Goal: Task Accomplishment & Management: Complete application form

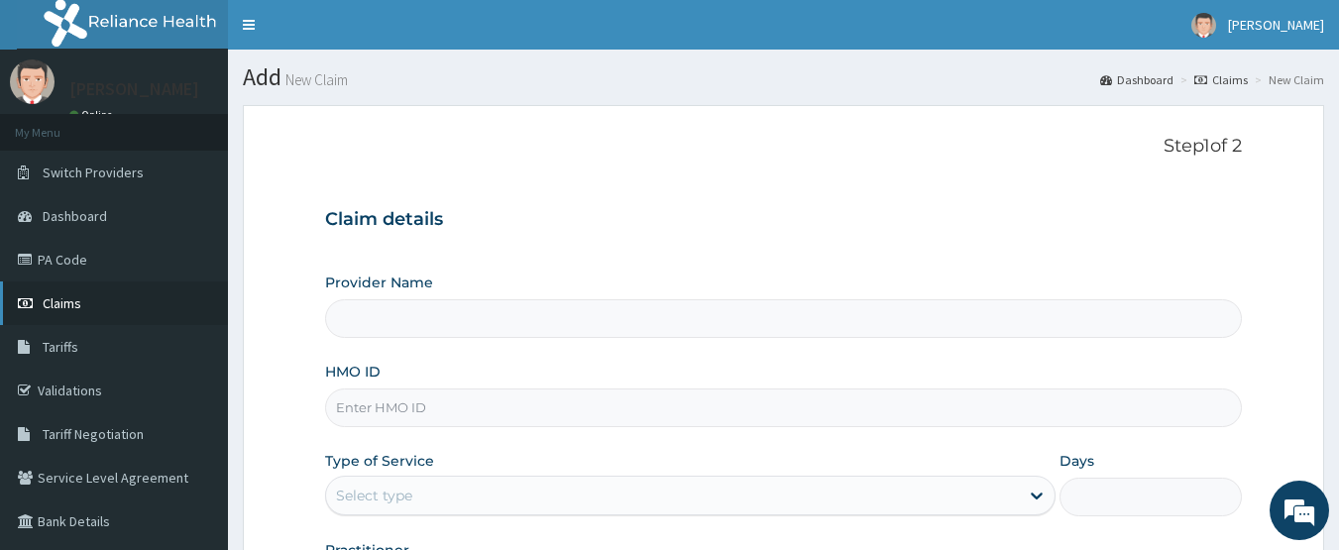
click at [71, 308] on span "Claims" at bounding box center [62, 303] width 39 height 18
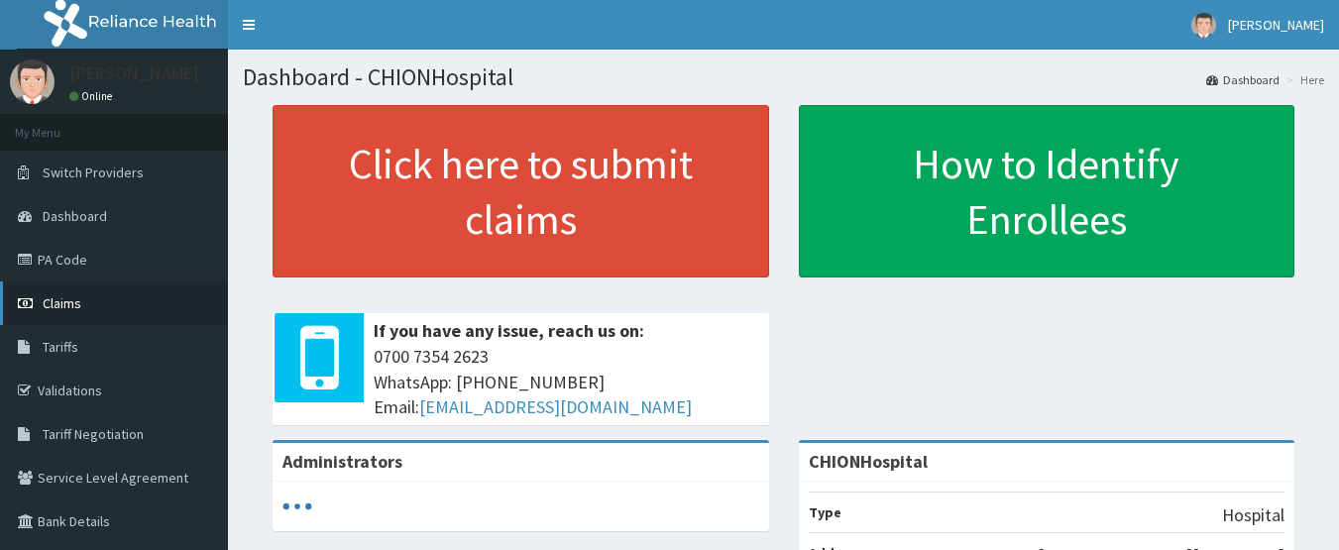
click at [68, 298] on span "Claims" at bounding box center [62, 303] width 39 height 18
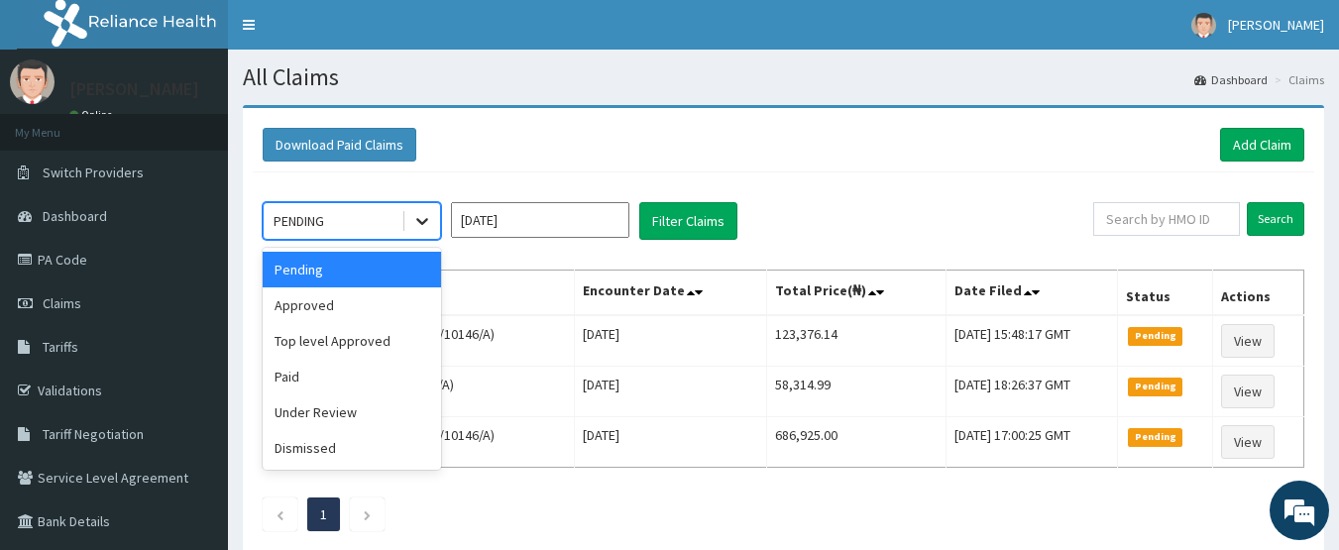
click at [417, 219] on icon at bounding box center [422, 222] width 12 height 7
click at [366, 297] on div "Approved" at bounding box center [352, 305] width 178 height 36
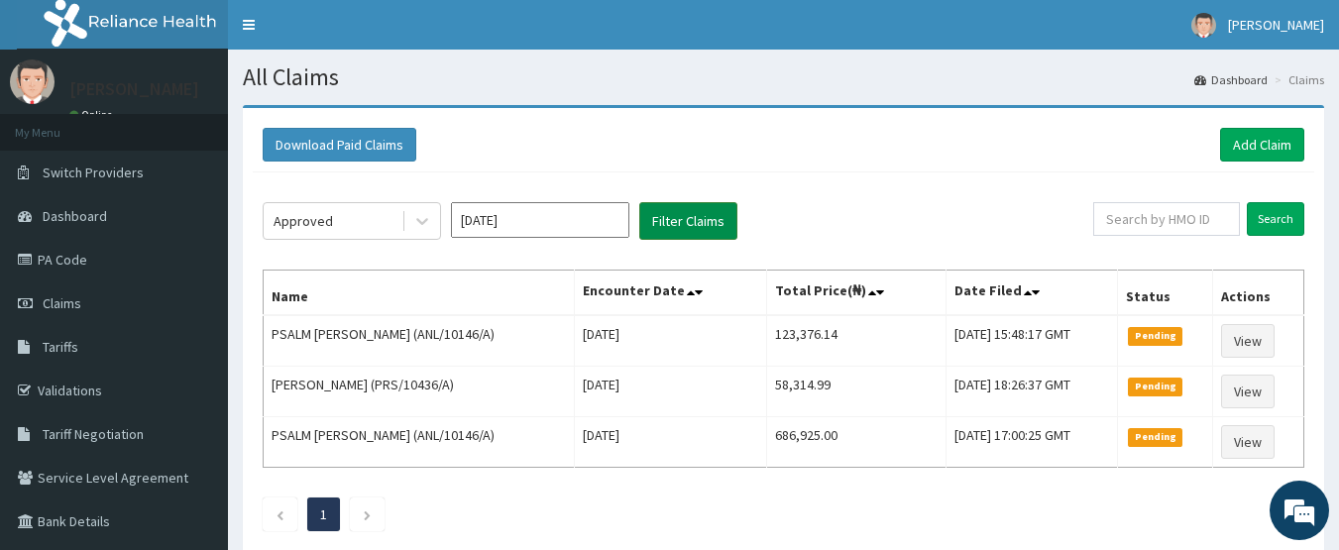
click at [683, 218] on button "Filter Claims" at bounding box center [688, 221] width 98 height 38
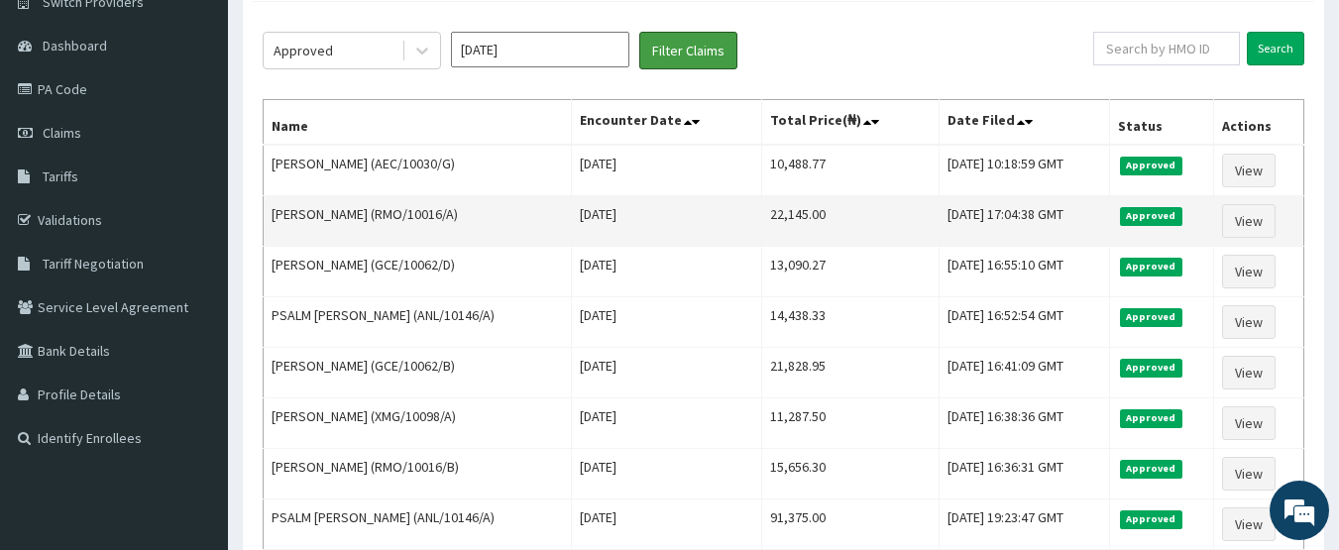
scroll to position [198, 0]
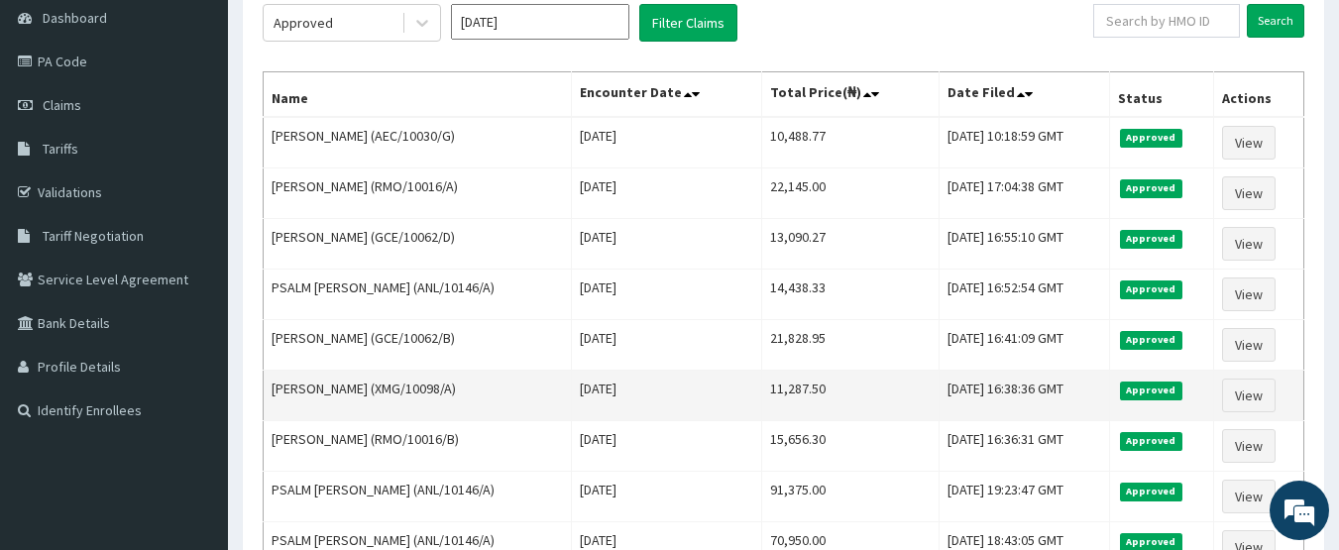
drag, startPoint x: 378, startPoint y: 388, endPoint x: 456, endPoint y: 392, distance: 78.4
click at [456, 392] on td "Olukunle Akintan (XMG/10098/A)" at bounding box center [418, 396] width 308 height 51
copy td "XMG/10098/A"
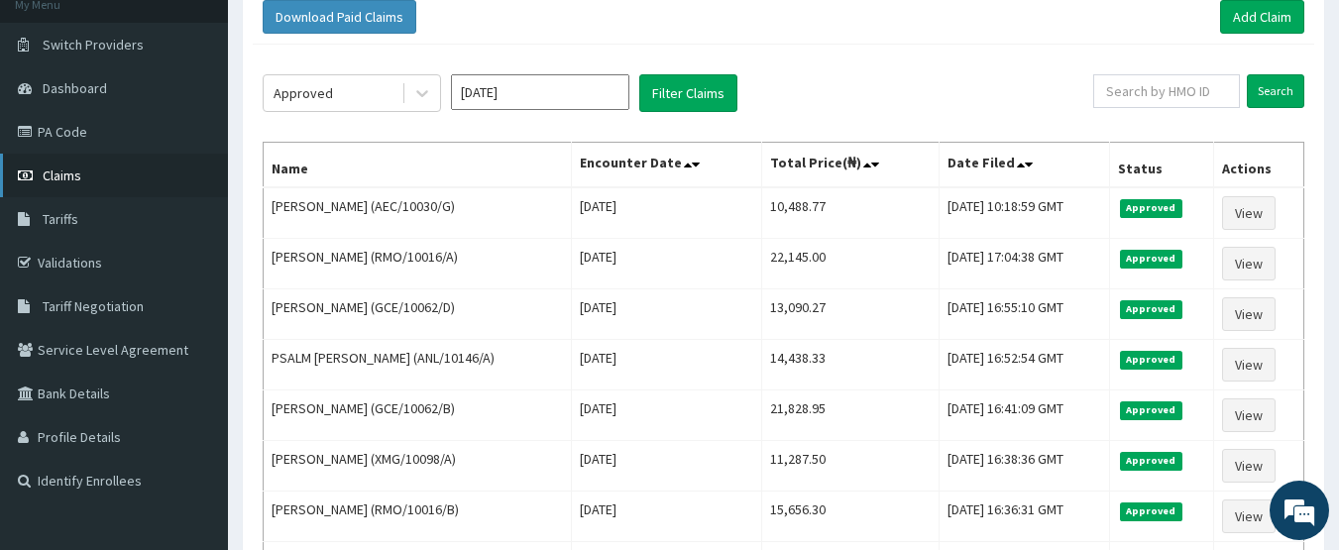
scroll to position [99, 0]
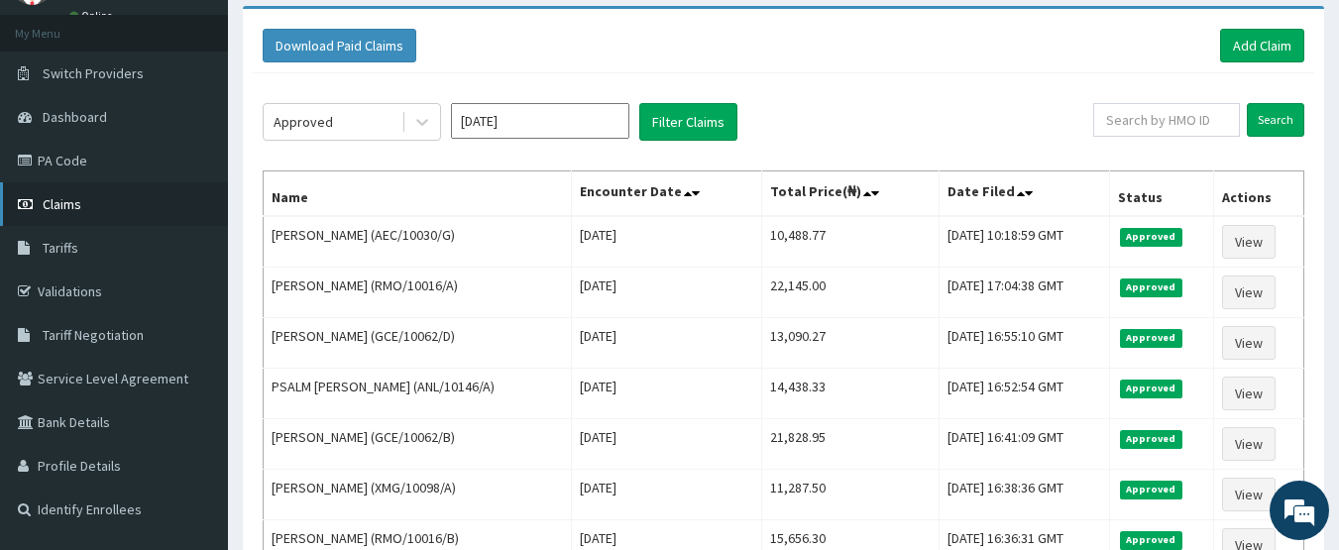
click at [62, 218] on link "Claims" at bounding box center [114, 204] width 228 height 44
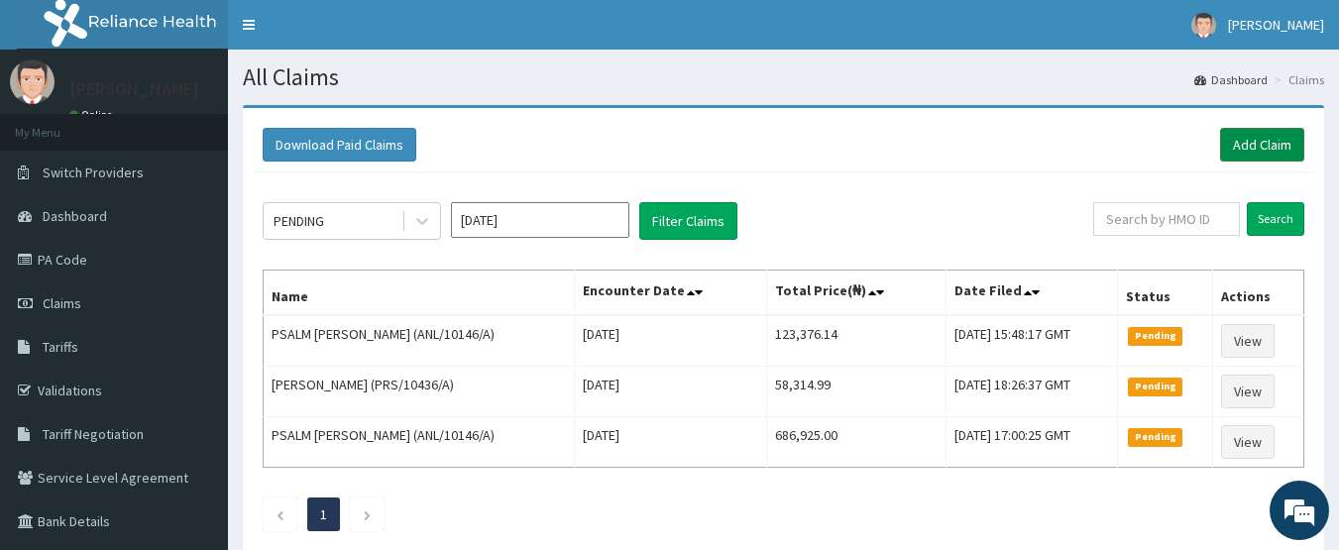
click at [1246, 138] on link "Add Claim" at bounding box center [1262, 145] width 84 height 34
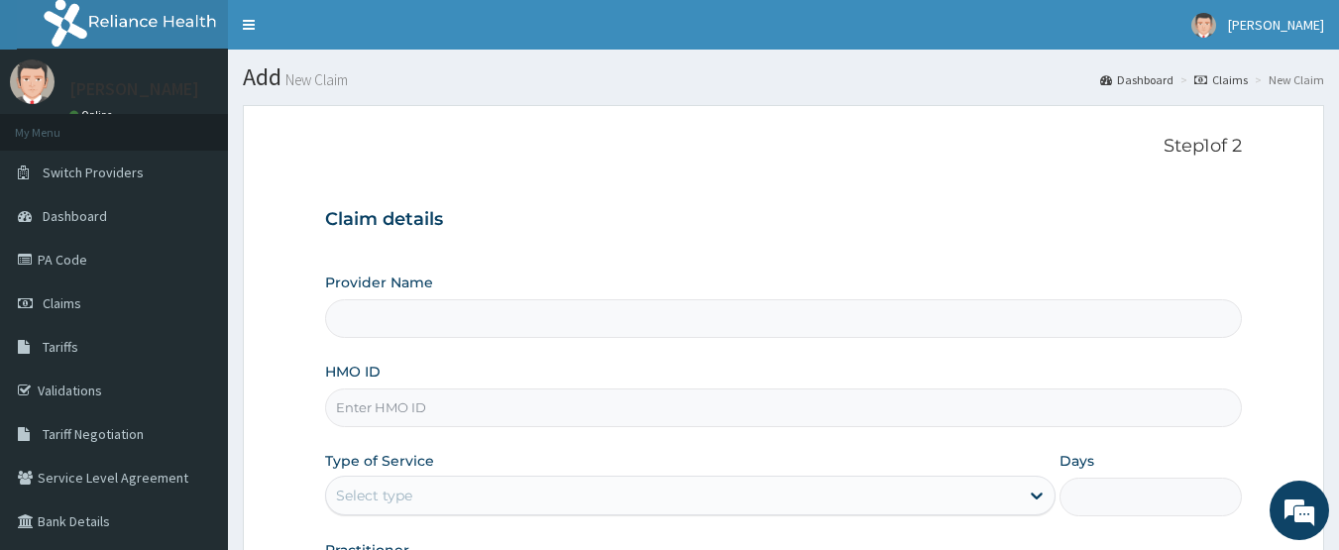
type input "CHIONHospital"
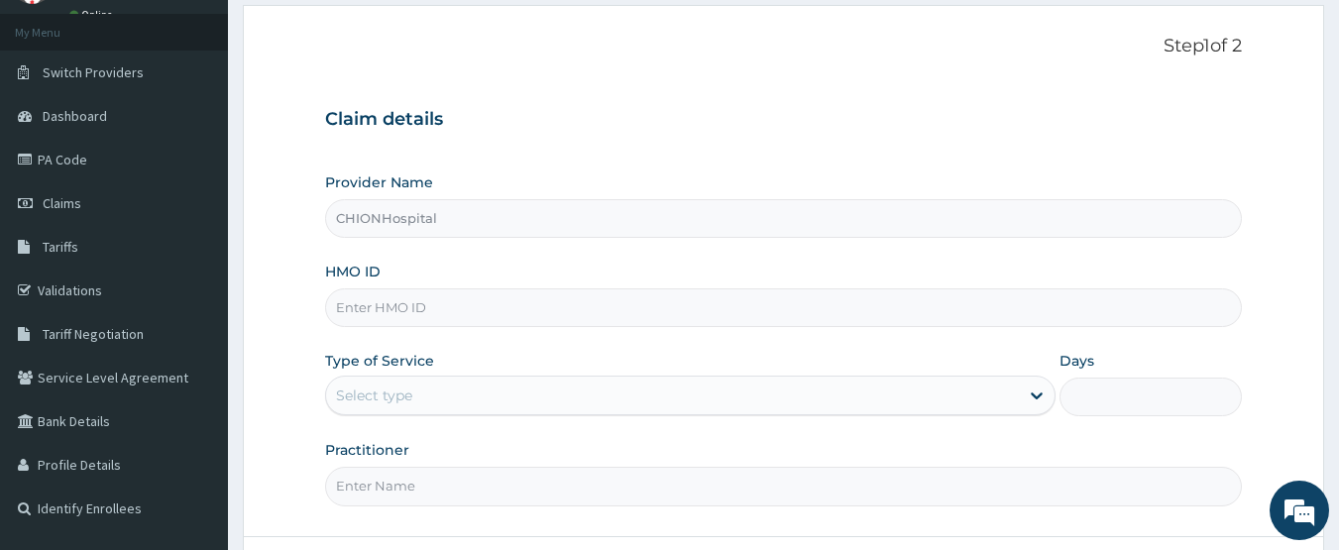
scroll to position [198, 0]
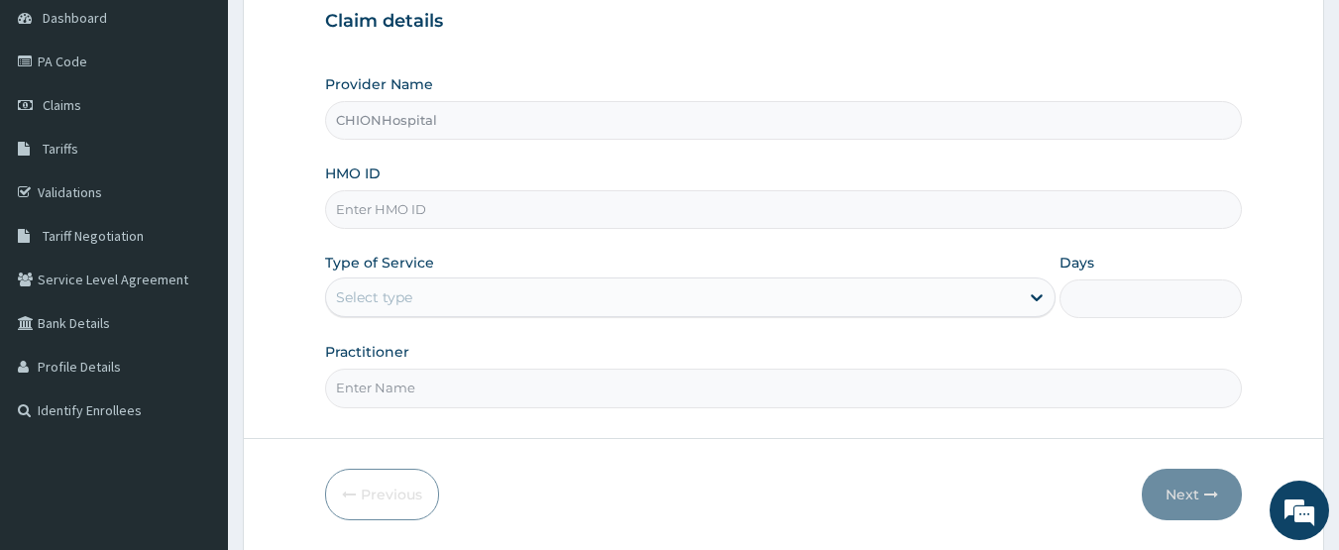
click at [352, 208] on input "HMO ID" at bounding box center [784, 209] width 918 height 39
paste input "XMG/10098/A"
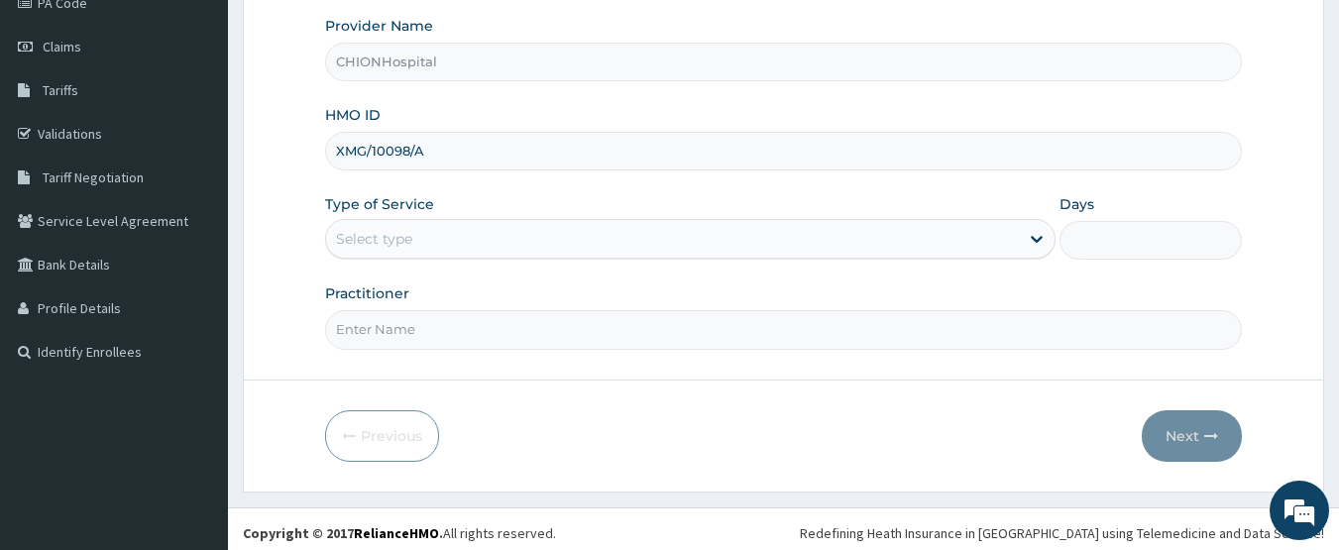
scroll to position [265, 0]
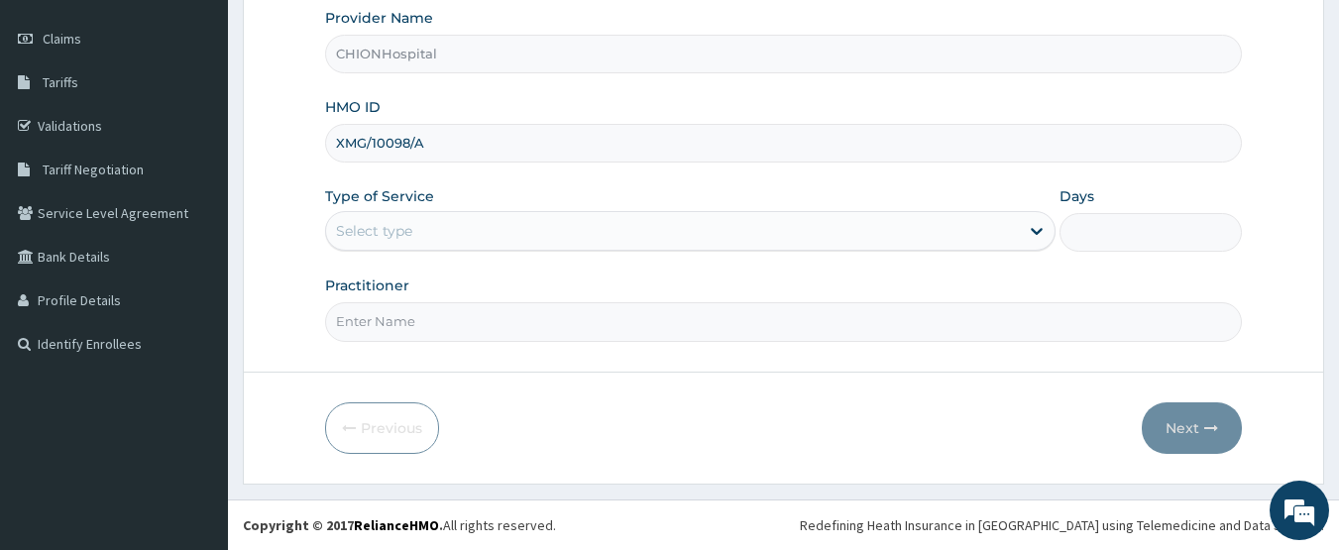
type input "XMG/10098/A"
drag, startPoint x: 369, startPoint y: 221, endPoint x: 369, endPoint y: 254, distance: 32.7
click at [369, 223] on div "Select type" at bounding box center [374, 231] width 76 height 20
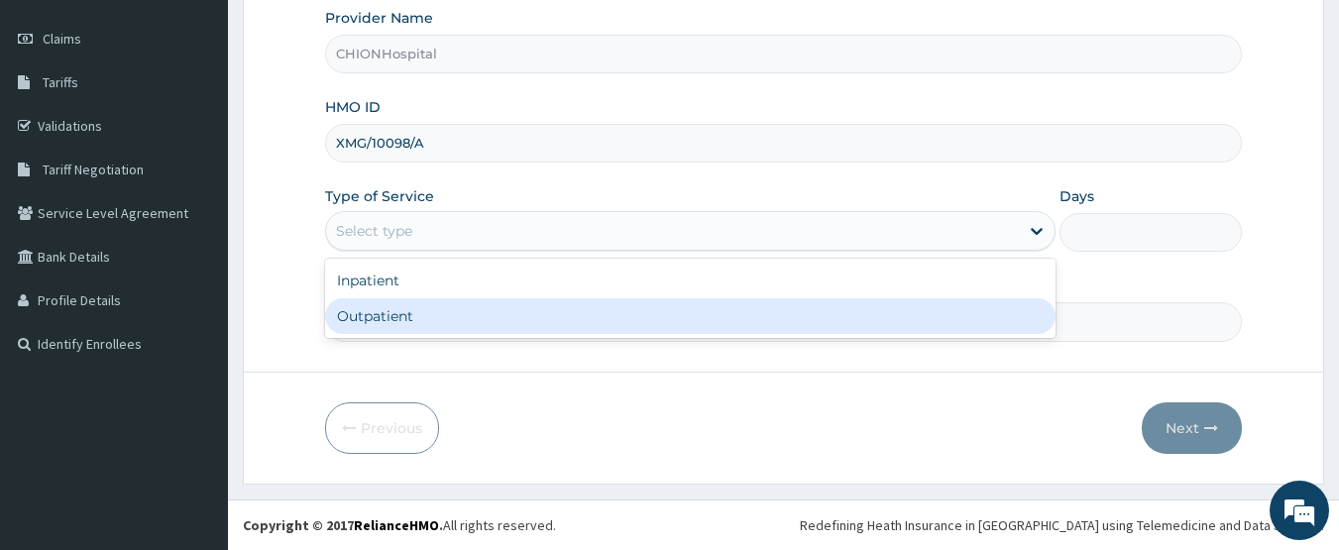
drag, startPoint x: 376, startPoint y: 313, endPoint x: 464, endPoint y: 320, distance: 88.5
click at [397, 317] on div "Outpatient" at bounding box center [690, 316] width 730 height 36
type input "1"
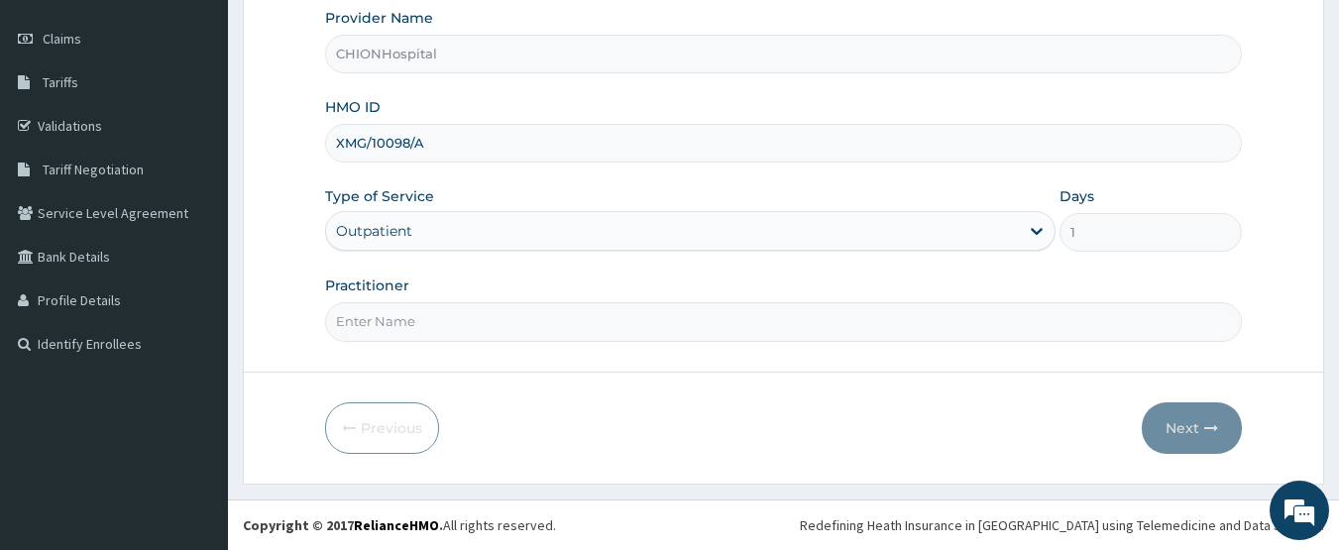
click at [464, 319] on input "Practitioner" at bounding box center [784, 321] width 918 height 39
type input "DR EZE JONAH"
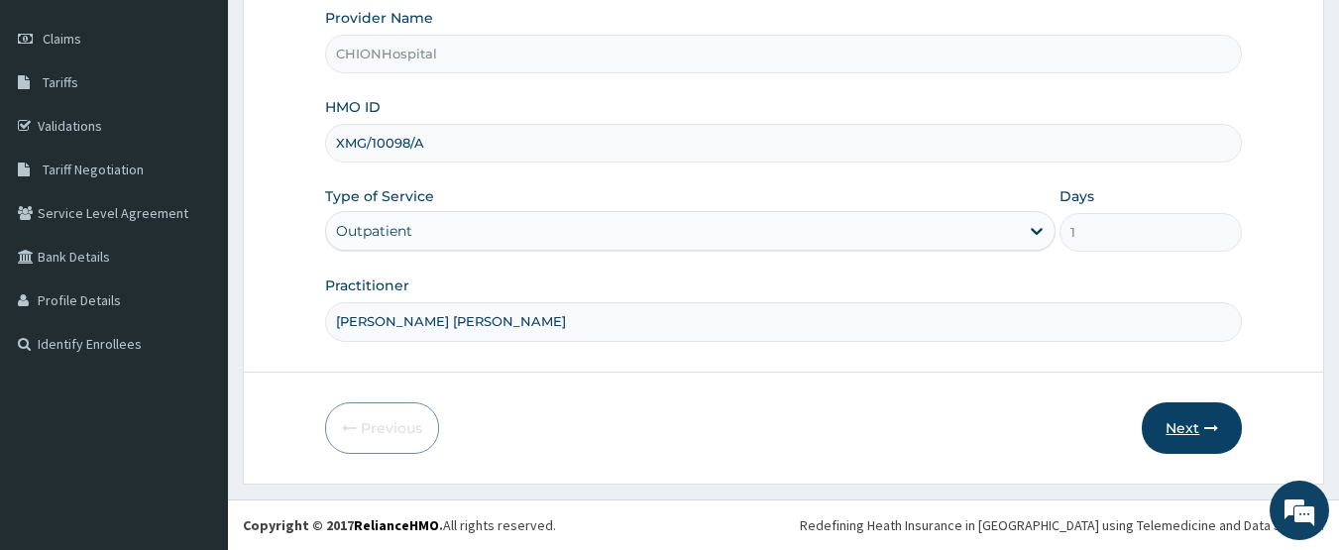
click at [1205, 425] on icon "button" at bounding box center [1211, 428] width 14 height 14
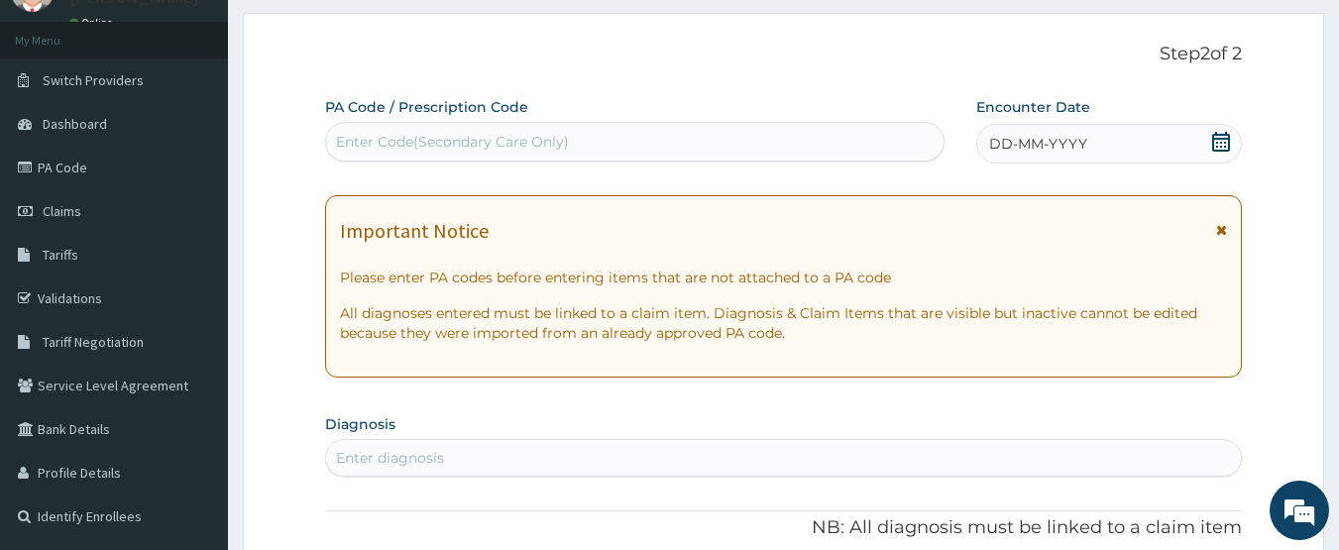
scroll to position [66, 0]
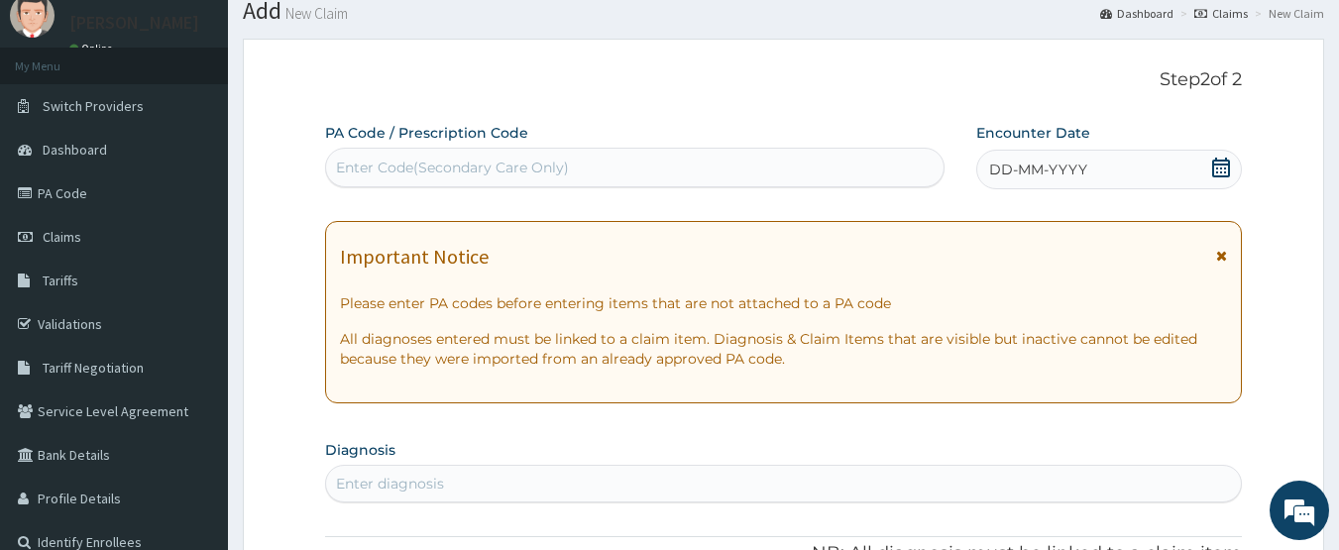
click at [1220, 168] on icon at bounding box center [1221, 168] width 20 height 20
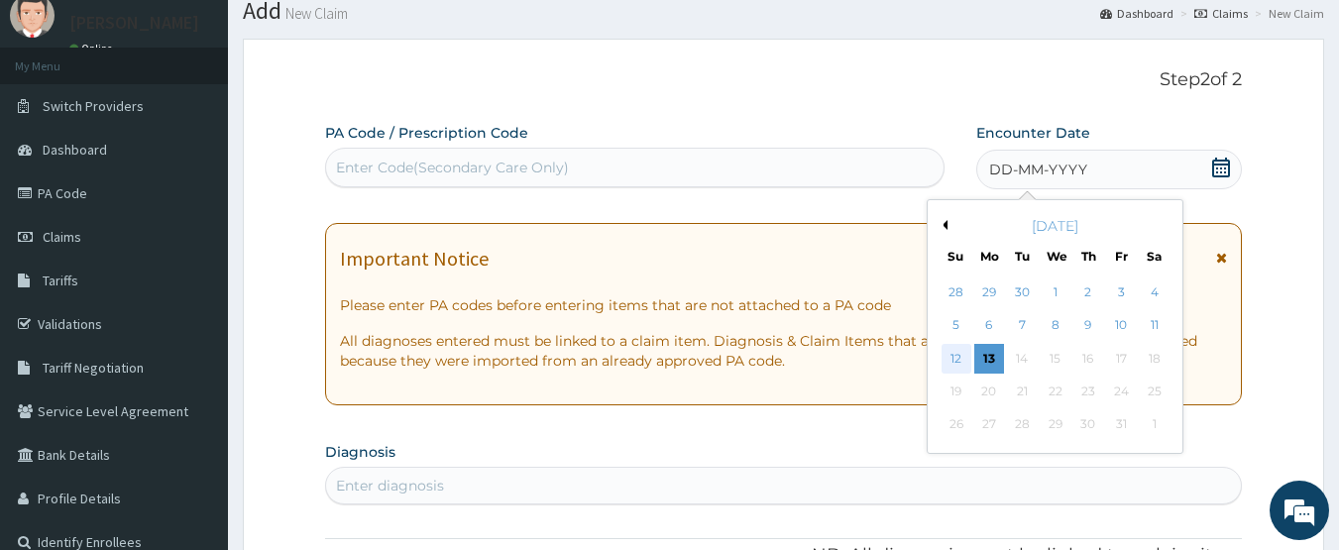
click at [957, 355] on div "12" at bounding box center [956, 359] width 30 height 30
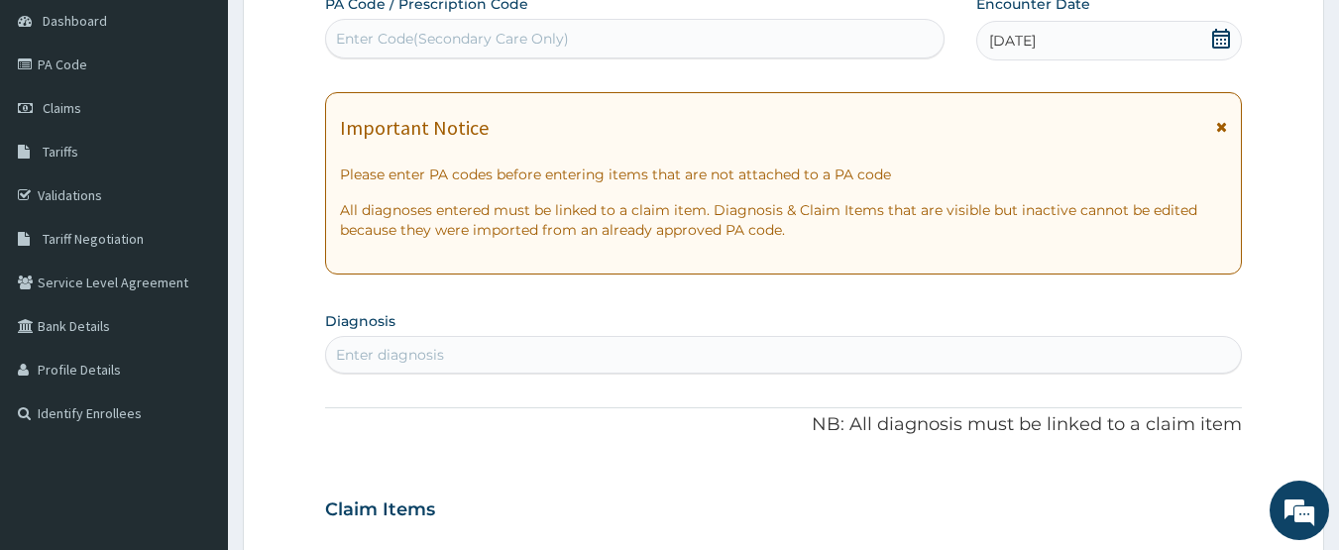
scroll to position [265, 0]
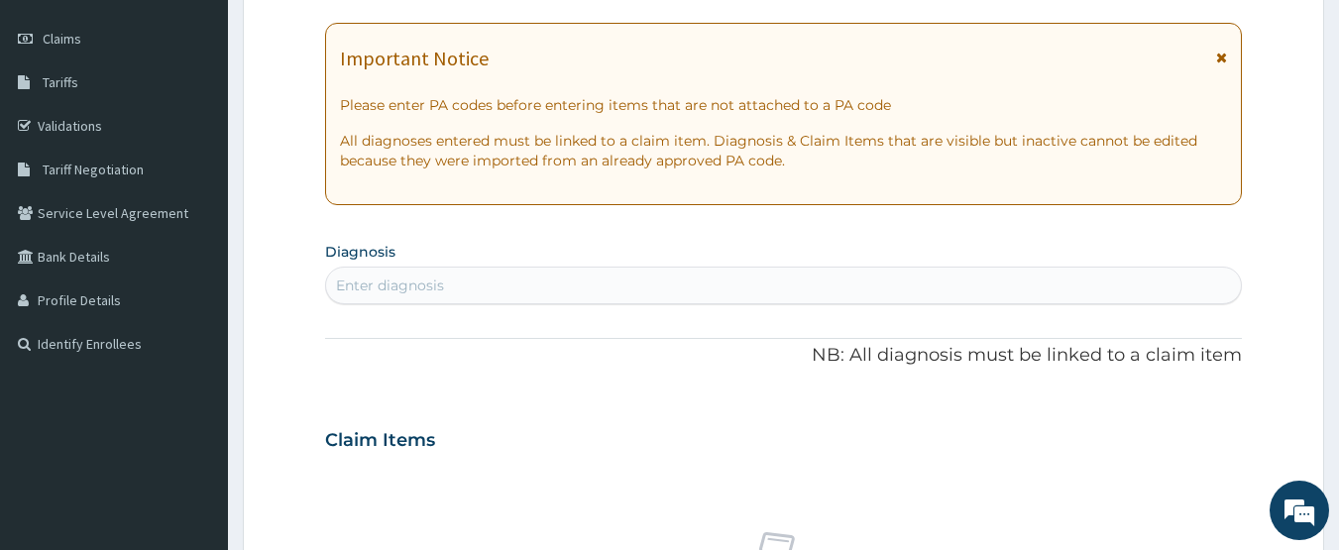
click at [360, 271] on div "Enter diagnosis" at bounding box center [784, 286] width 916 height 32
type input "urinary tract infectio"
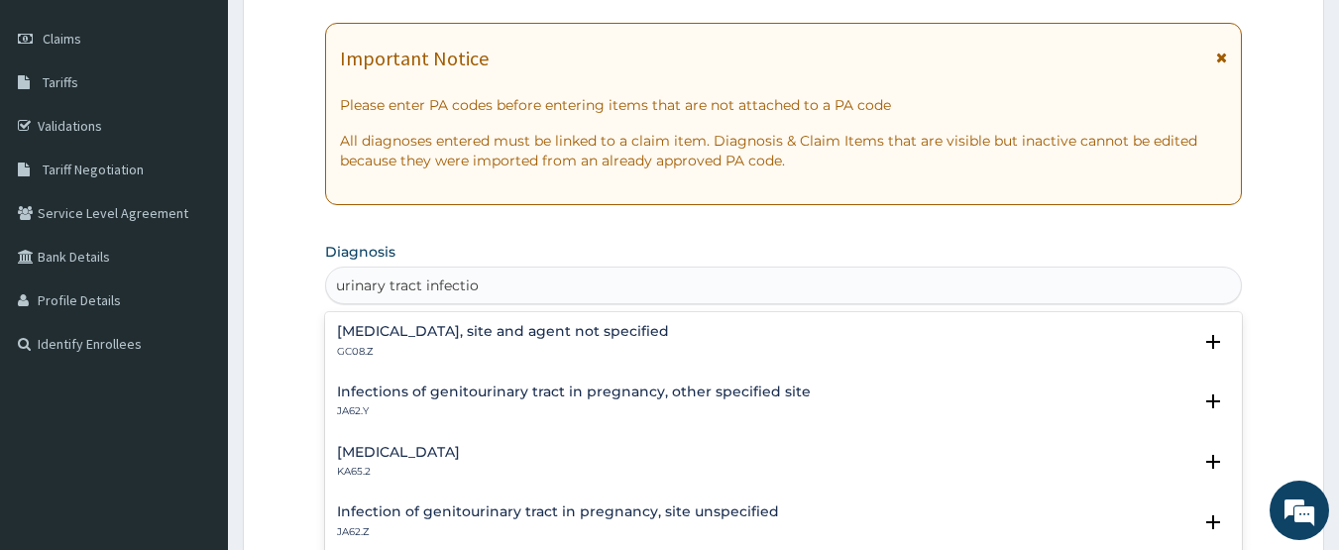
click at [502, 347] on p "GC08.Z" at bounding box center [503, 352] width 332 height 14
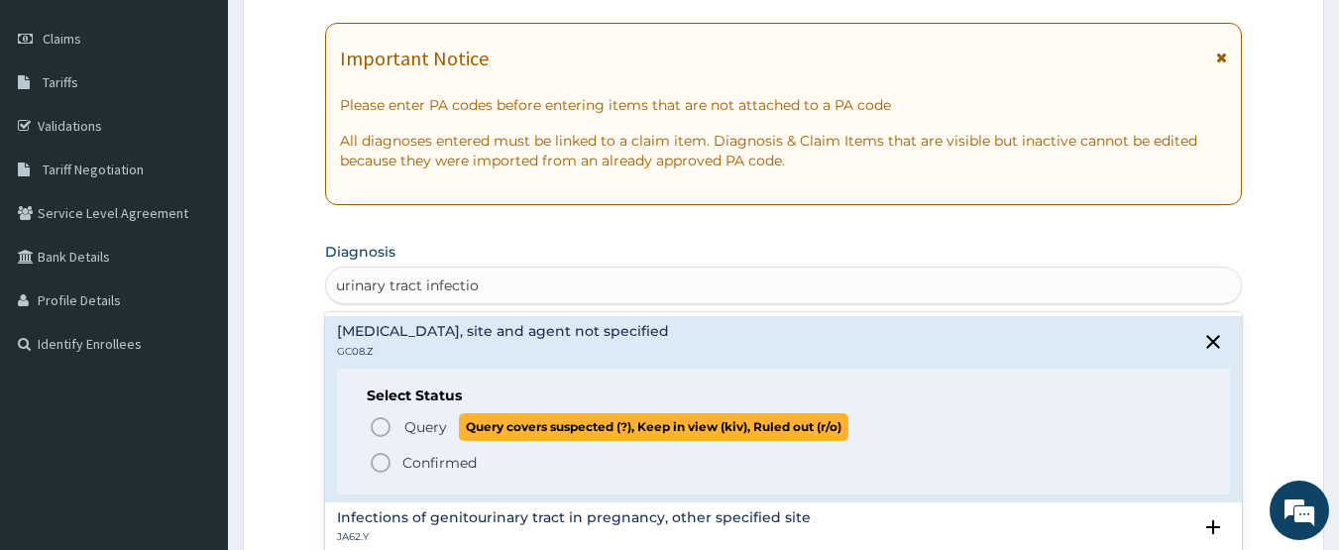
click at [379, 422] on icon "status option query" at bounding box center [381, 427] width 24 height 24
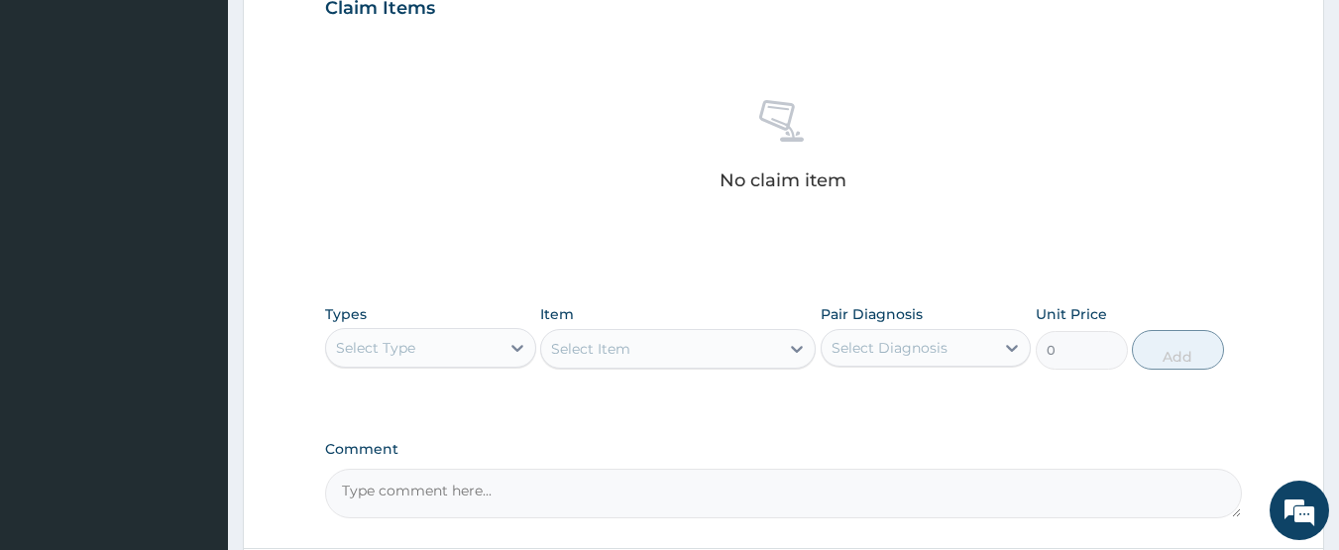
scroll to position [760, 0]
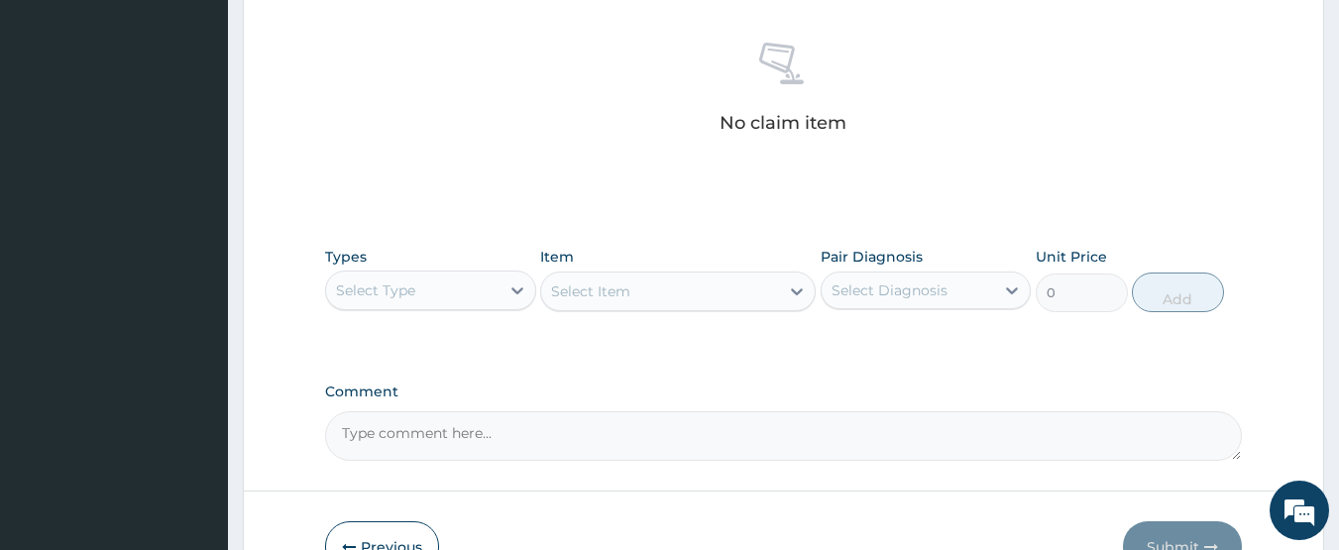
click at [392, 295] on div "Select Type" at bounding box center [375, 290] width 79 height 20
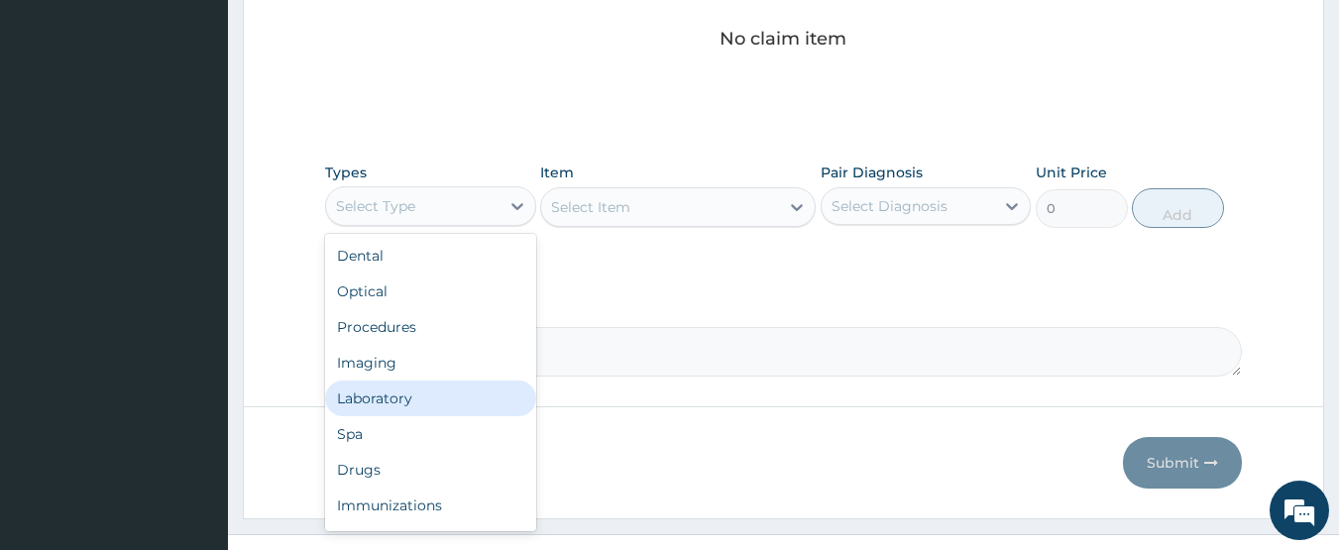
scroll to position [879, 0]
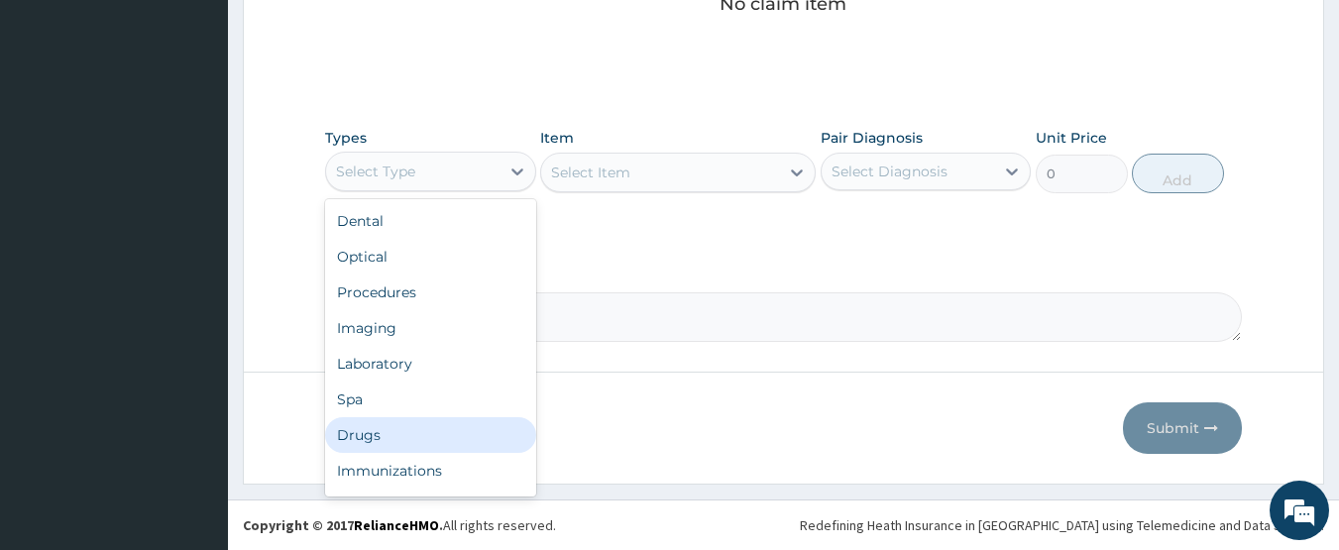
click at [380, 430] on div "Drugs" at bounding box center [430, 435] width 211 height 36
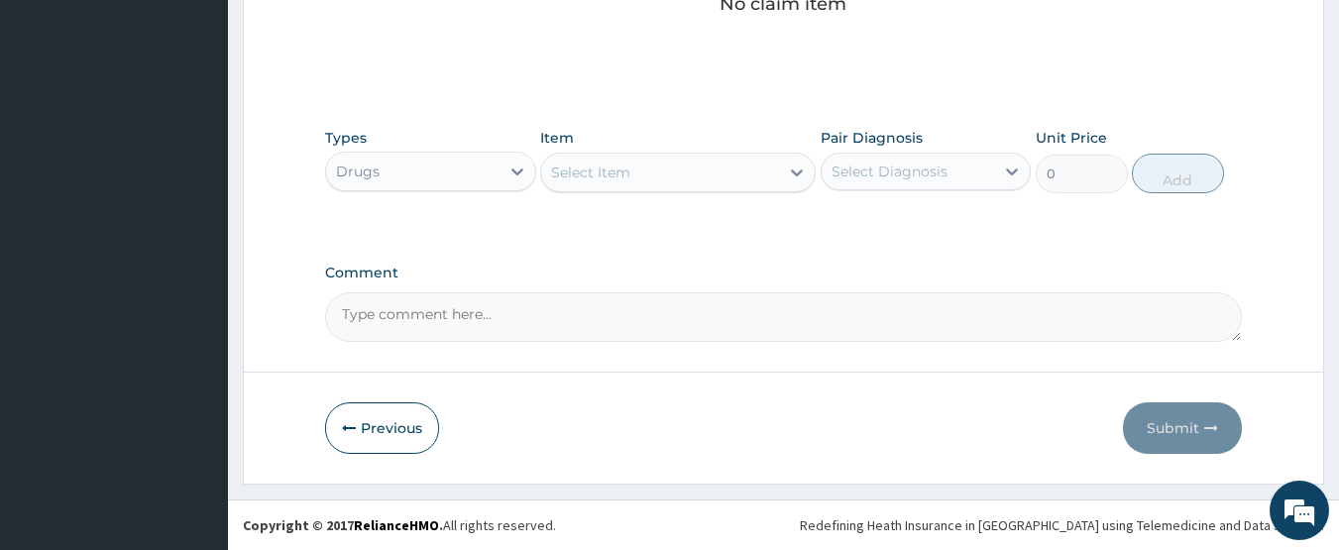
click at [667, 174] on div "Select Item" at bounding box center [660, 173] width 238 height 32
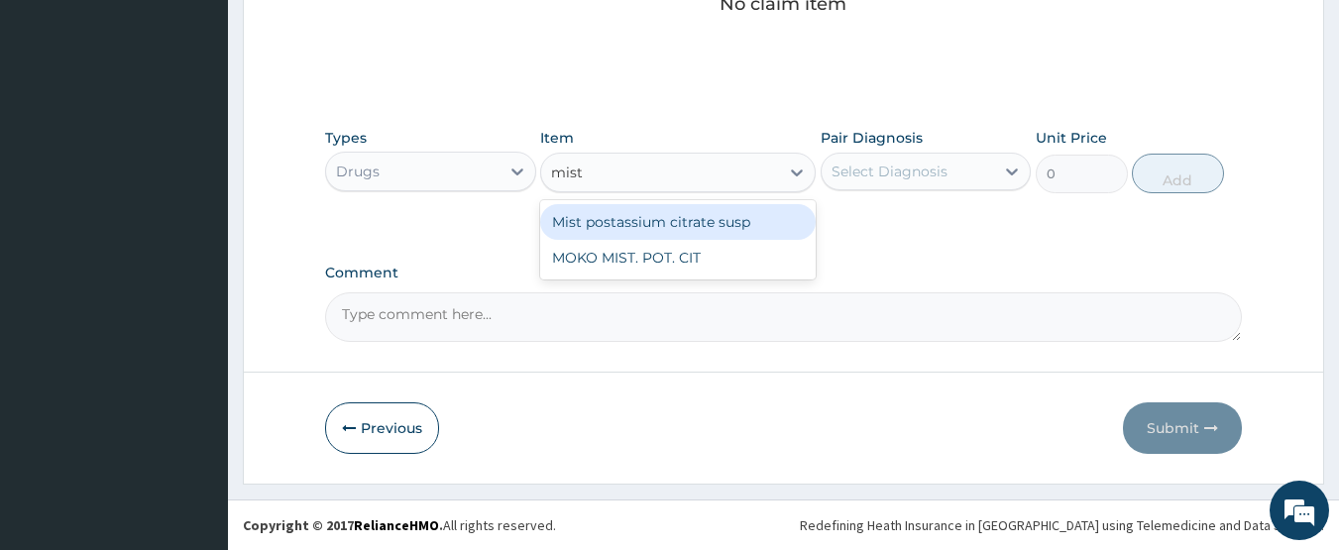
type input "mist"
click at [682, 222] on div "Mist postassium citrate susp" at bounding box center [677, 222] width 275 height 36
type input "1182.5"
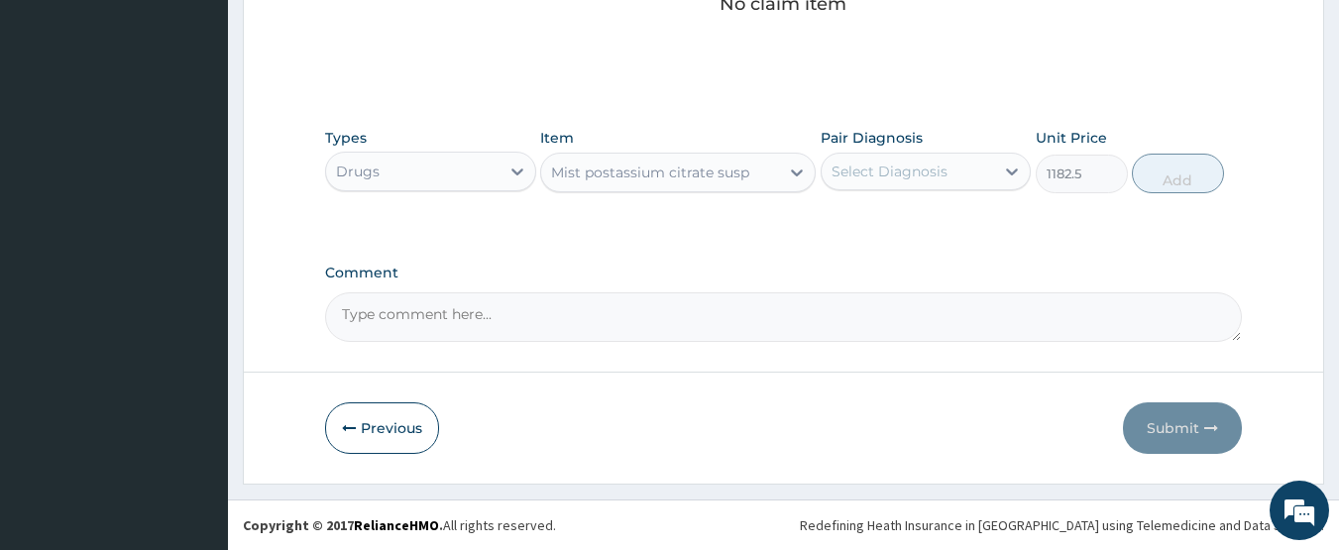
click at [912, 167] on div "Select Diagnosis" at bounding box center [889, 172] width 116 height 20
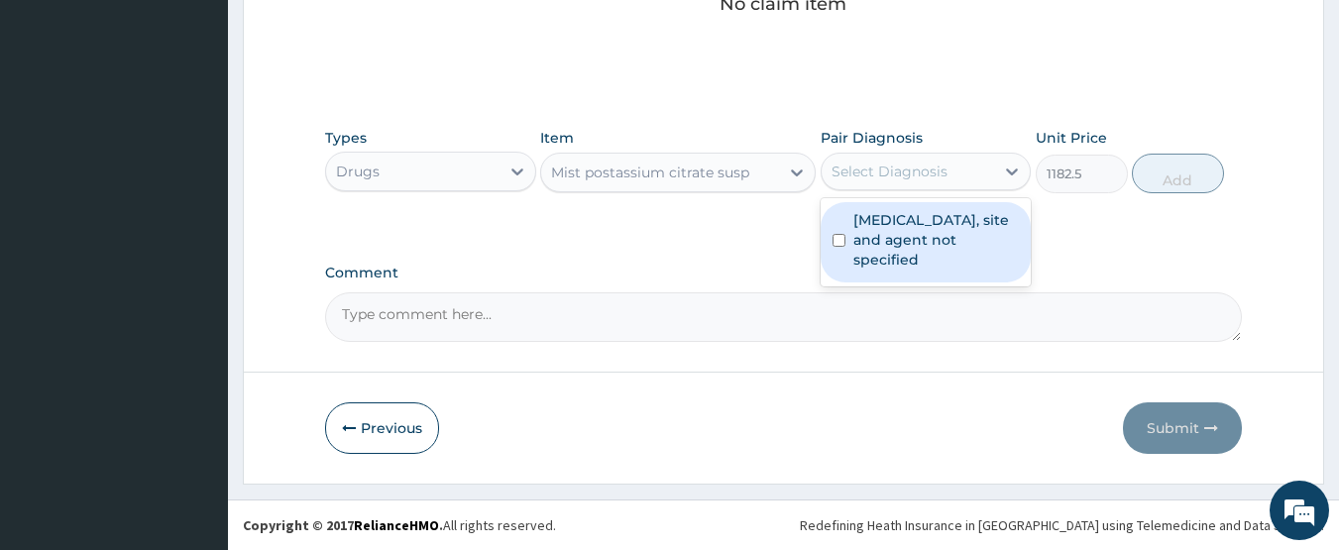
click at [886, 223] on label "Urinary tract infection, site and agent not specified" at bounding box center [936, 239] width 166 height 59
checkbox input "true"
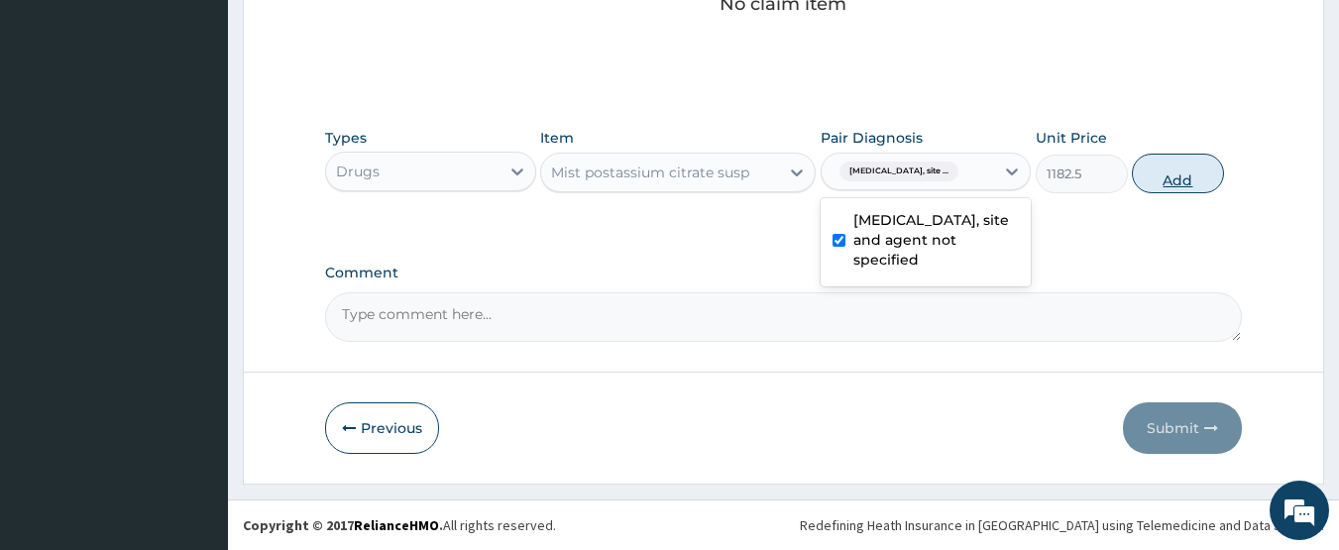
click at [1155, 177] on button "Add" at bounding box center [1178, 174] width 92 height 40
type input "0"
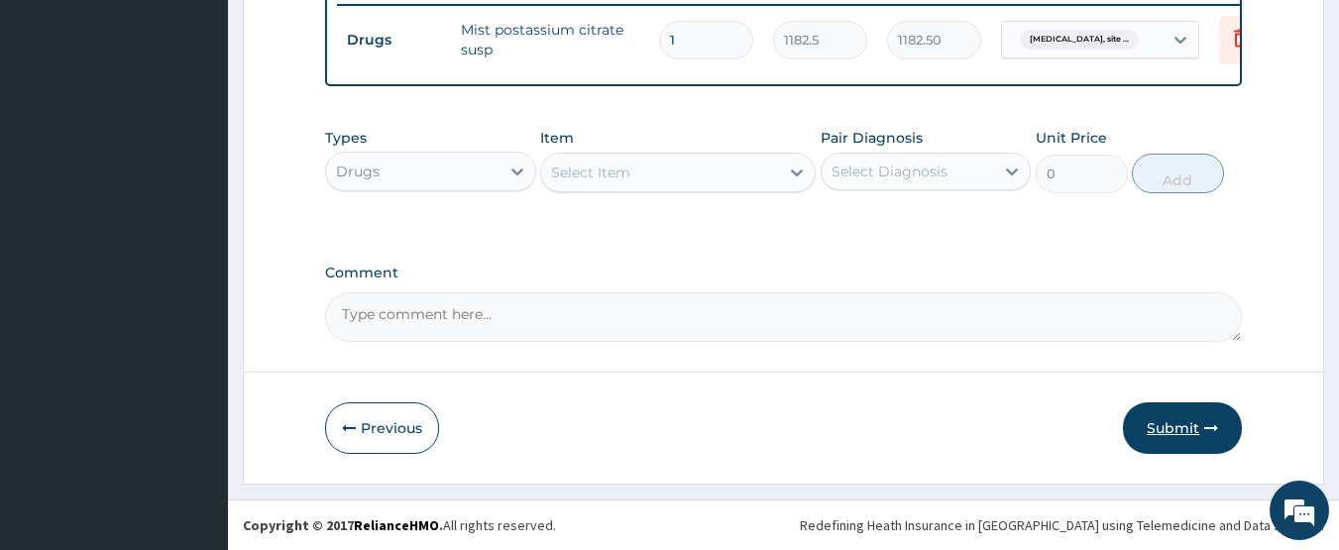
click at [1161, 446] on button "Submit" at bounding box center [1182, 428] width 119 height 52
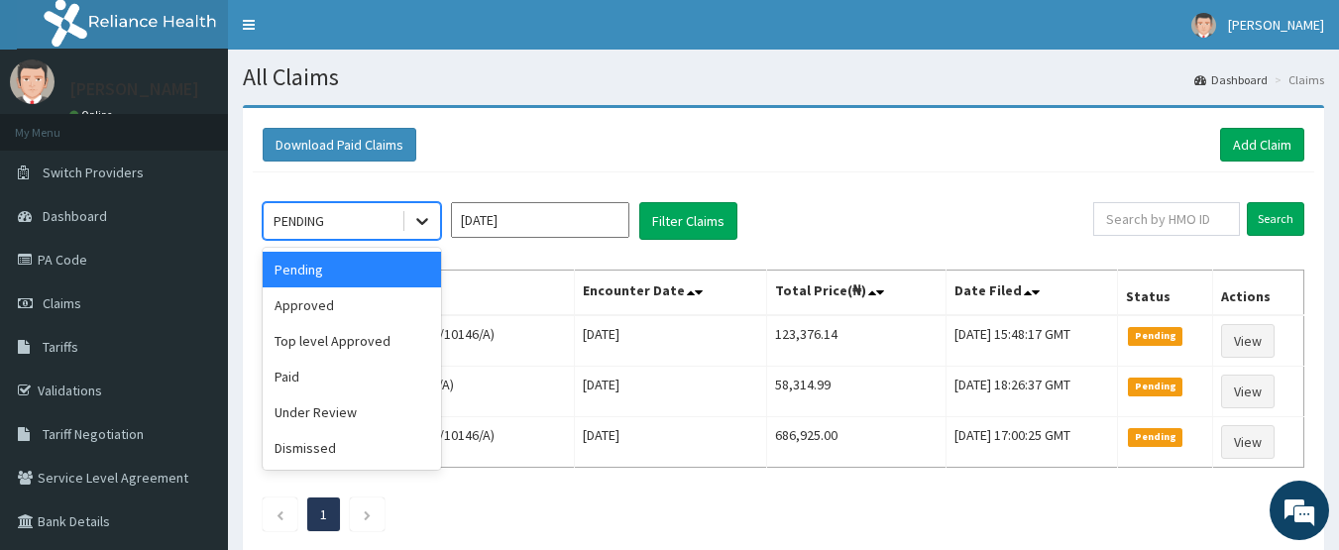
click at [425, 220] on icon at bounding box center [422, 222] width 12 height 7
click at [379, 295] on div "Approved" at bounding box center [352, 305] width 178 height 36
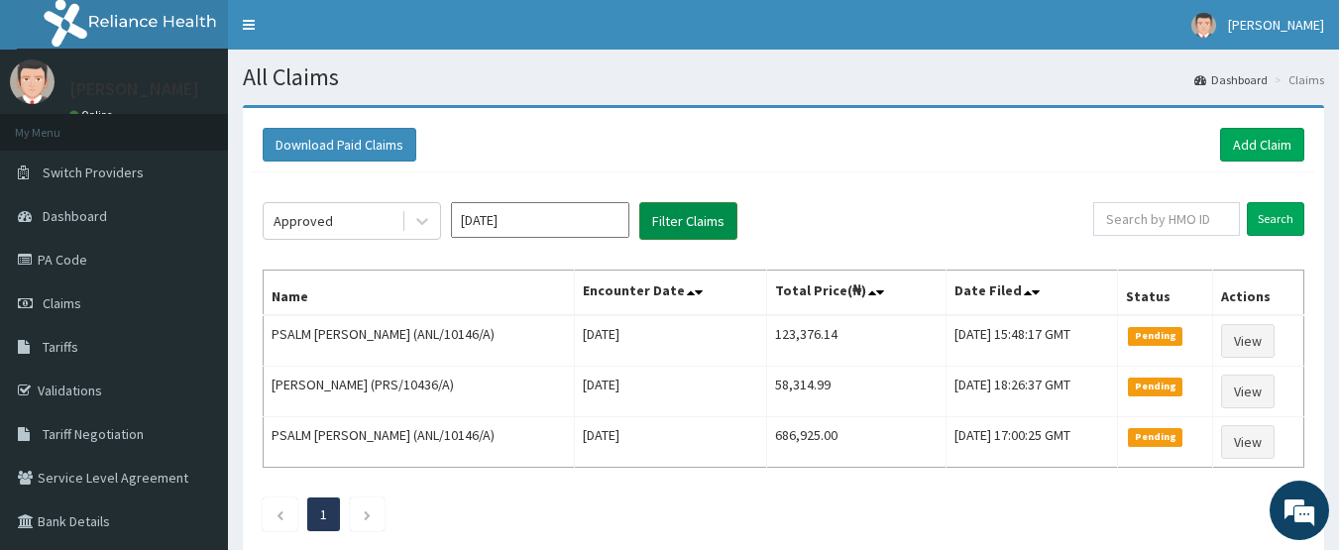
click at [645, 217] on button "Filter Claims" at bounding box center [688, 221] width 98 height 38
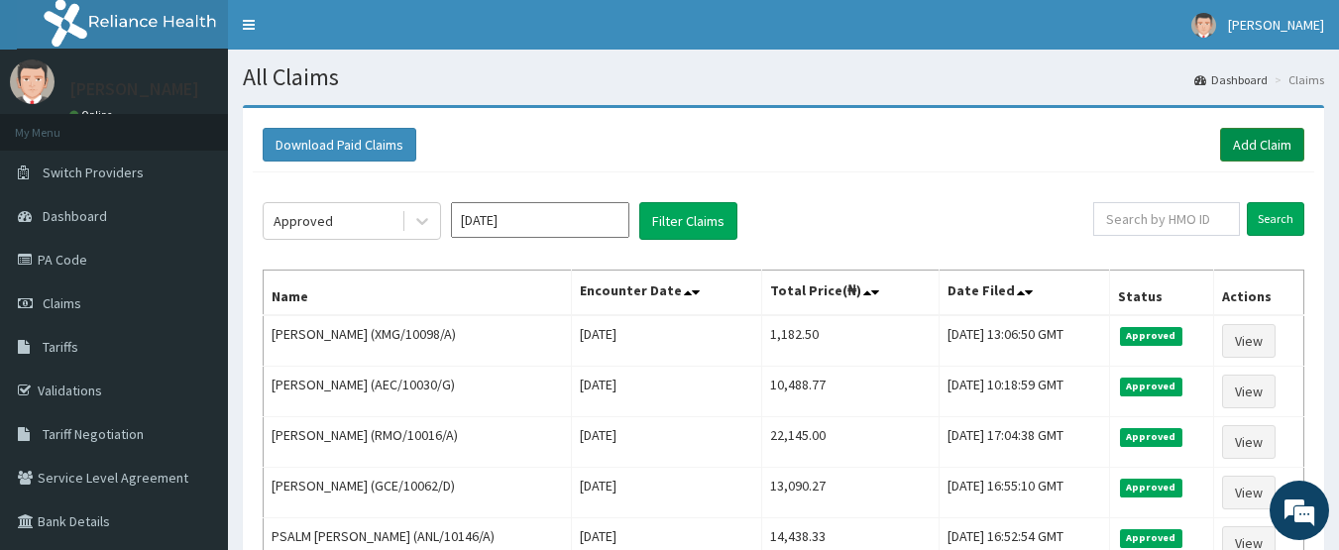
click at [1251, 137] on link "Add Claim" at bounding box center [1262, 145] width 84 height 34
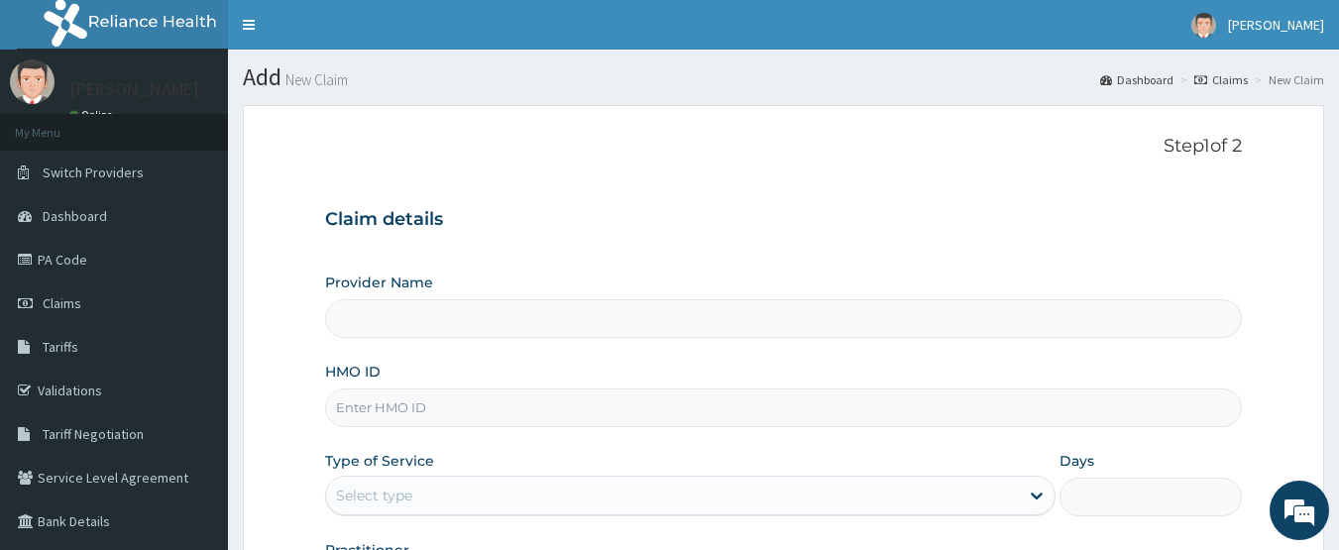
type input "CHIONHospital"
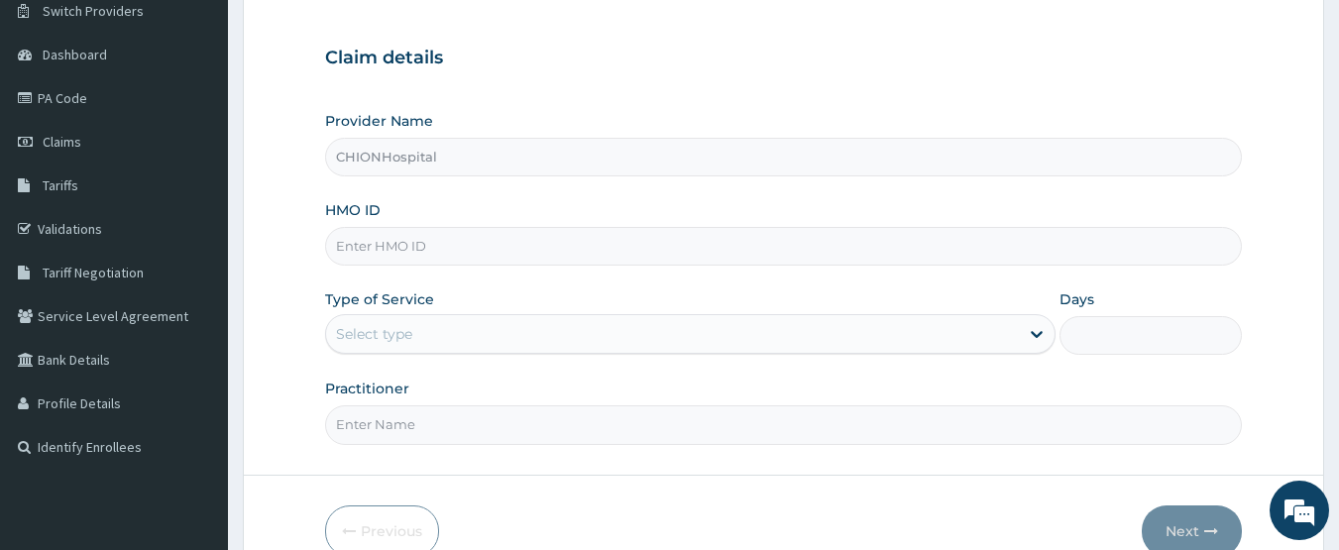
scroll to position [198, 0]
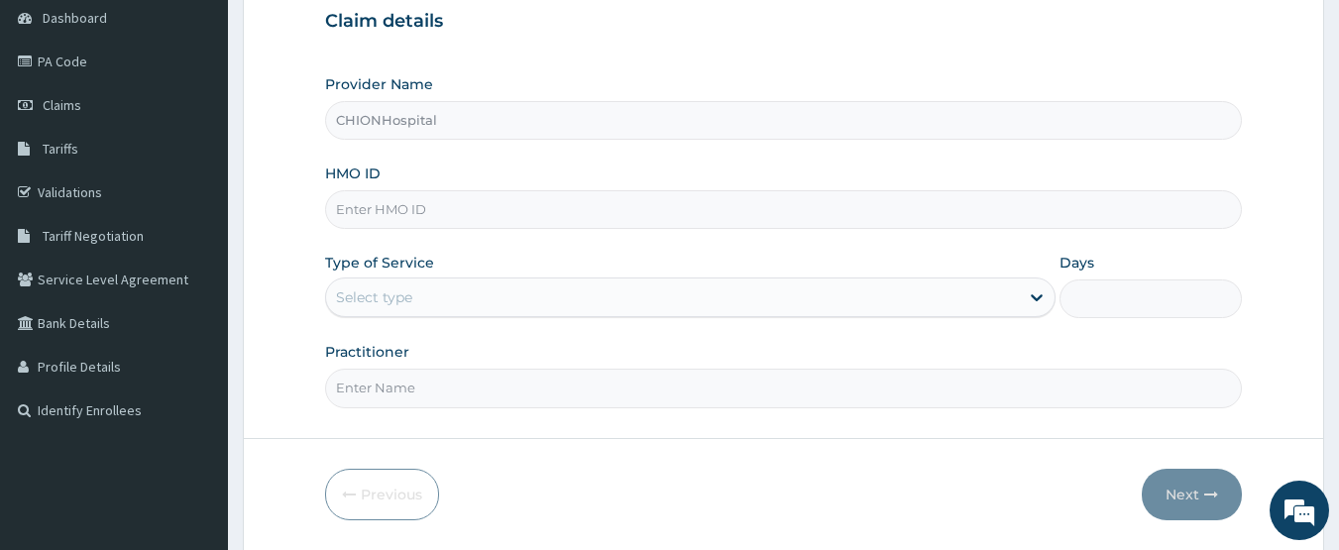
click at [373, 211] on input "HMO ID" at bounding box center [784, 209] width 918 height 39
paste input "PRC/10040/A"
type input "PRC/10040/A"
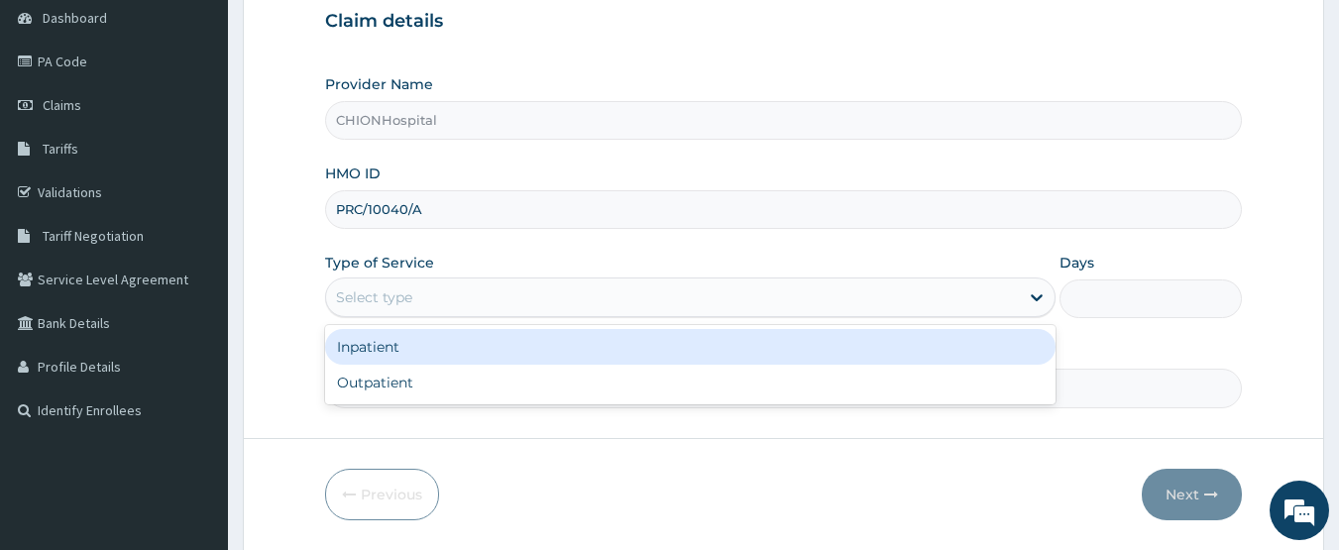
click at [363, 286] on div "Select type" at bounding box center [672, 297] width 693 height 32
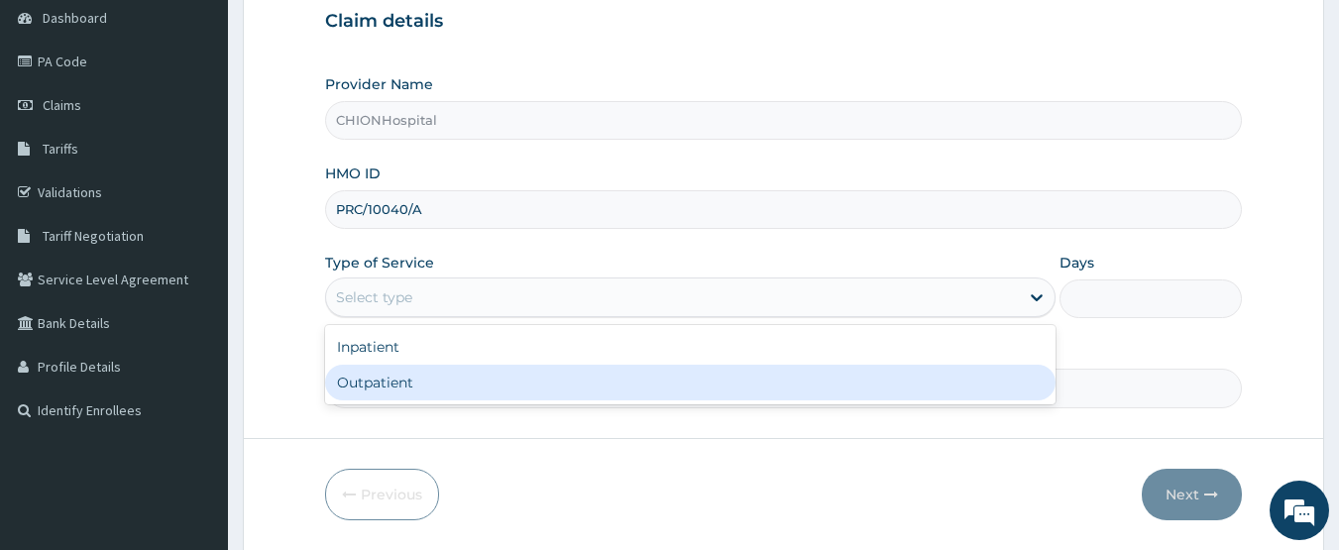
click at [382, 378] on div "Outpatient" at bounding box center [690, 383] width 730 height 36
type input "1"
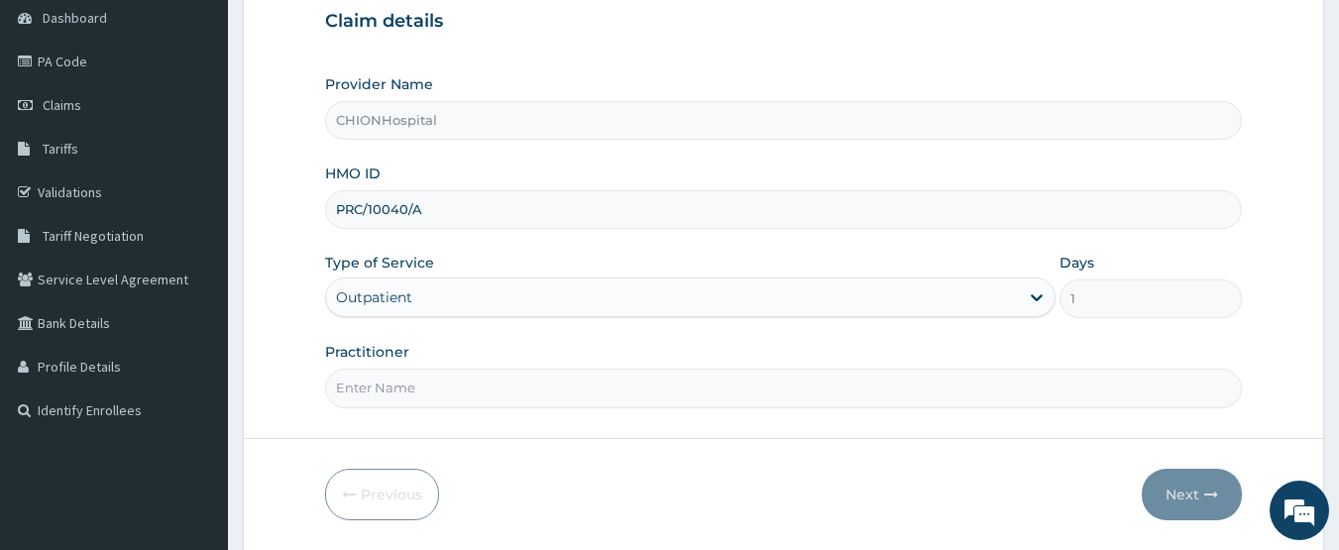
click at [425, 383] on input "Practitioner" at bounding box center [784, 388] width 918 height 39
type input "DR EZE JONAH"
click at [1162, 482] on button "Next" at bounding box center [1191, 495] width 100 height 52
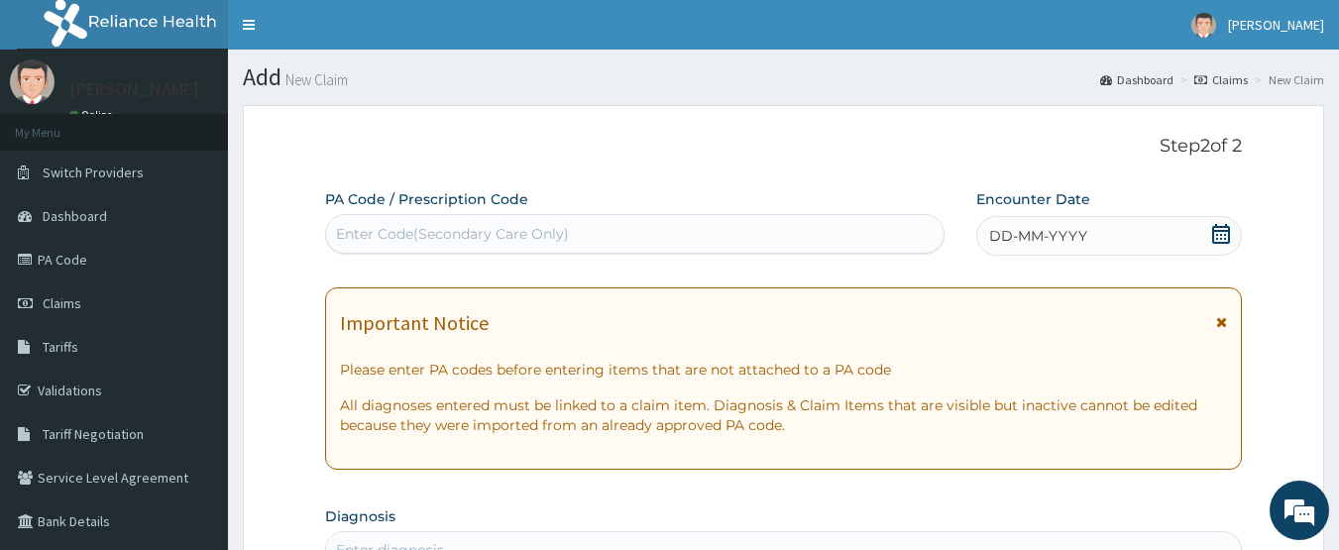
click at [1220, 230] on icon at bounding box center [1221, 234] width 18 height 20
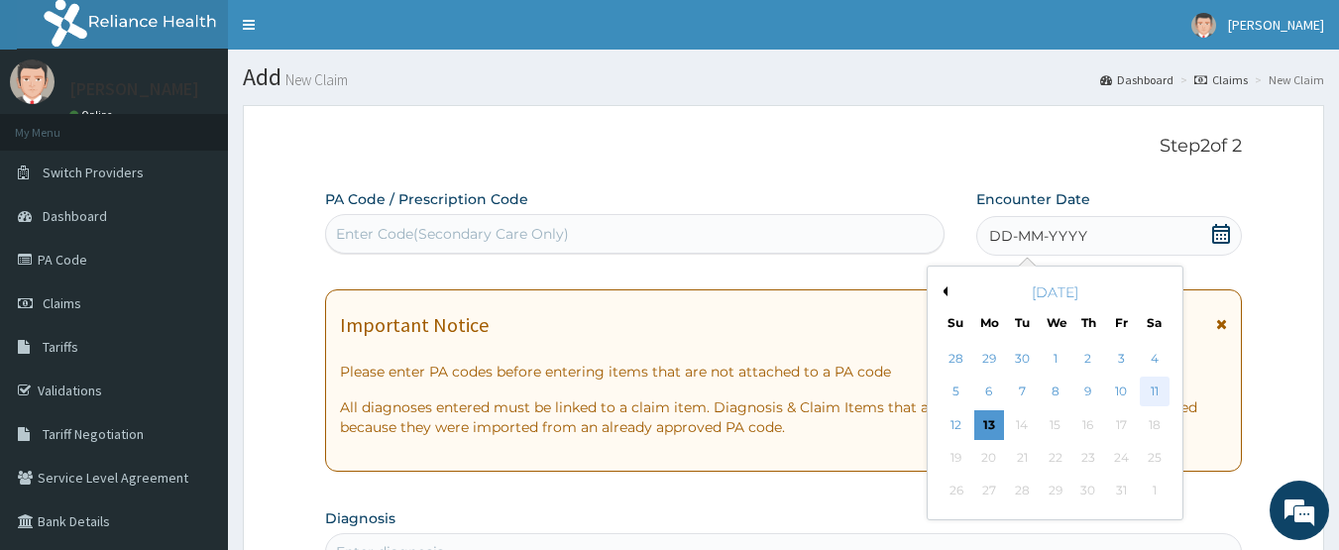
click at [1154, 395] on div "11" at bounding box center [1154, 393] width 30 height 30
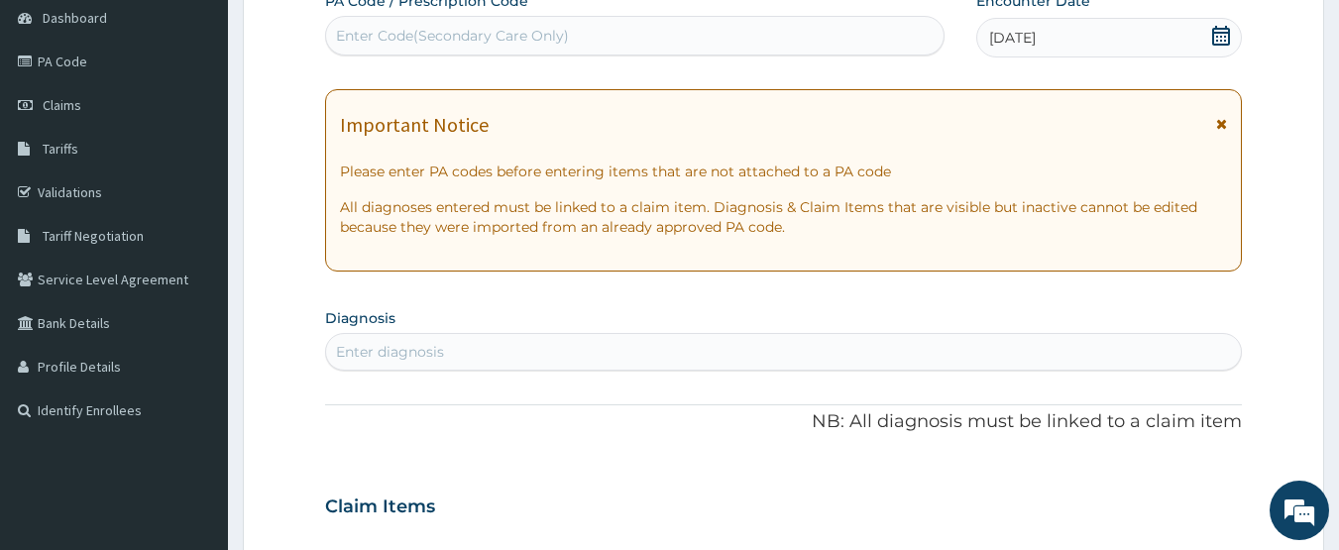
scroll to position [297, 0]
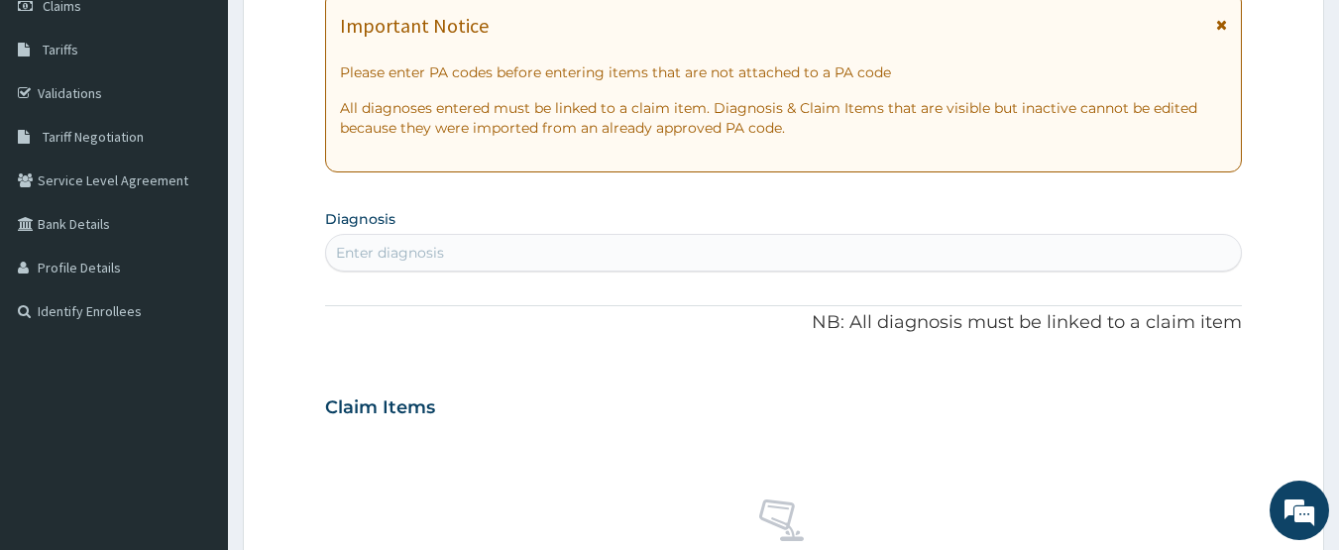
click at [406, 259] on div "Enter diagnosis" at bounding box center [390, 253] width 108 height 20
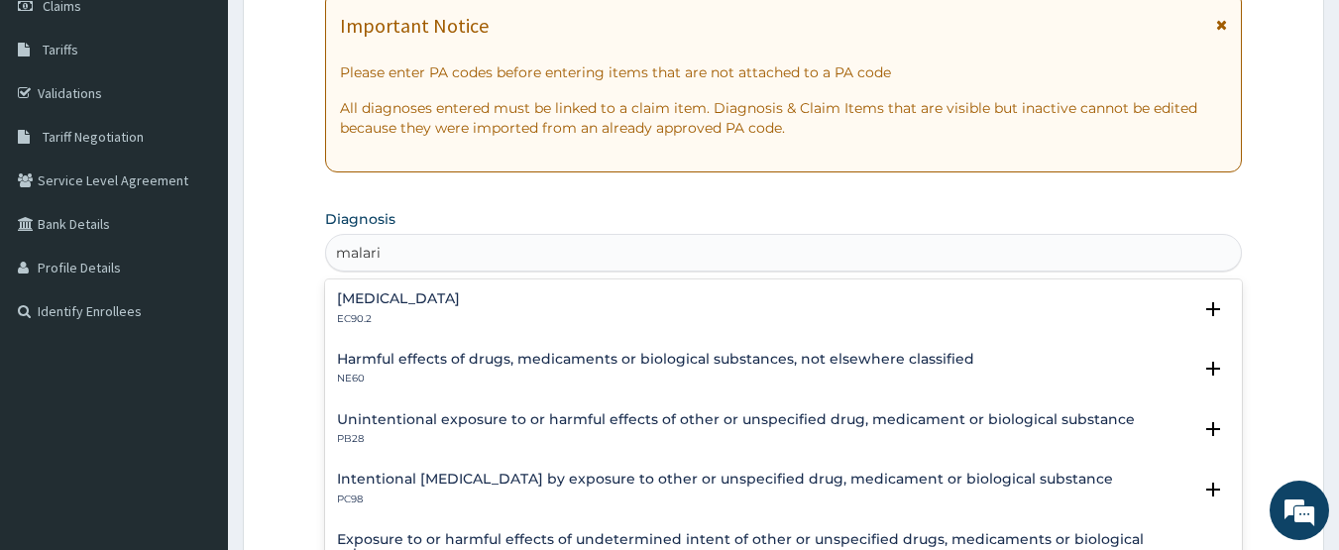
type input "malaria"
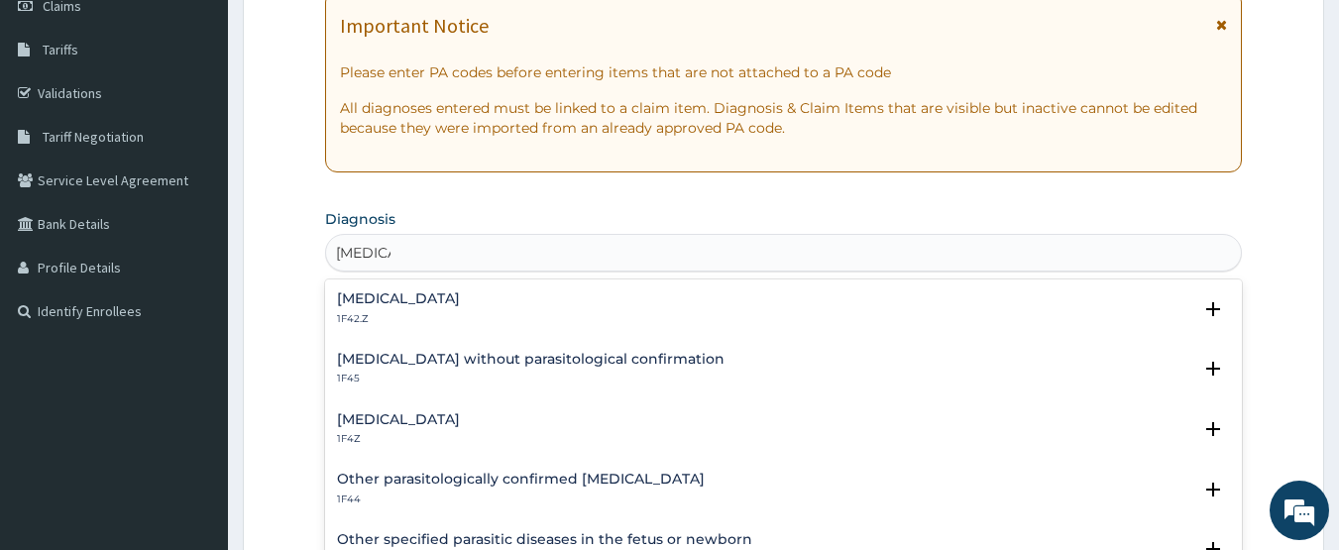
click at [424, 416] on h4 "Malaria, unspecified" at bounding box center [398, 419] width 123 height 15
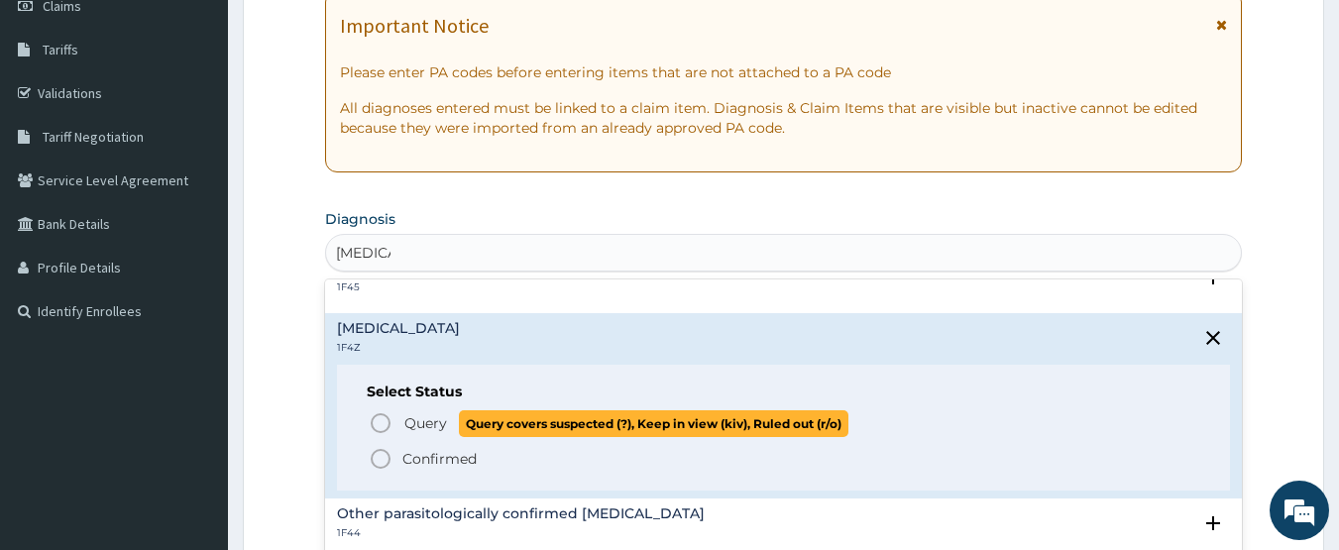
scroll to position [99, 0]
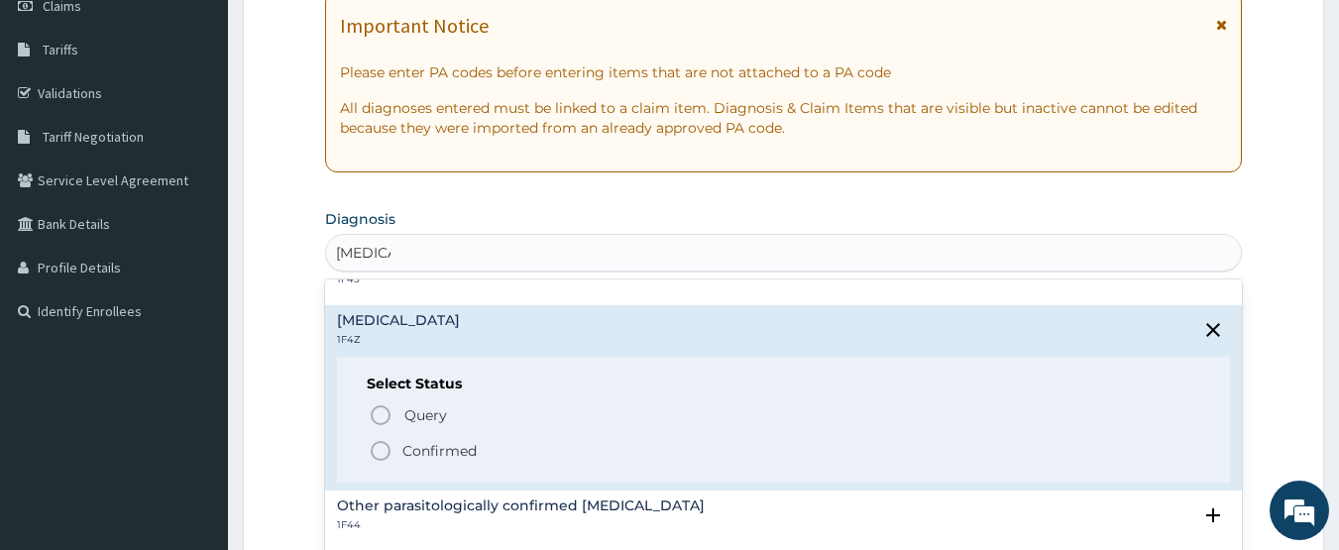
click at [380, 450] on icon "status option filled" at bounding box center [381, 451] width 24 height 24
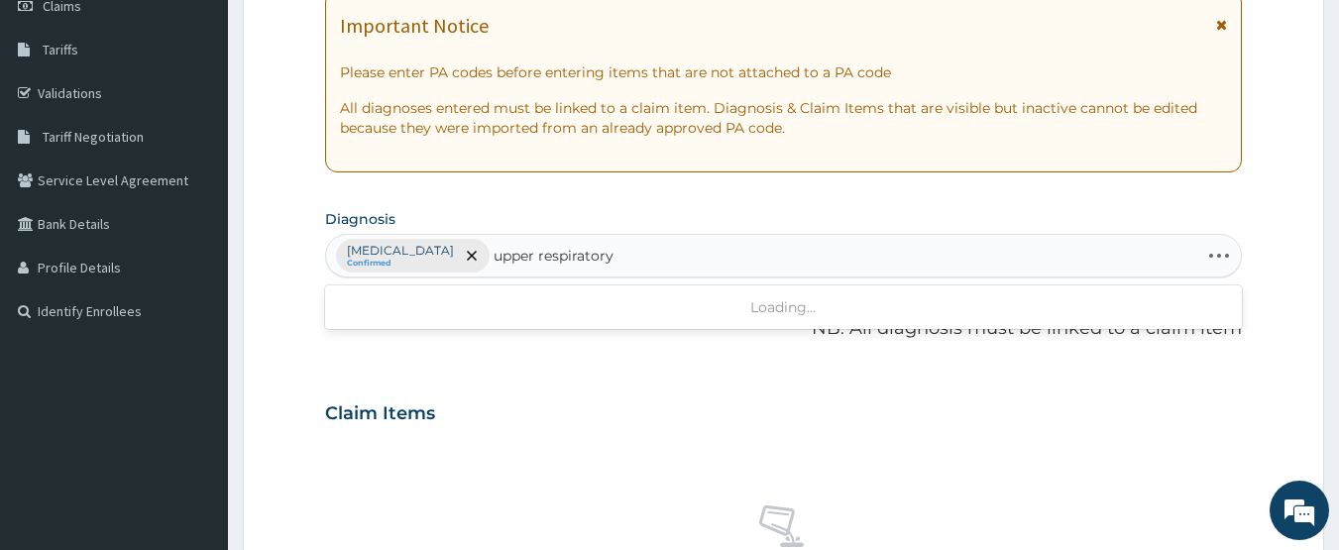
type input "upper respiratory"
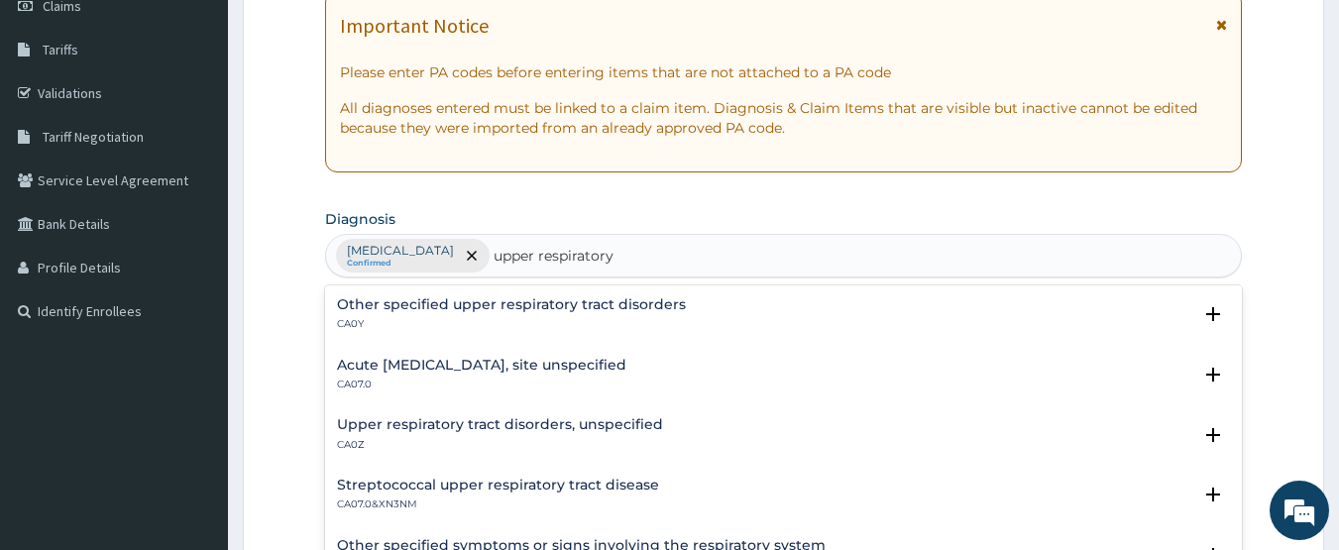
click at [372, 378] on p "CA07.0" at bounding box center [481, 385] width 289 height 14
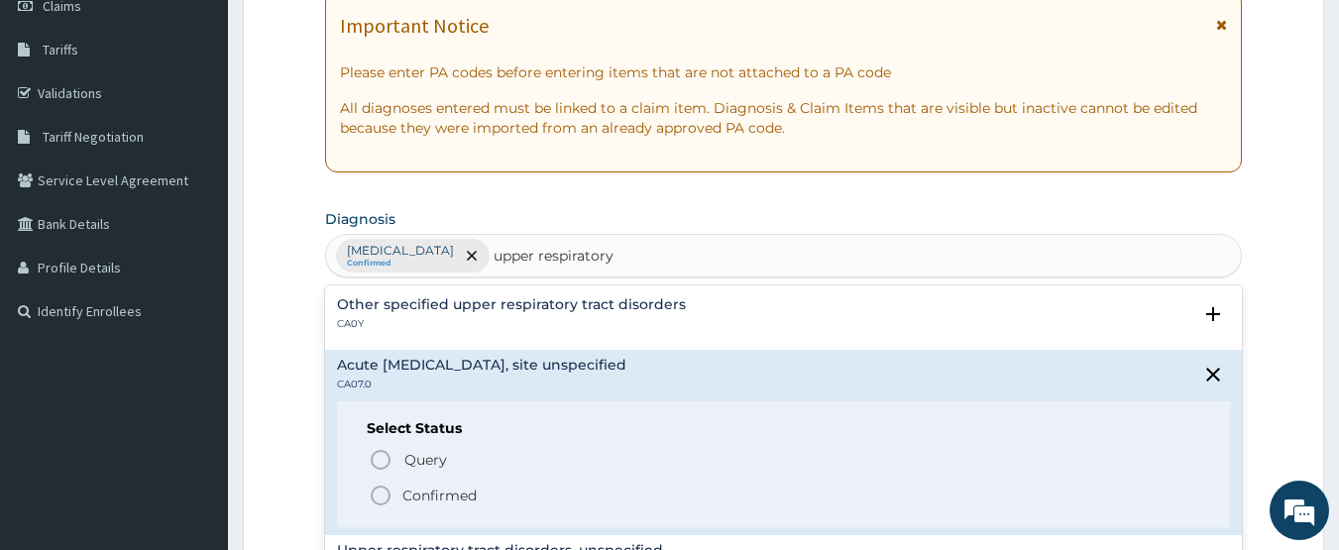
click at [379, 492] on icon "status option filled" at bounding box center [381, 496] width 24 height 24
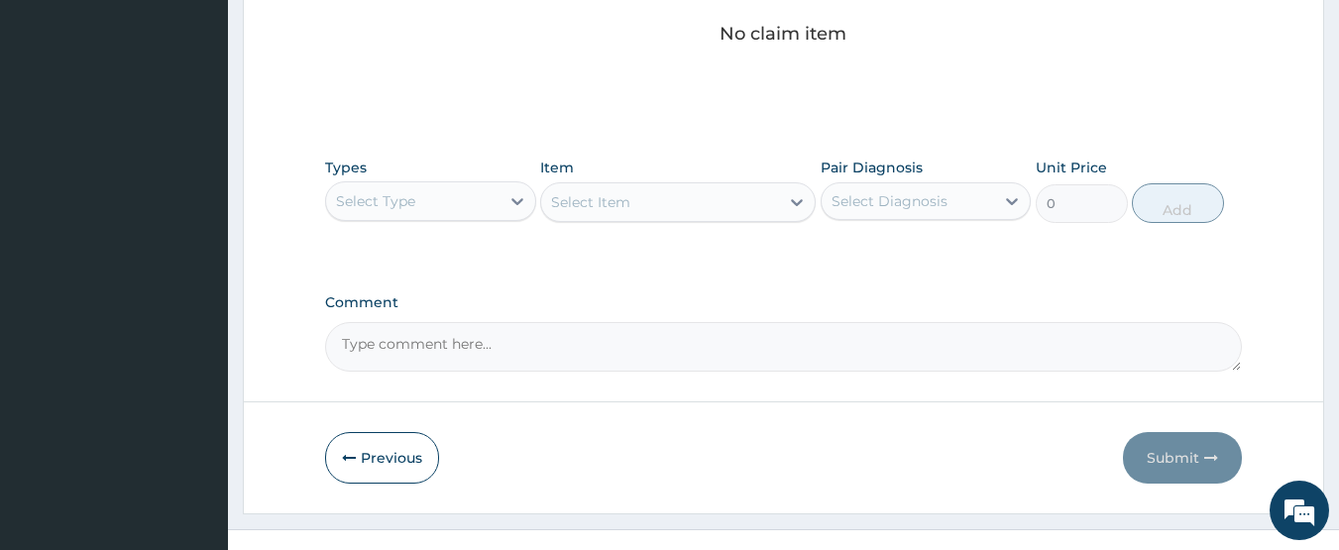
scroll to position [879, 0]
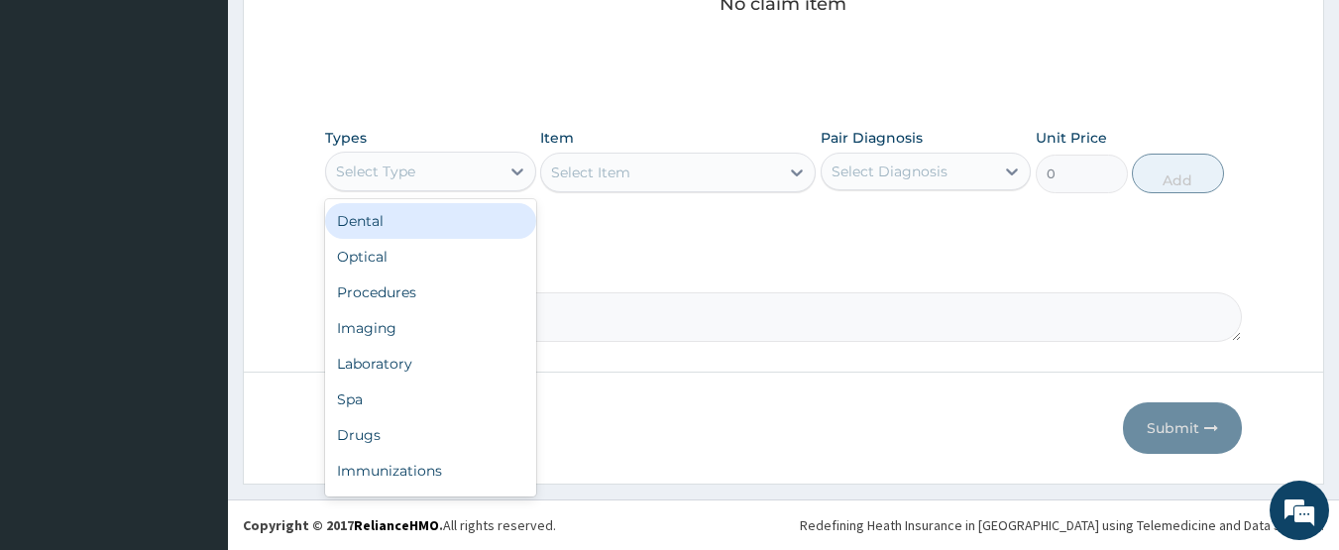
click at [413, 157] on div "Select Type" at bounding box center [412, 172] width 173 height 32
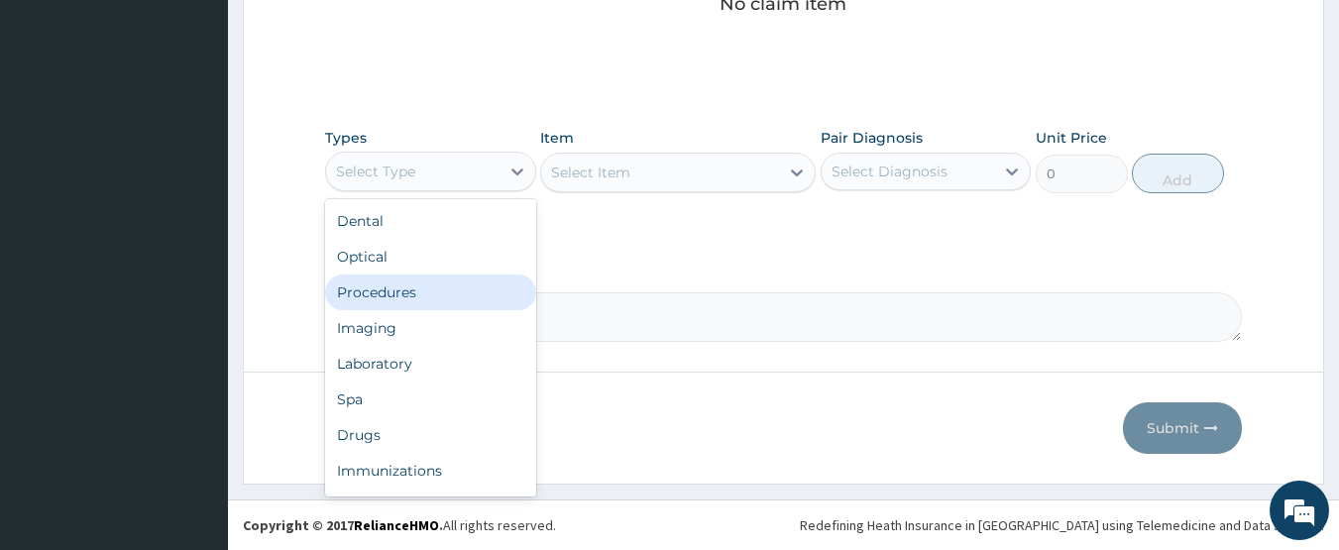
click at [413, 289] on div "Procedures" at bounding box center [430, 292] width 211 height 36
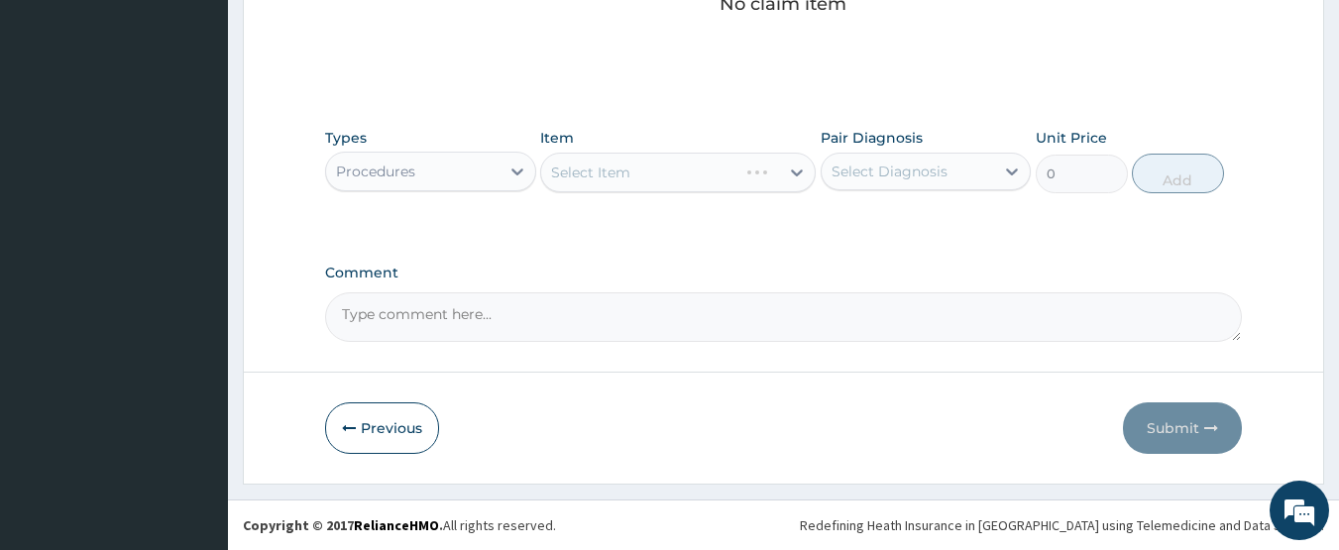
click at [682, 171] on div "Select Item" at bounding box center [677, 173] width 275 height 40
click at [683, 172] on div "Select Item" at bounding box center [660, 173] width 238 height 32
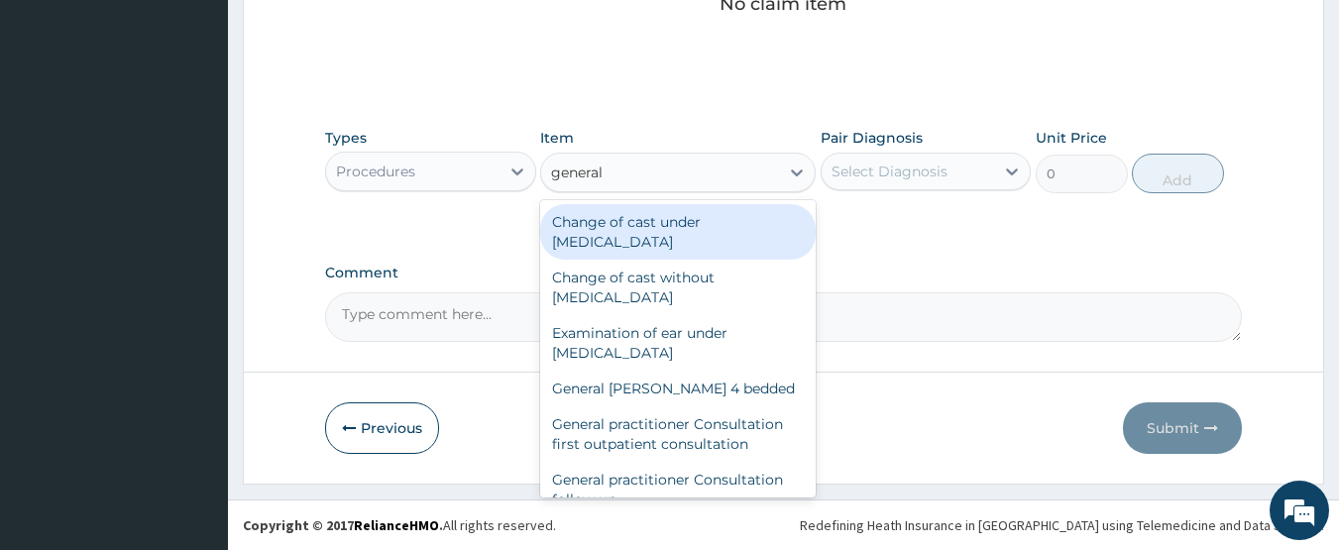
type input "general p"
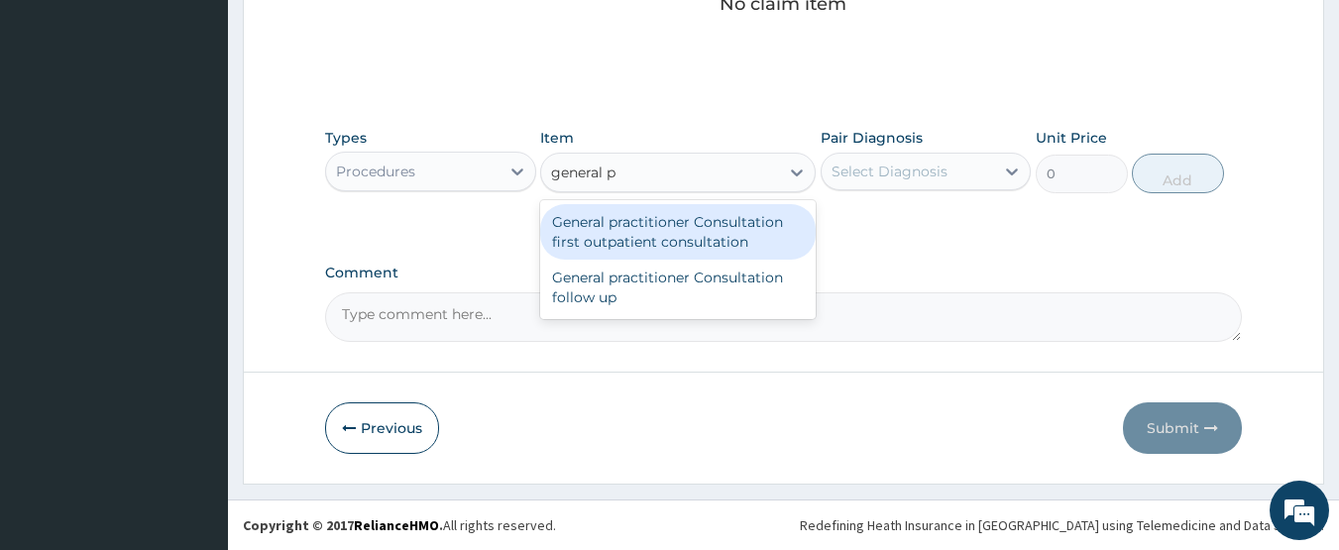
click at [680, 221] on div "General practitioner Consultation first outpatient consultation" at bounding box center [677, 231] width 275 height 55
type input "3547.5"
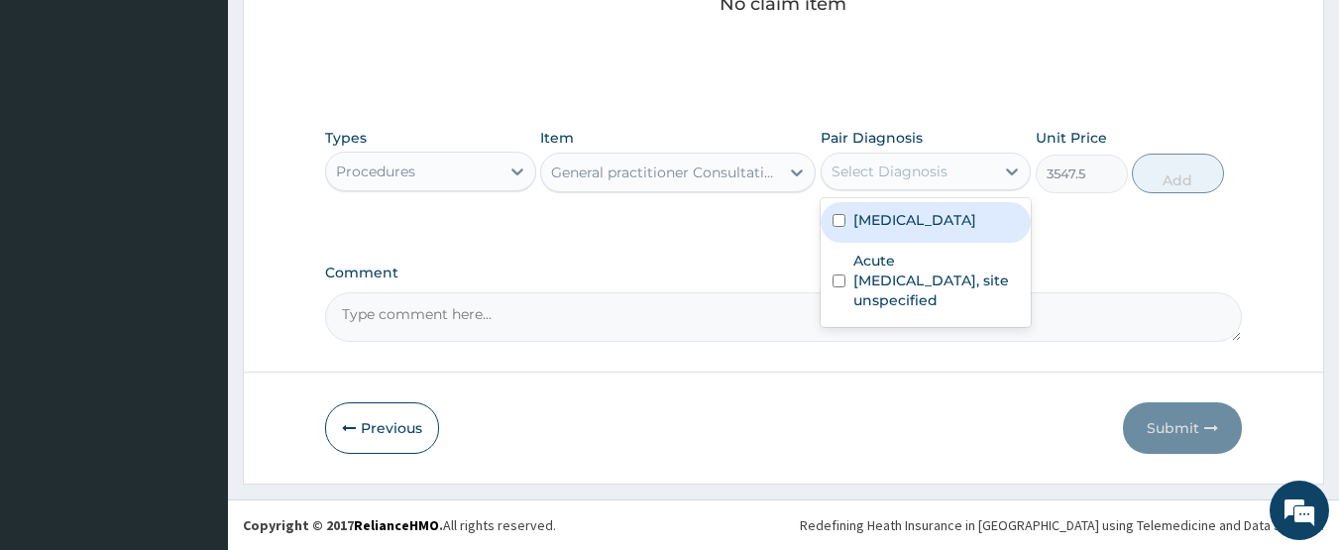
drag, startPoint x: 874, startPoint y: 182, endPoint x: 874, endPoint y: 224, distance: 41.6
click at [874, 188] on div "Select Diagnosis" at bounding box center [925, 172] width 211 height 38
drag, startPoint x: 874, startPoint y: 224, endPoint x: 877, endPoint y: 273, distance: 49.6
click at [874, 225] on label "Malaria, unspecified" at bounding box center [914, 220] width 123 height 20
checkbox input "true"
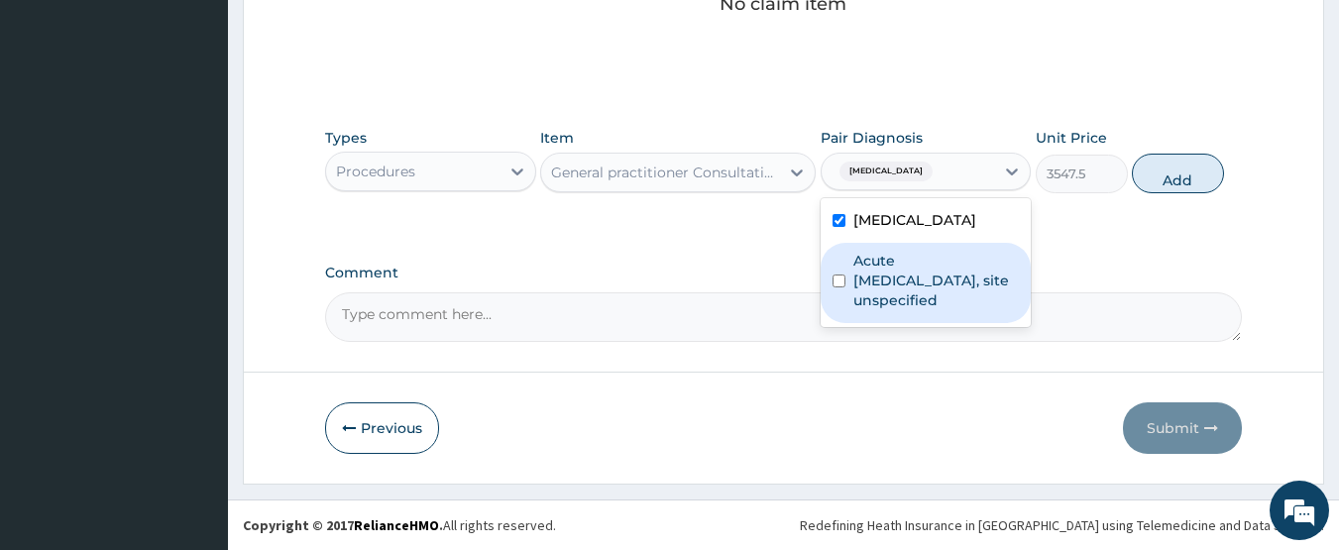
drag, startPoint x: 877, startPoint y: 273, endPoint x: 1103, endPoint y: 223, distance: 231.5
click at [894, 271] on label "Acute upper respiratory infection, site unspecified" at bounding box center [936, 280] width 166 height 59
checkbox input "true"
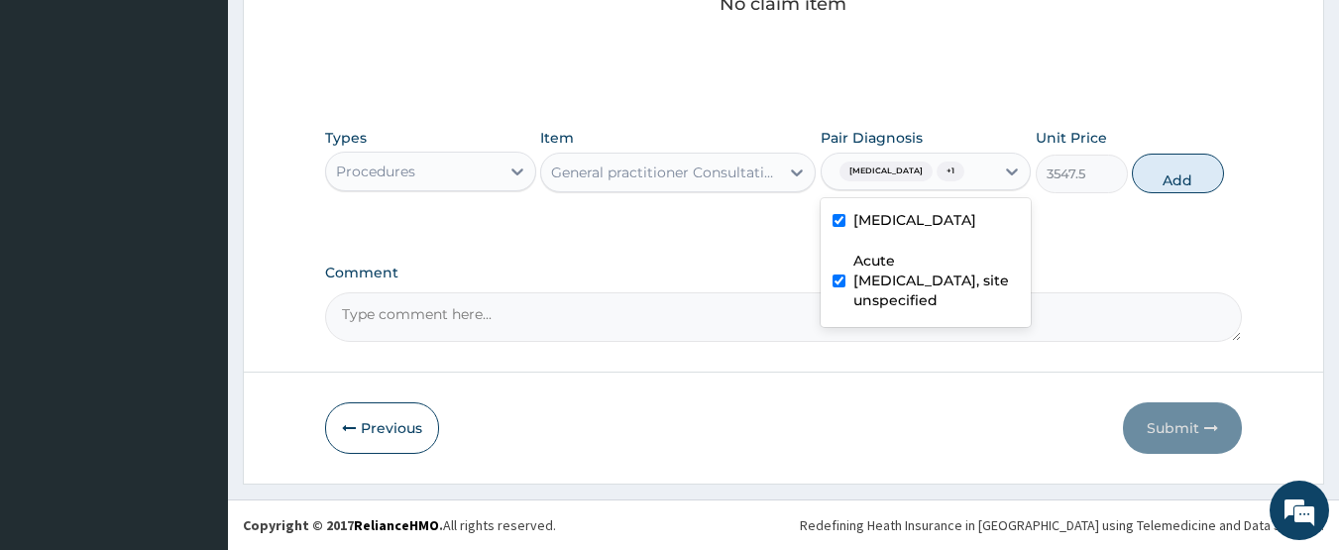
click at [1158, 185] on button "Add" at bounding box center [1178, 174] width 92 height 40
type input "0"
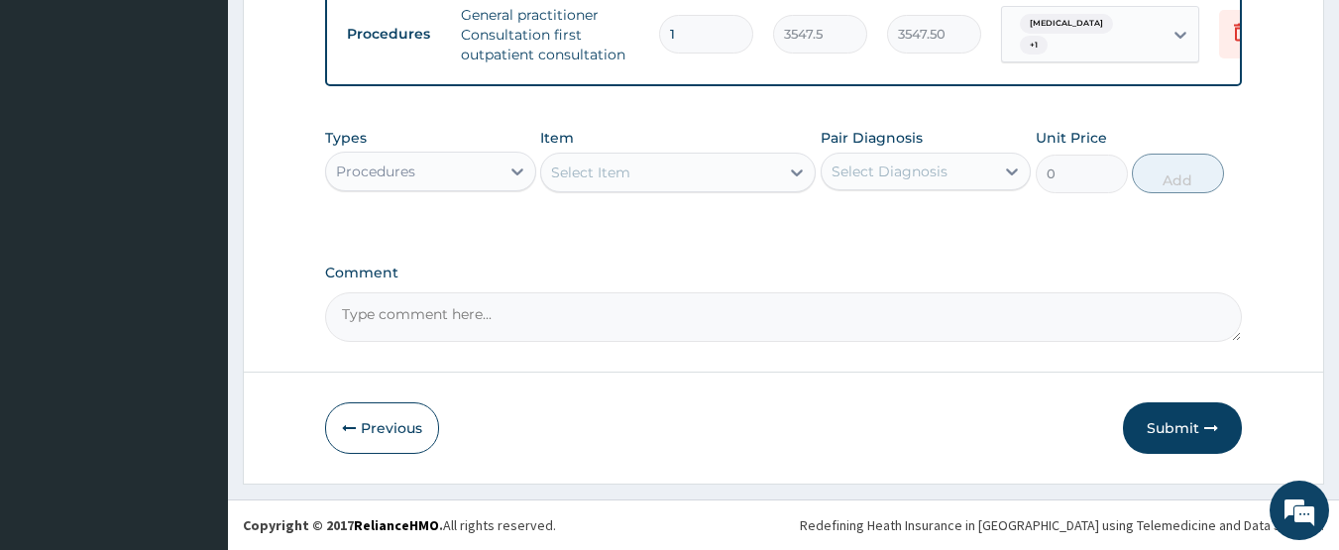
scroll to position [811, 0]
drag, startPoint x: 459, startPoint y: 165, endPoint x: 451, endPoint y: 188, distance: 24.1
click at [453, 182] on div "Procedures" at bounding box center [412, 172] width 173 height 32
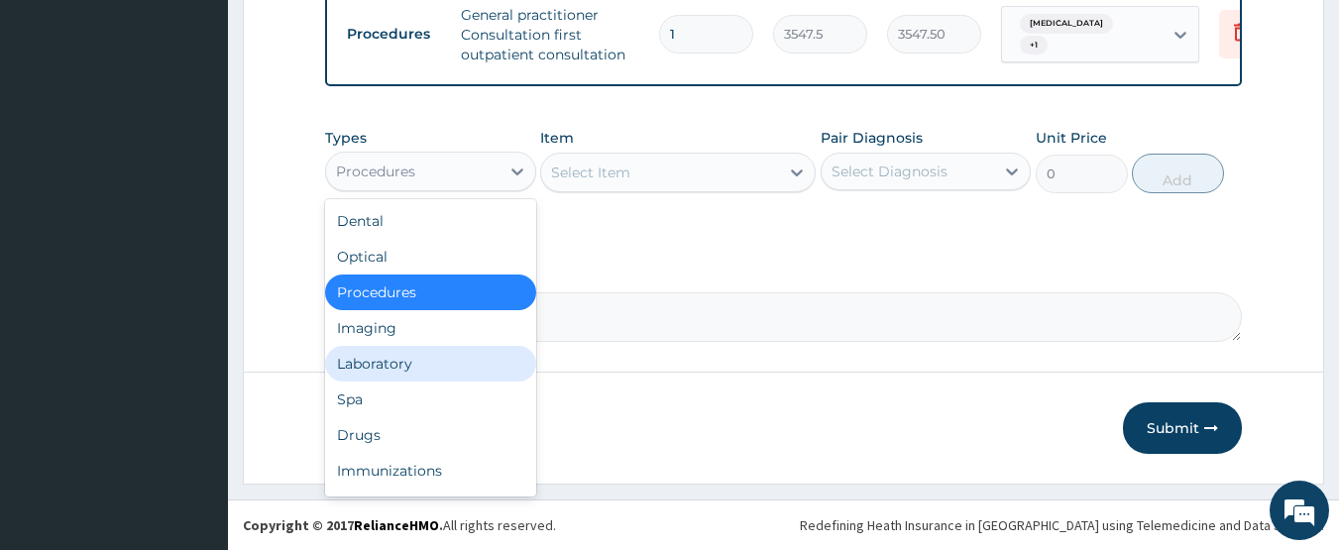
click at [382, 360] on div "Laboratory" at bounding box center [430, 364] width 211 height 36
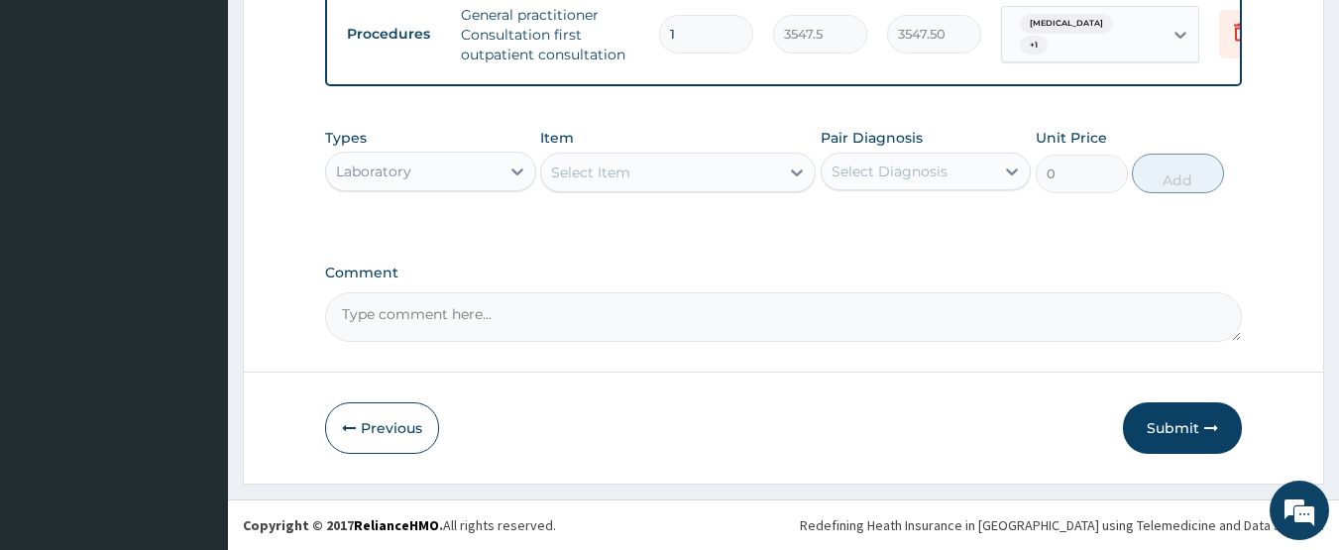
click at [671, 171] on div "Select Item" at bounding box center [660, 173] width 238 height 32
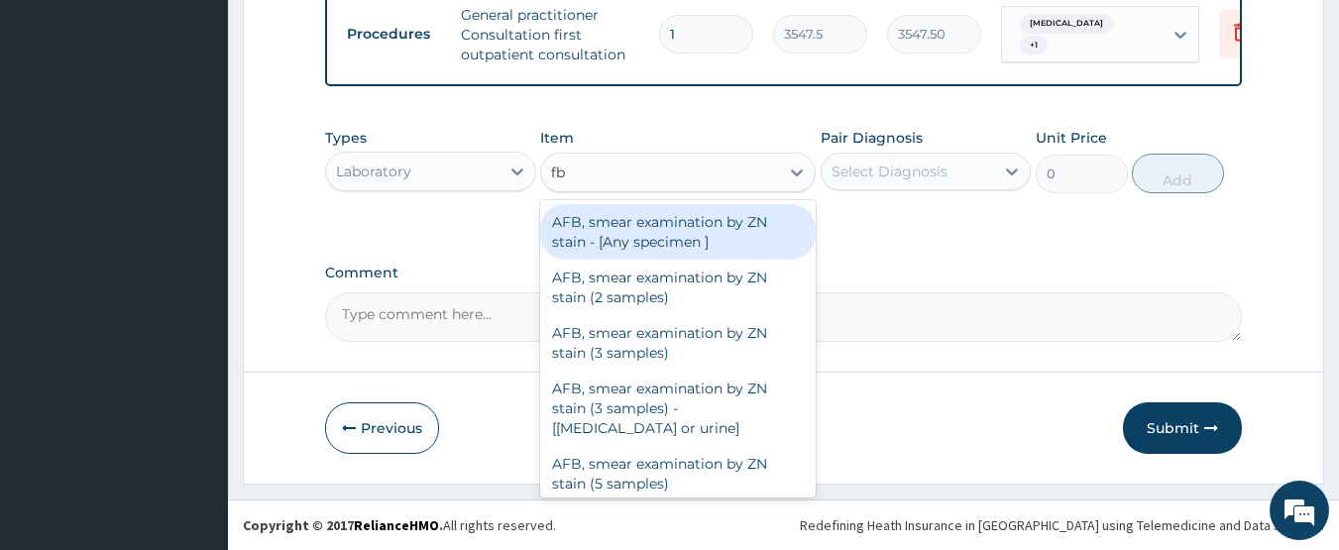
type input "fbc"
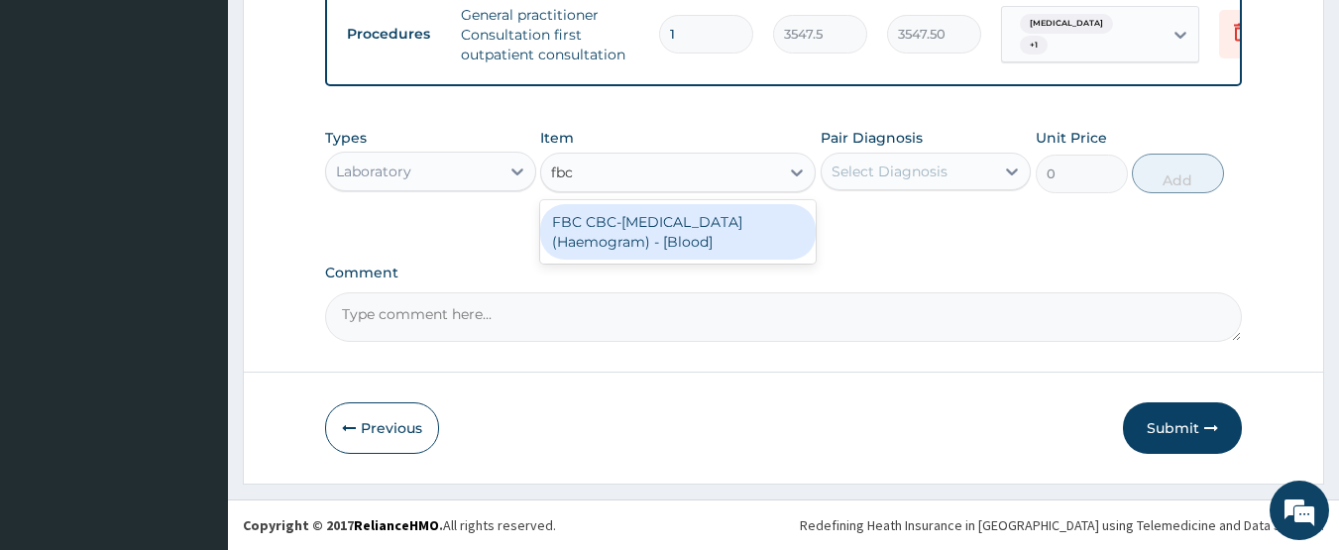
drag, startPoint x: 674, startPoint y: 215, endPoint x: 820, endPoint y: 193, distance: 148.3
click at [673, 216] on div "FBC CBC-Complete Blood Count (Haemogram) - [Blood]" at bounding box center [677, 231] width 275 height 55
type input "4300"
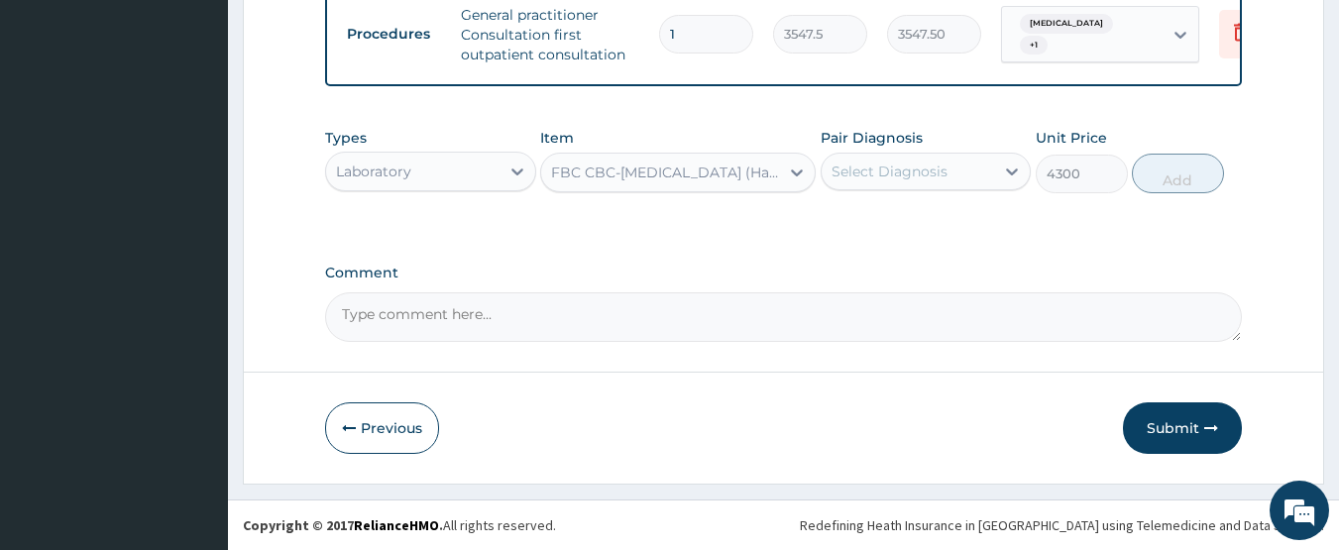
click at [847, 174] on div "Select Diagnosis" at bounding box center [889, 172] width 116 height 20
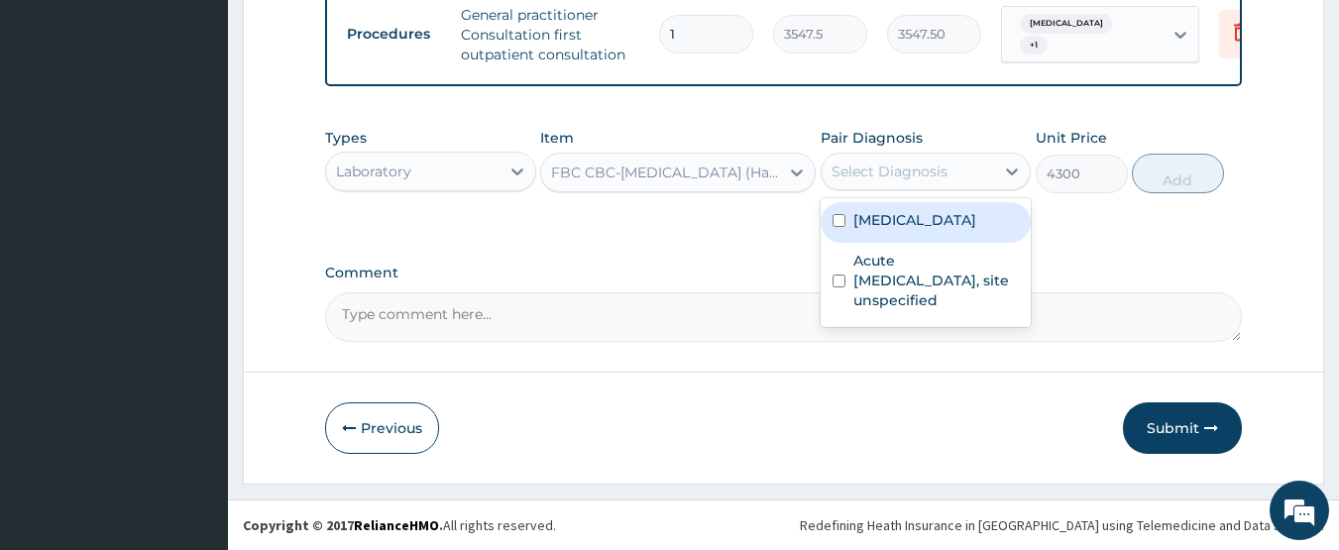
drag, startPoint x: 895, startPoint y: 219, endPoint x: 882, endPoint y: 254, distance: 37.0
click at [895, 220] on label "Malaria, unspecified" at bounding box center [914, 220] width 123 height 20
checkbox input "true"
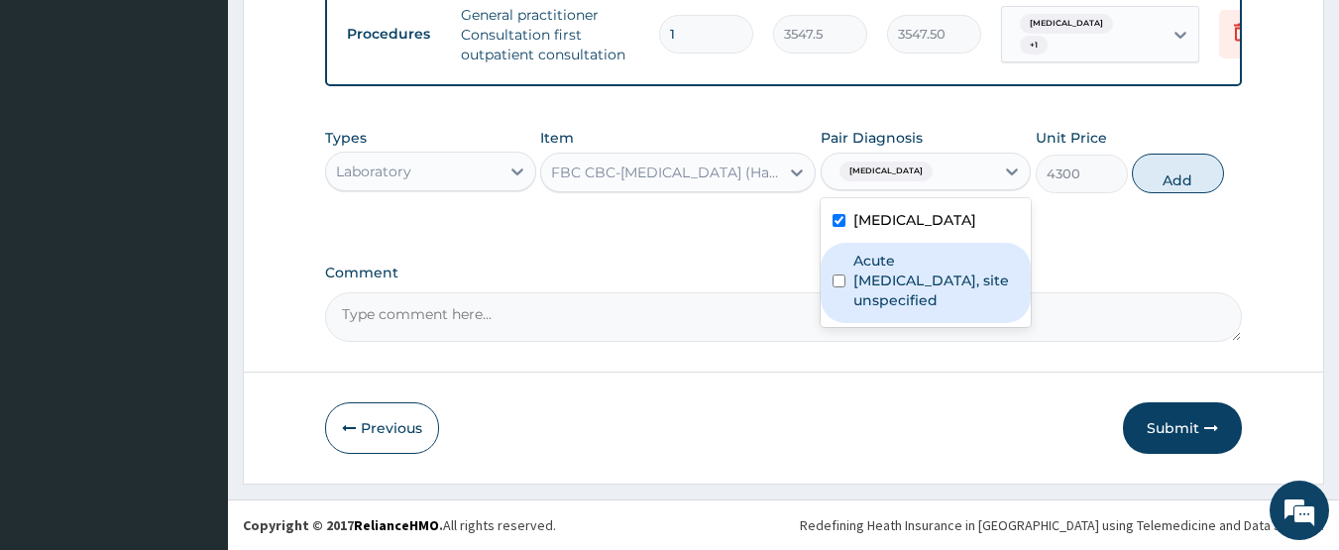
click at [880, 257] on label "Acute upper respiratory infection, site unspecified" at bounding box center [936, 280] width 166 height 59
checkbox input "true"
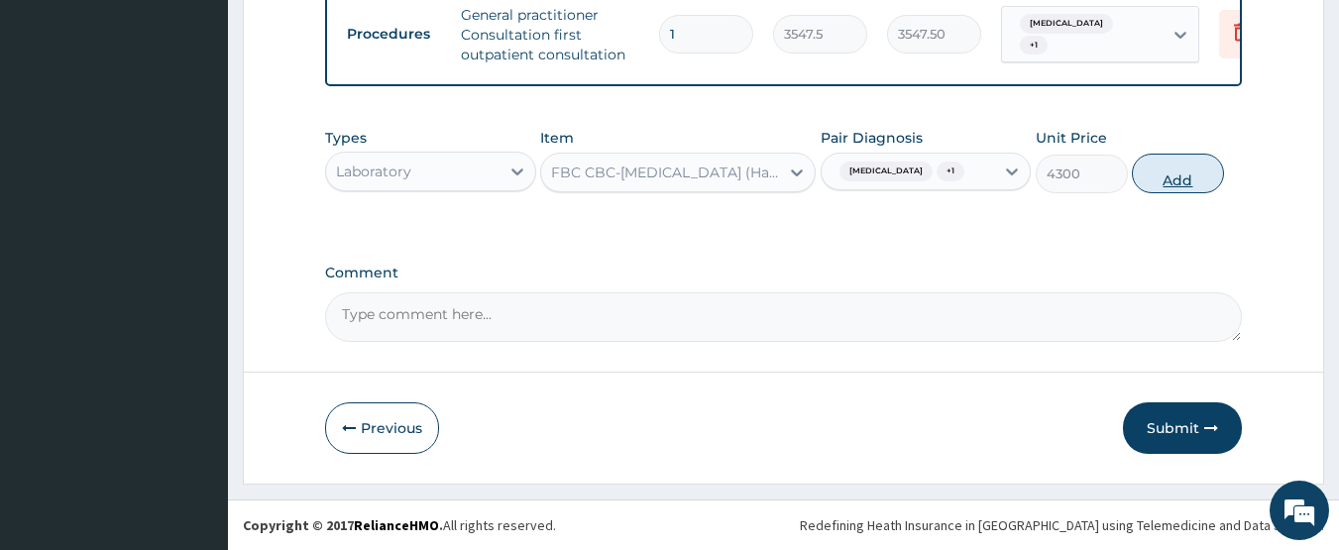
click at [1167, 171] on button "Add" at bounding box center [1178, 174] width 92 height 40
type input "0"
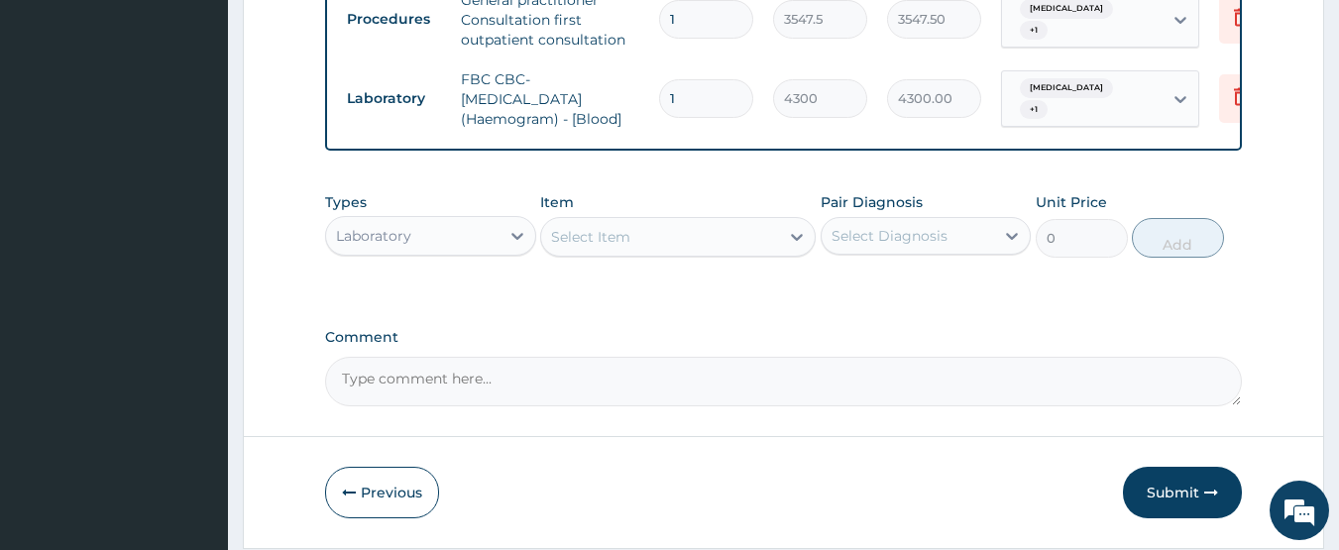
click at [684, 253] on div "Select Item" at bounding box center [660, 237] width 238 height 32
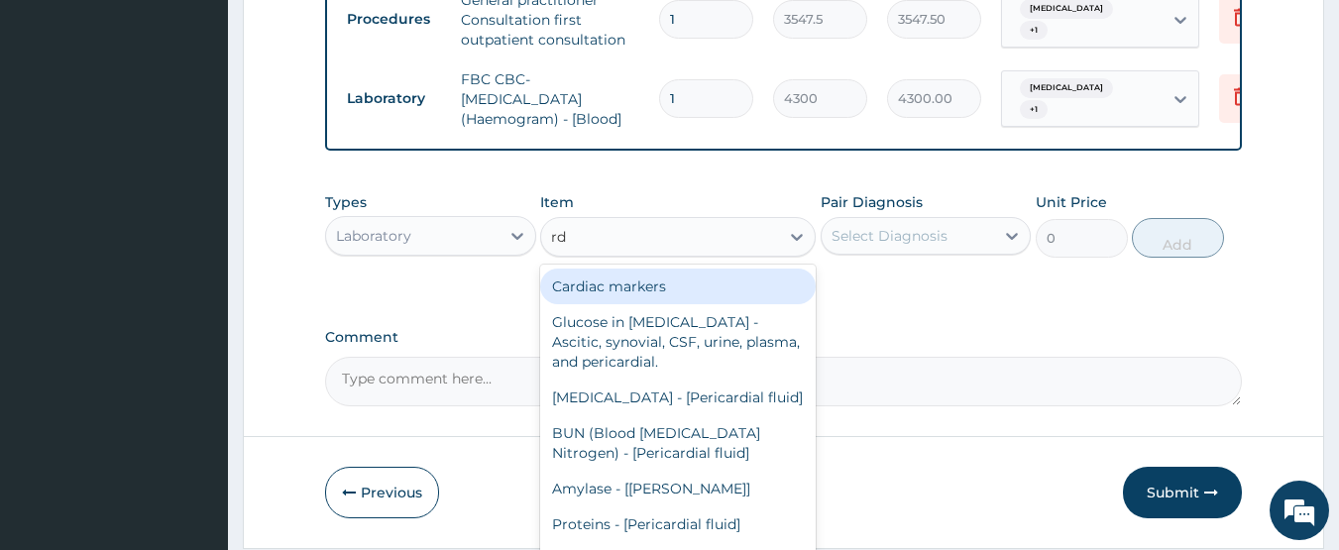
type input "rdt"
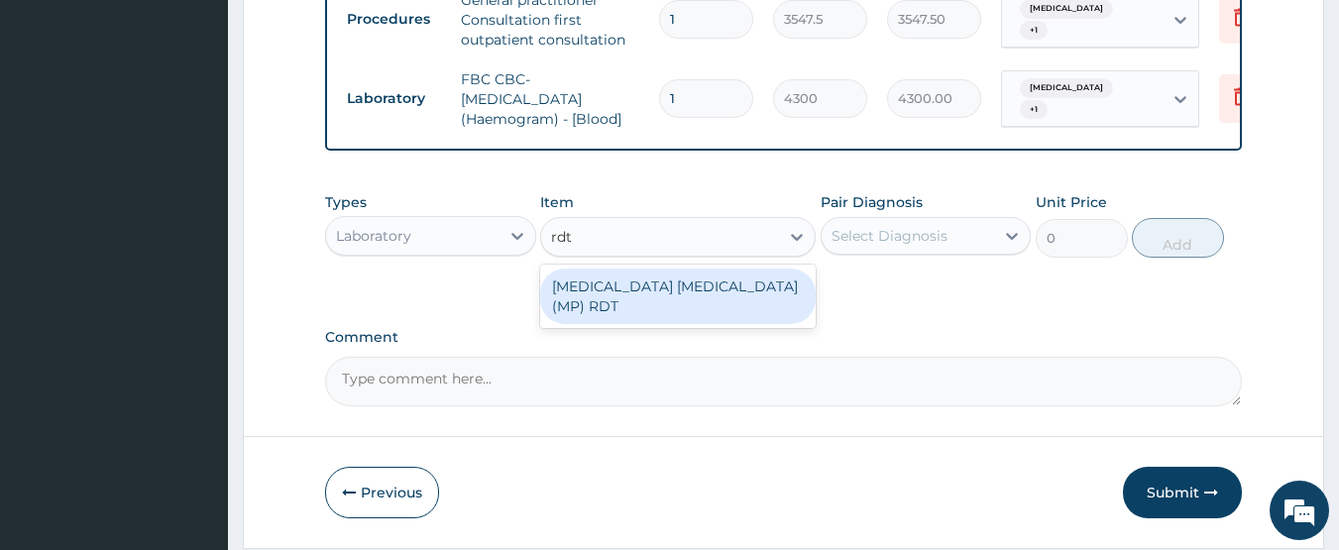
click at [683, 307] on div "MALARIA PARASITE (MP) RDT" at bounding box center [677, 296] width 275 height 55
type input "1612.5"
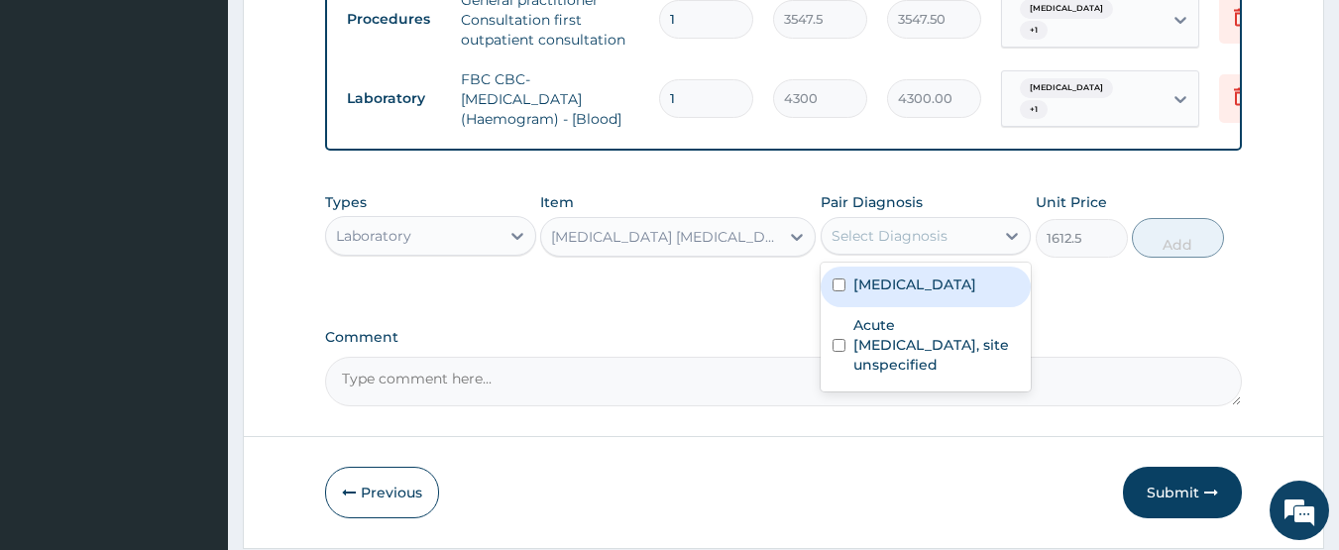
click at [850, 246] on div "Select Diagnosis" at bounding box center [889, 236] width 116 height 20
drag, startPoint x: 878, startPoint y: 299, endPoint x: 1098, endPoint y: 285, distance: 220.4
click at [881, 294] on label "Malaria, unspecified" at bounding box center [914, 284] width 123 height 20
checkbox input "true"
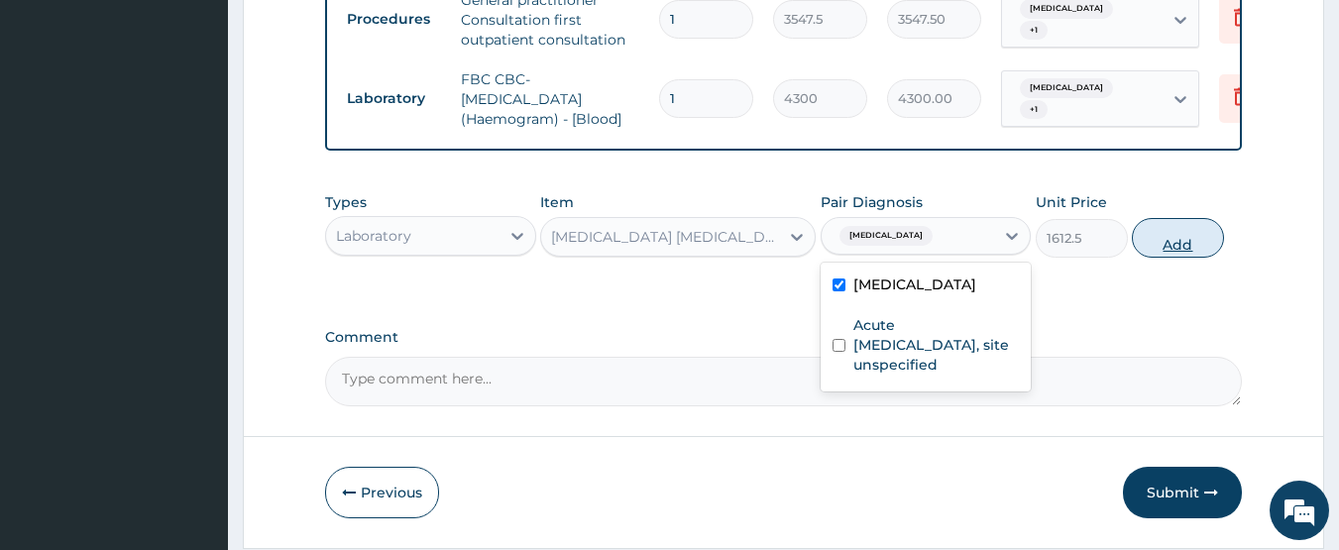
click at [1147, 258] on button "Add" at bounding box center [1178, 238] width 92 height 40
type input "0"
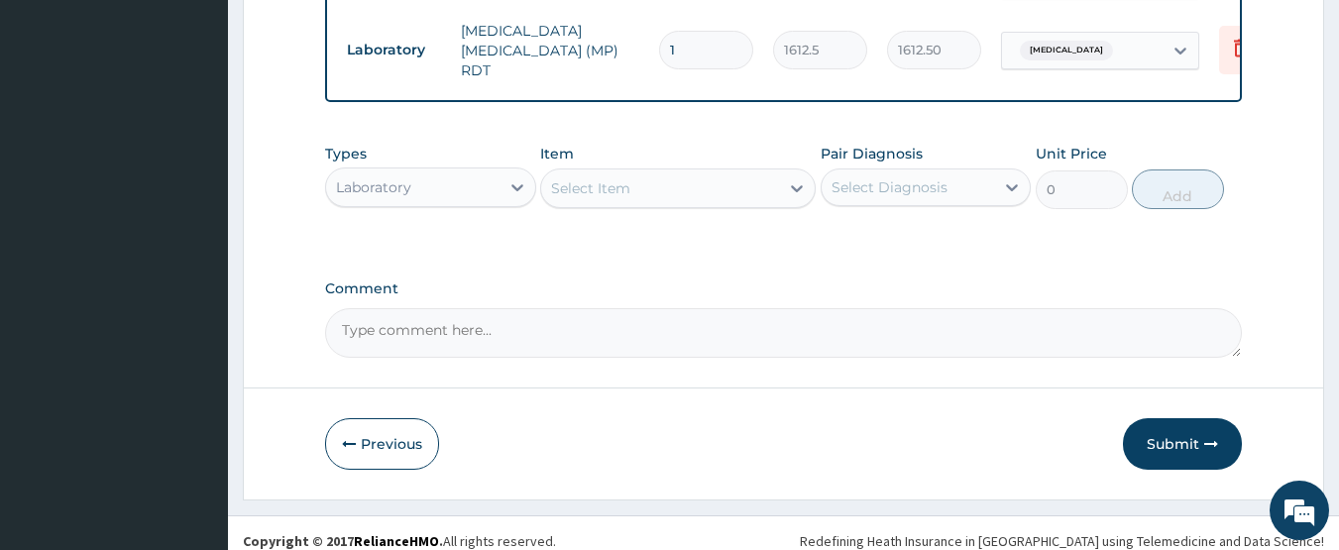
scroll to position [958, 0]
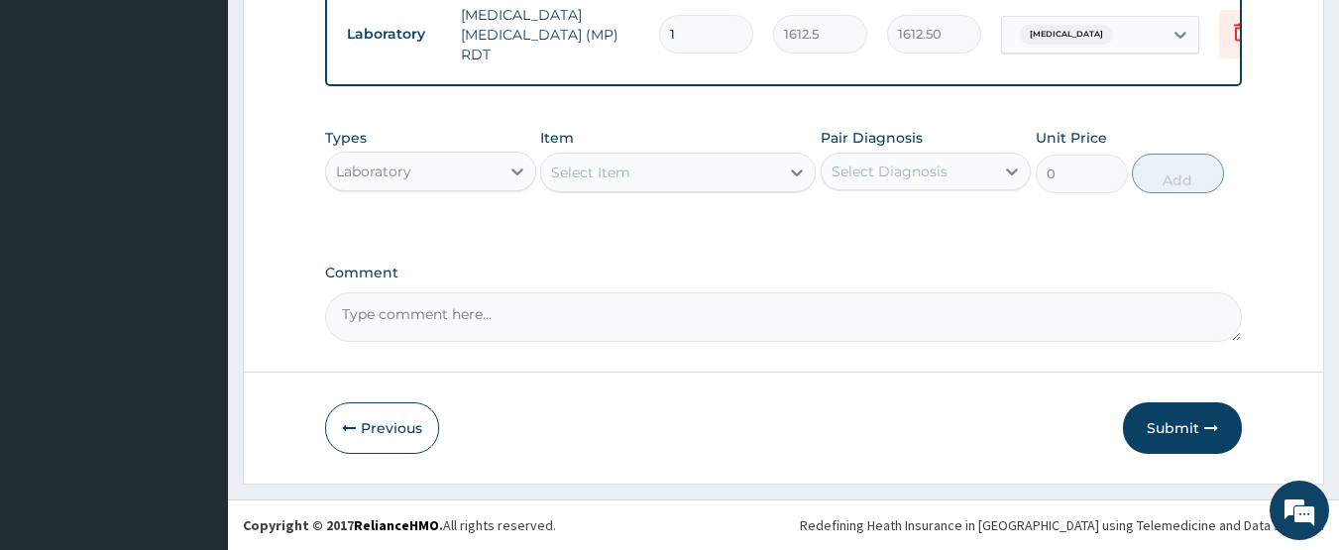
click at [435, 162] on div "Laboratory" at bounding box center [412, 172] width 173 height 32
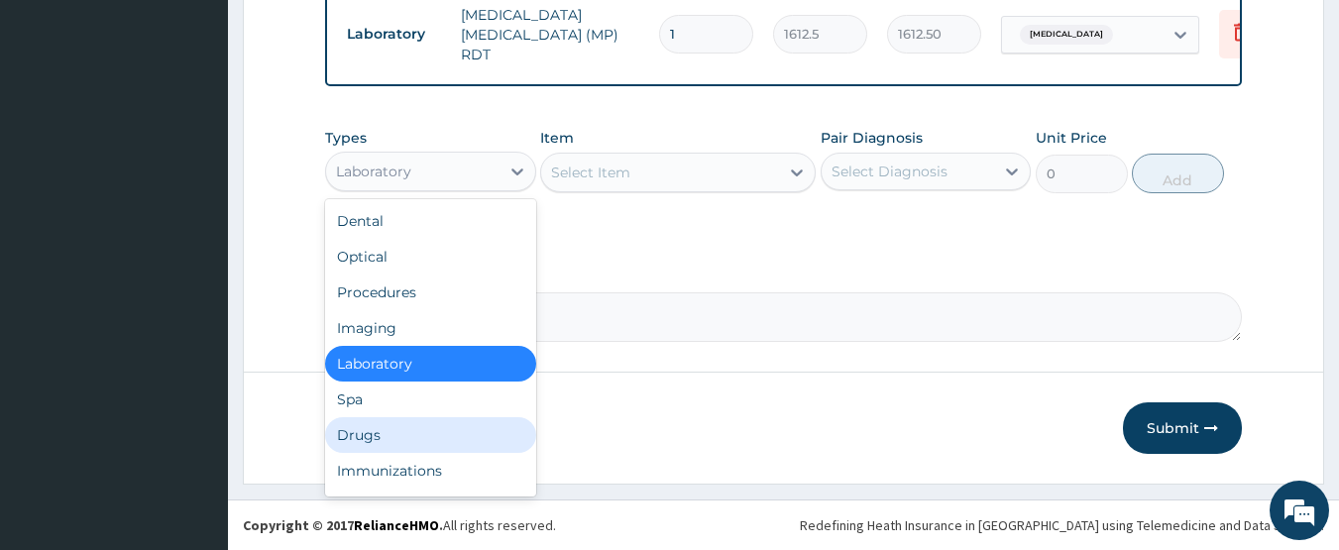
click at [409, 436] on div "Drugs" at bounding box center [430, 435] width 211 height 36
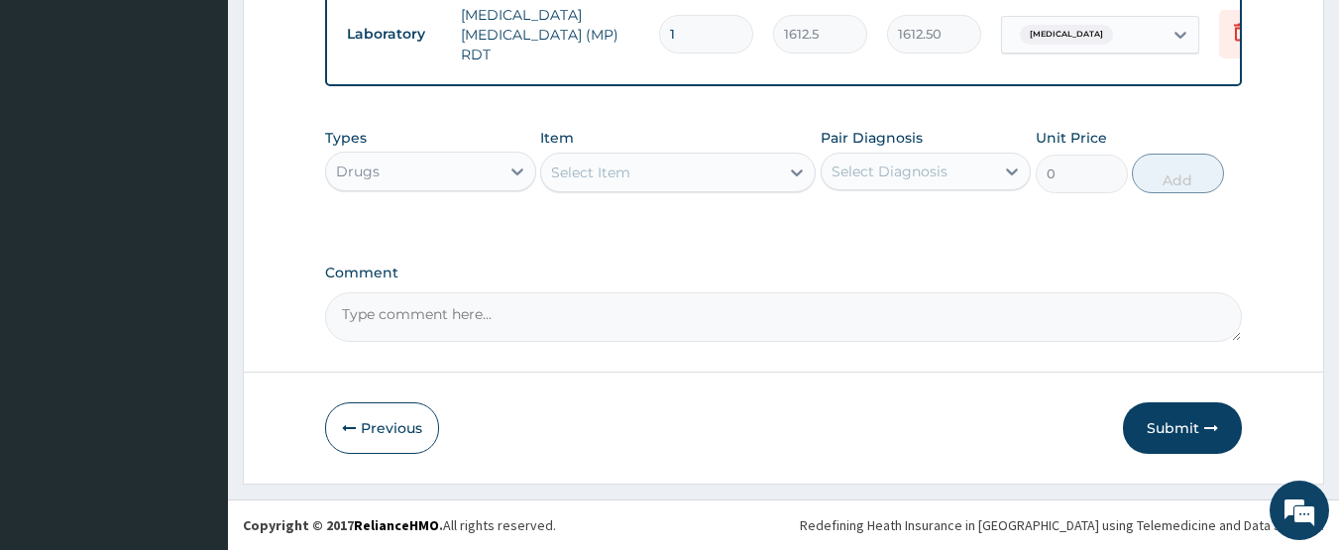
click at [596, 175] on div "Select Item" at bounding box center [590, 172] width 79 height 20
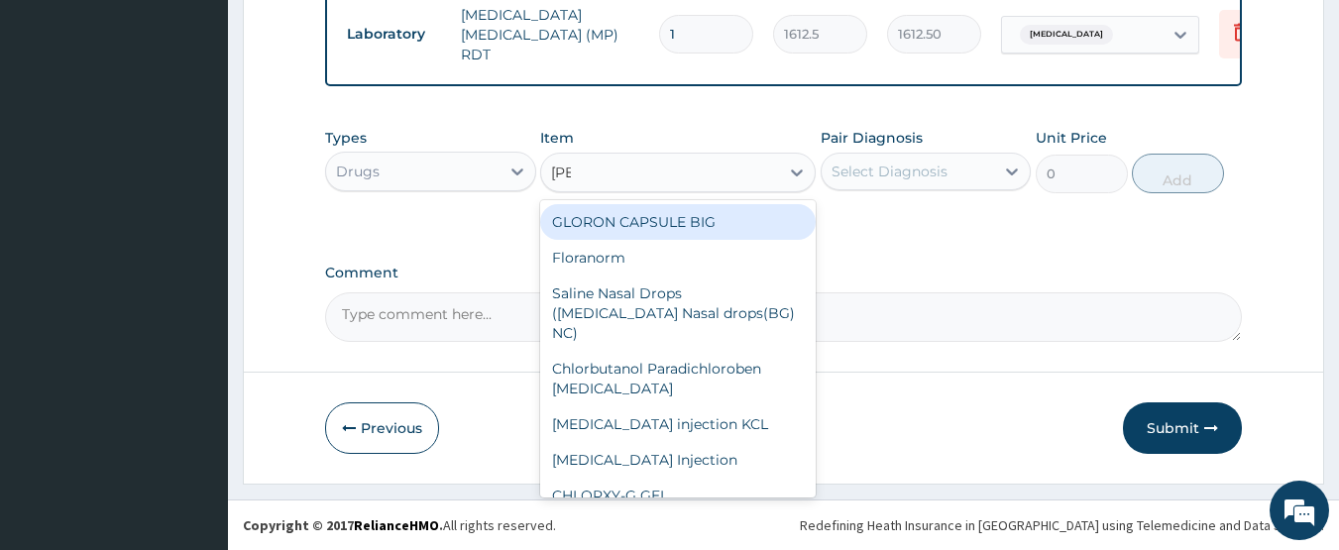
type input "lorat"
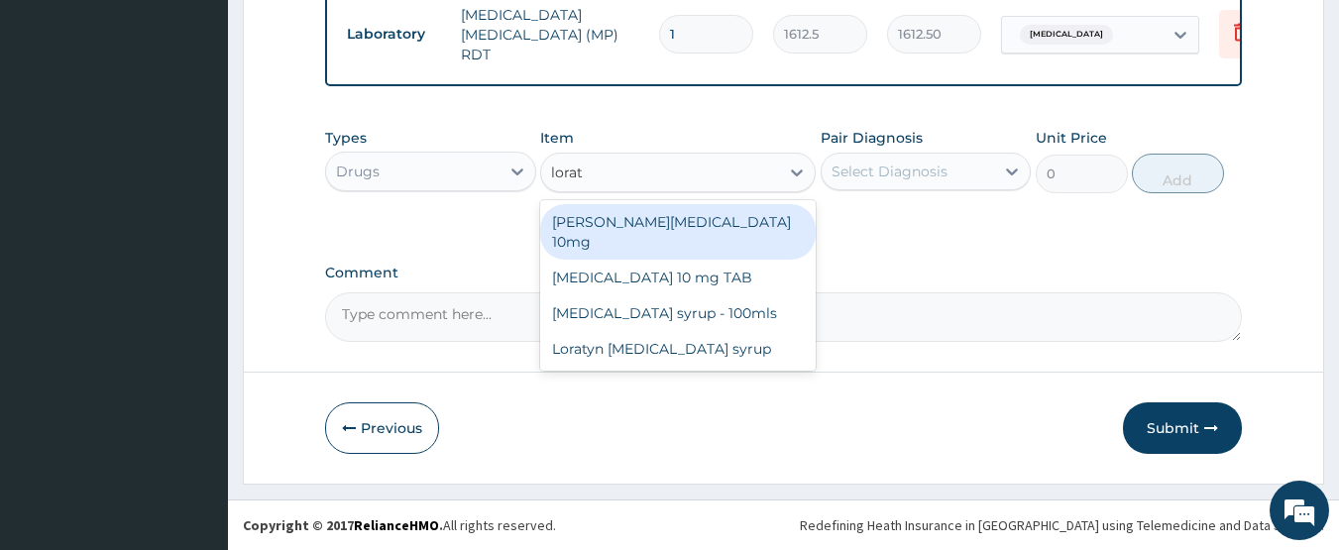
click at [663, 218] on div "Loratyn Loratadine 10mg" at bounding box center [677, 231] width 275 height 55
type input "88.6875"
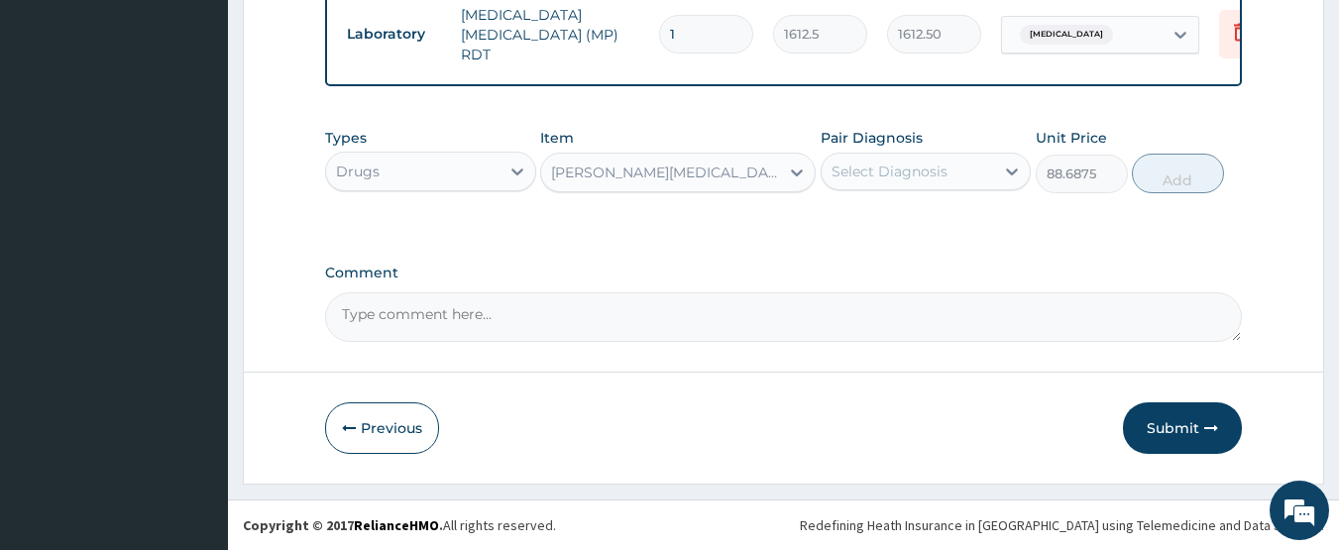
click at [904, 165] on div "Select Diagnosis" at bounding box center [889, 172] width 116 height 20
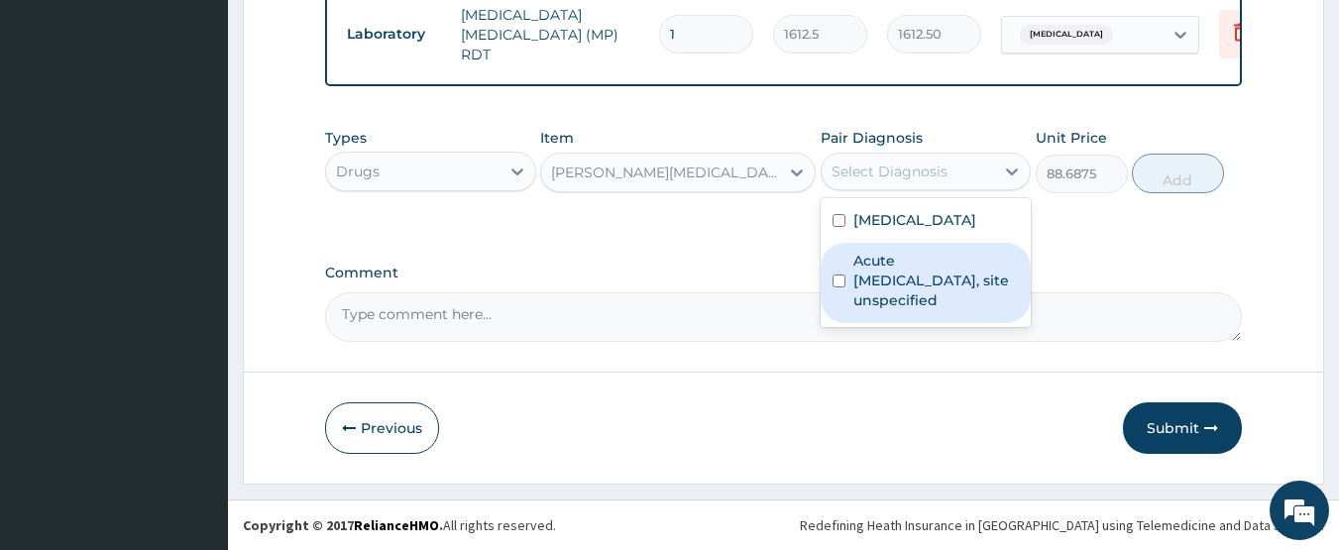
drag, startPoint x: 909, startPoint y: 270, endPoint x: 1080, endPoint y: 205, distance: 183.1
click at [919, 265] on label "Acute upper respiratory infection, site unspecified" at bounding box center [936, 280] width 166 height 59
checkbox input "true"
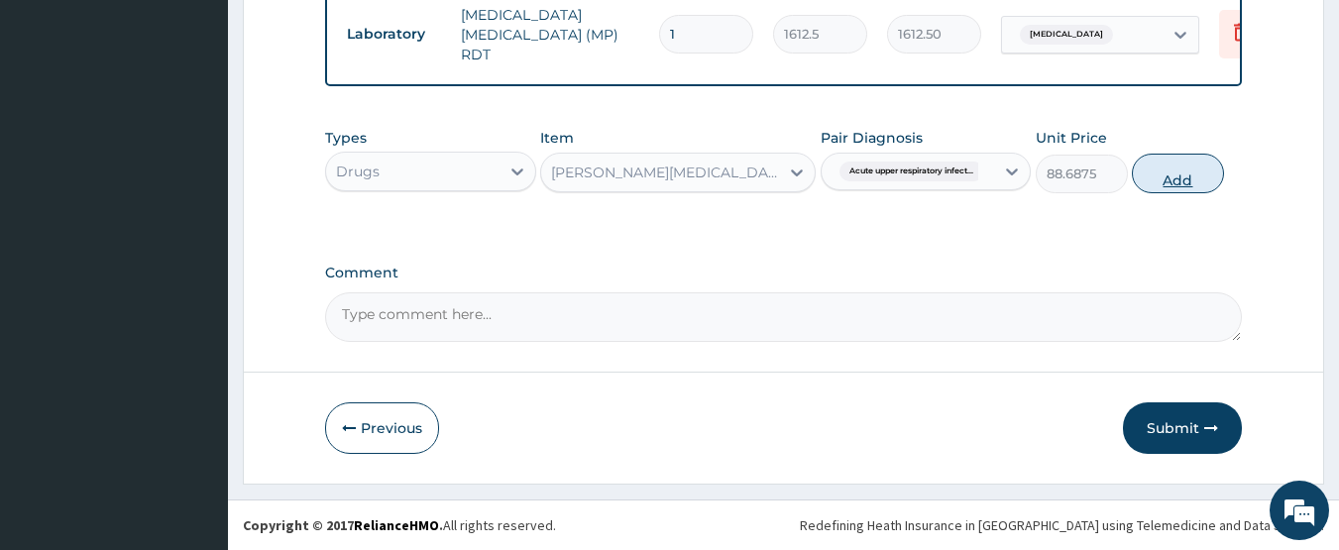
click at [1172, 171] on button "Add" at bounding box center [1178, 174] width 92 height 40
type input "0"
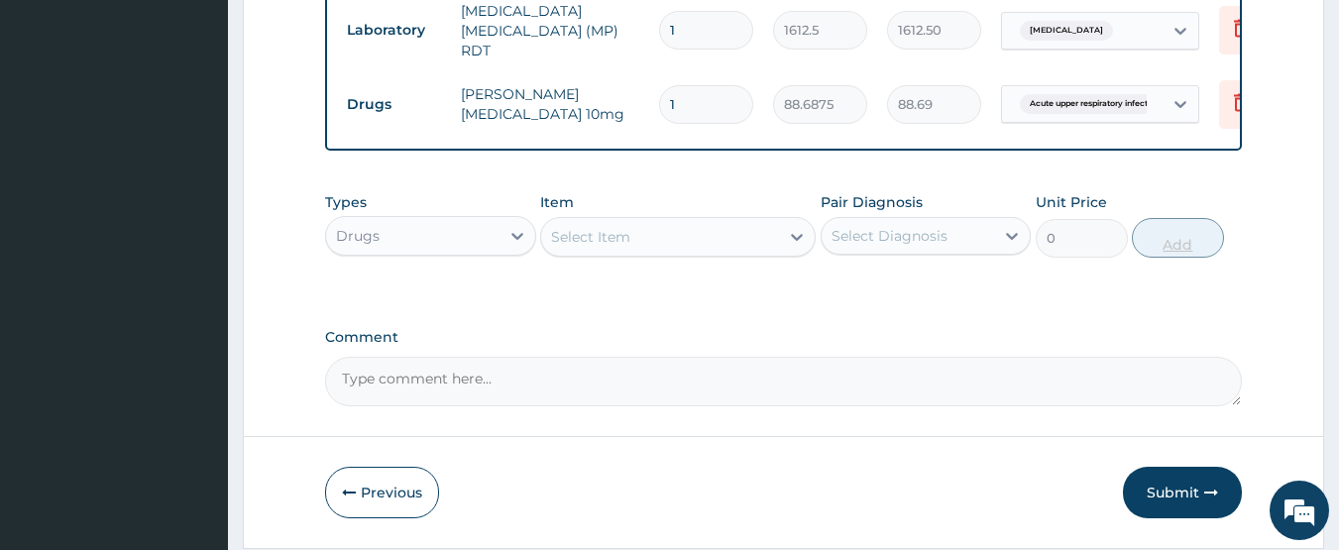
type input "0.00"
type input "5"
type input "443.44"
type input "5"
click at [600, 228] on div "Select Item" at bounding box center [660, 237] width 238 height 32
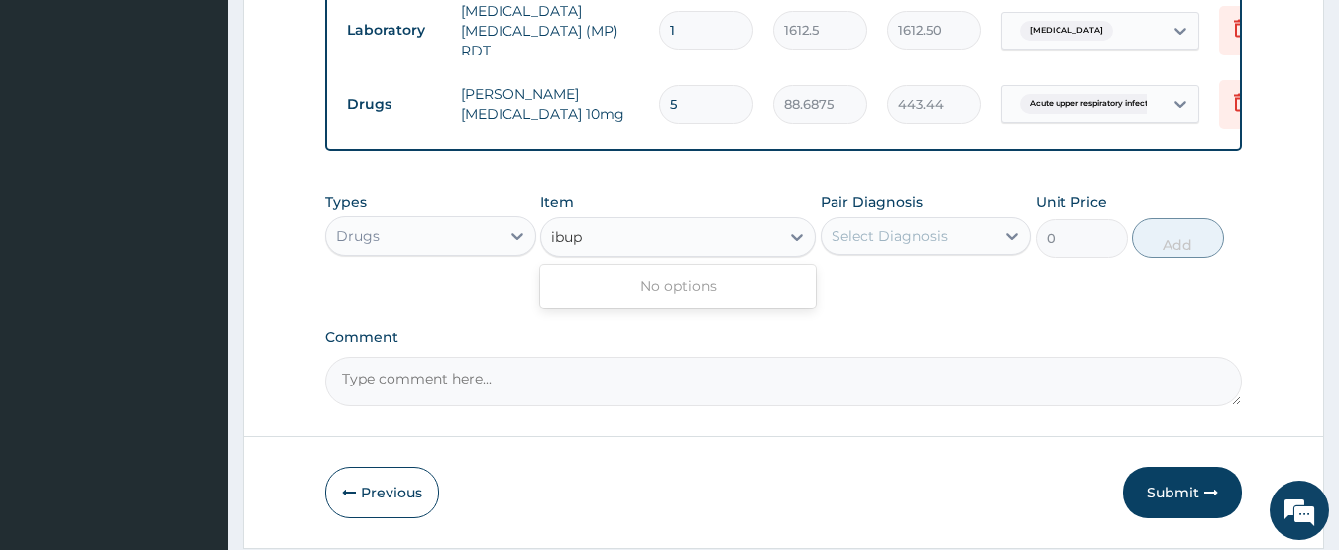
type input "ibu"
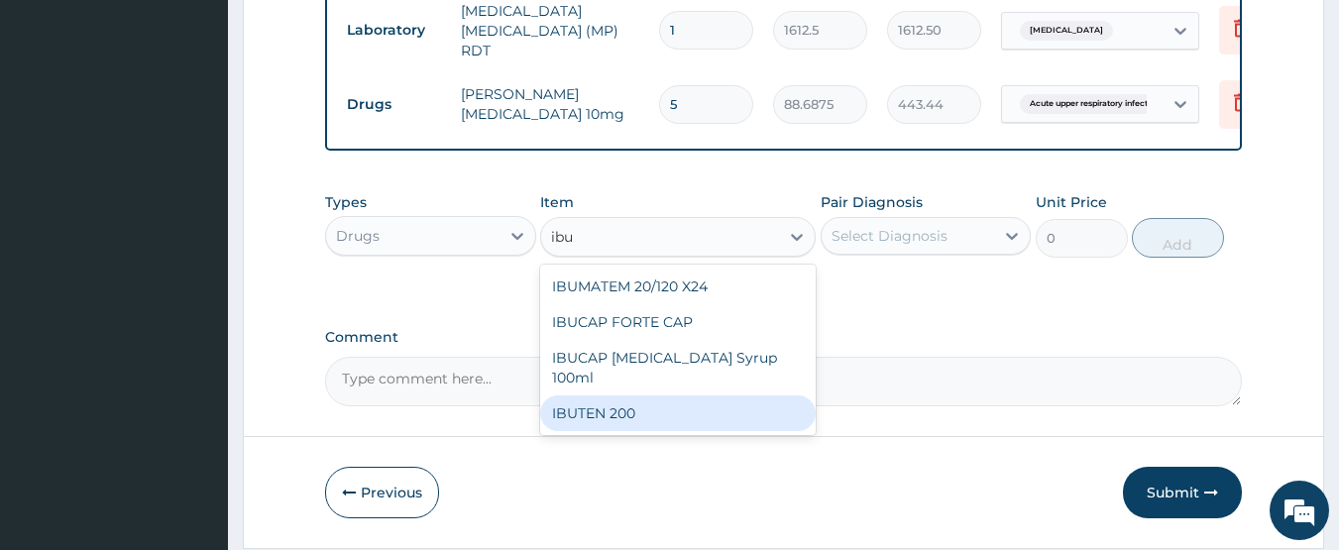
drag, startPoint x: 634, startPoint y: 404, endPoint x: 908, endPoint y: 288, distance: 297.0
click at [635, 405] on div "IBUTEN 200" at bounding box center [677, 413] width 275 height 36
type input "82.775"
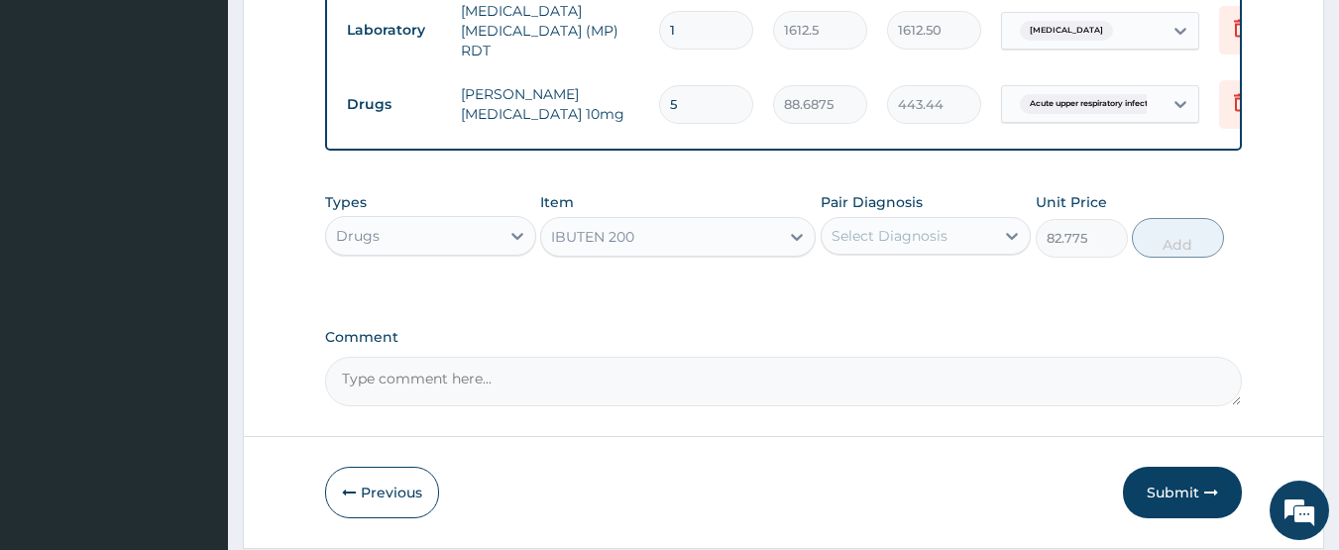
click at [957, 236] on div "Select Diagnosis" at bounding box center [907, 236] width 173 height 32
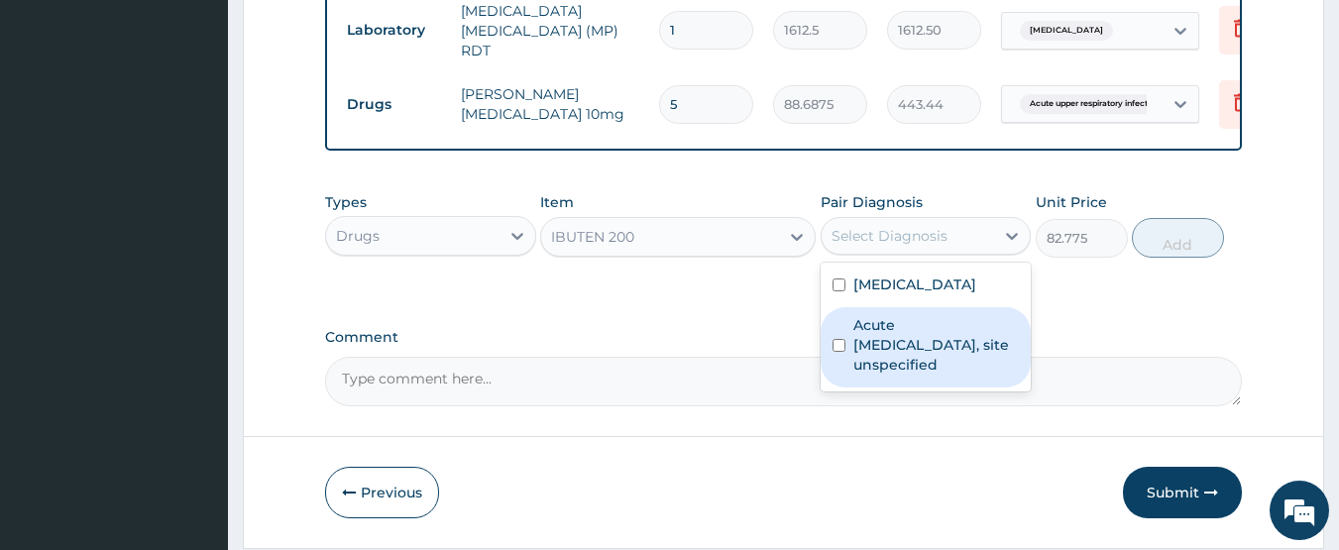
click at [946, 325] on label "Acute upper respiratory infection, site unspecified" at bounding box center [936, 344] width 166 height 59
checkbox input "true"
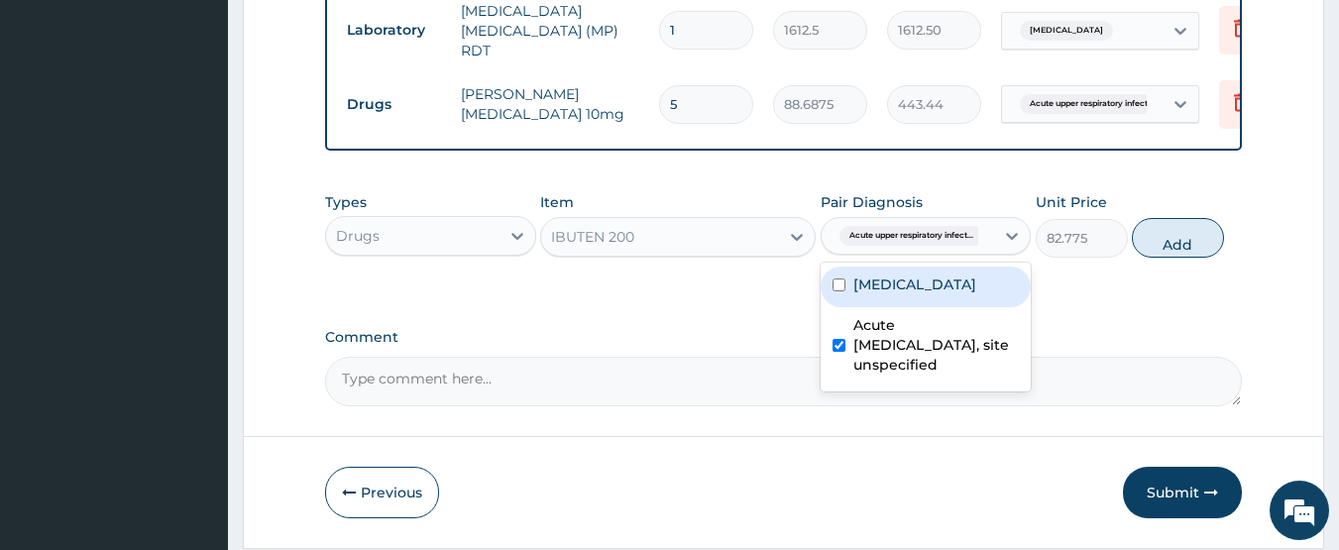
drag, startPoint x: 956, startPoint y: 286, endPoint x: 1066, endPoint y: 255, distance: 114.5
click at [957, 285] on label "Malaria, unspecified" at bounding box center [914, 284] width 123 height 20
checkbox input "true"
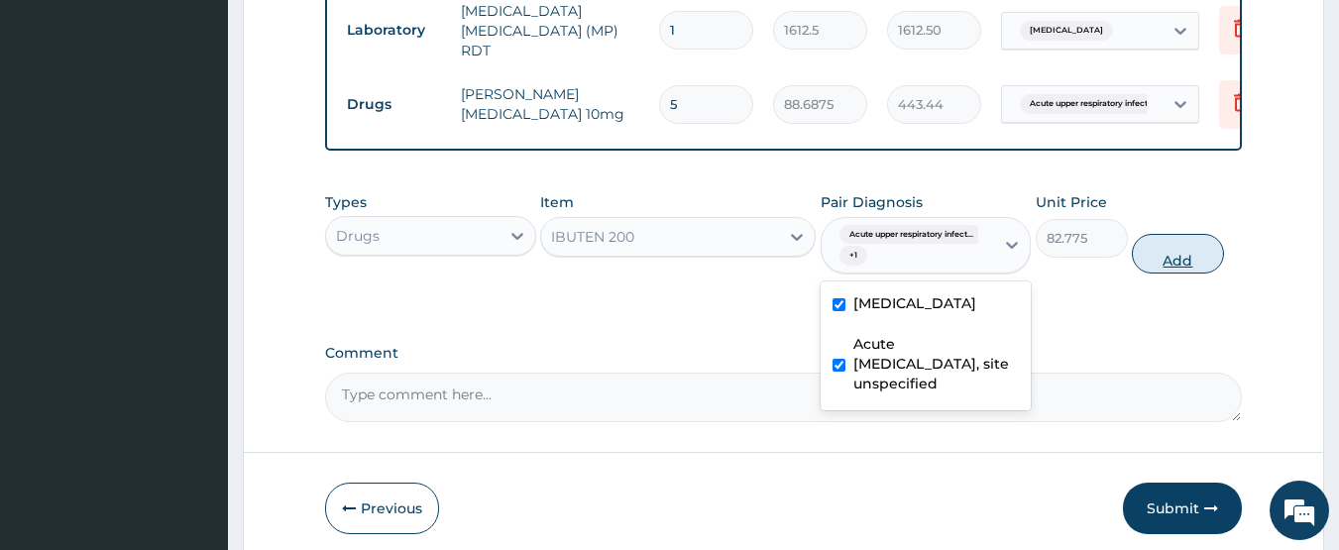
click at [1171, 250] on button "Add" at bounding box center [1178, 254] width 92 height 40
type input "0"
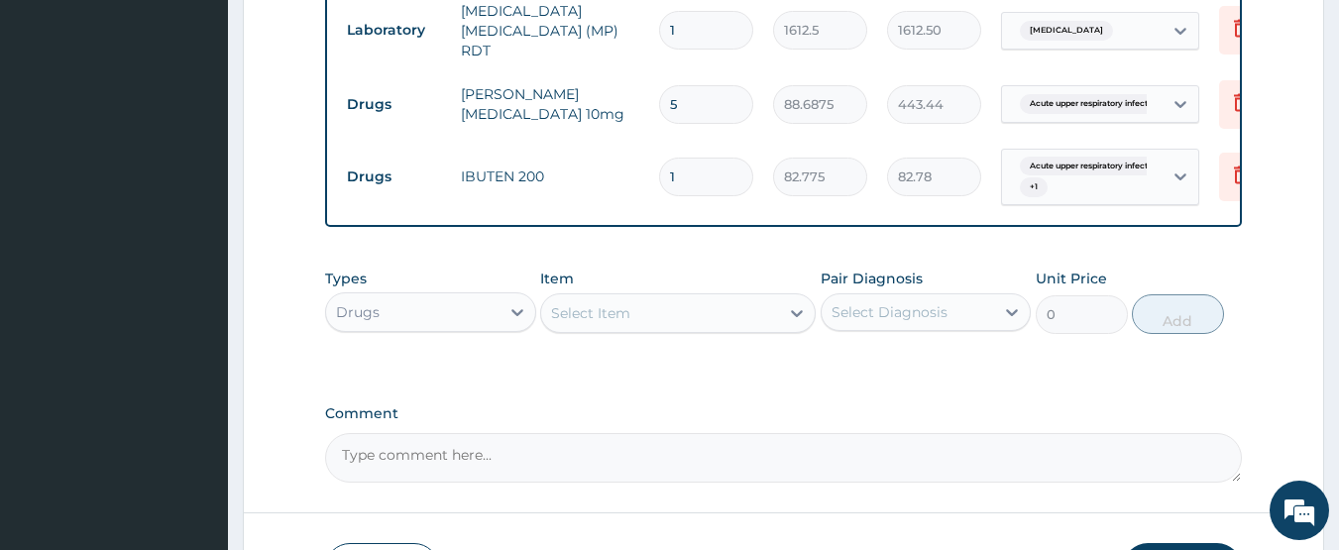
type input "0.00"
type input "2"
type input "165.55"
type input "24"
type input "1986.60"
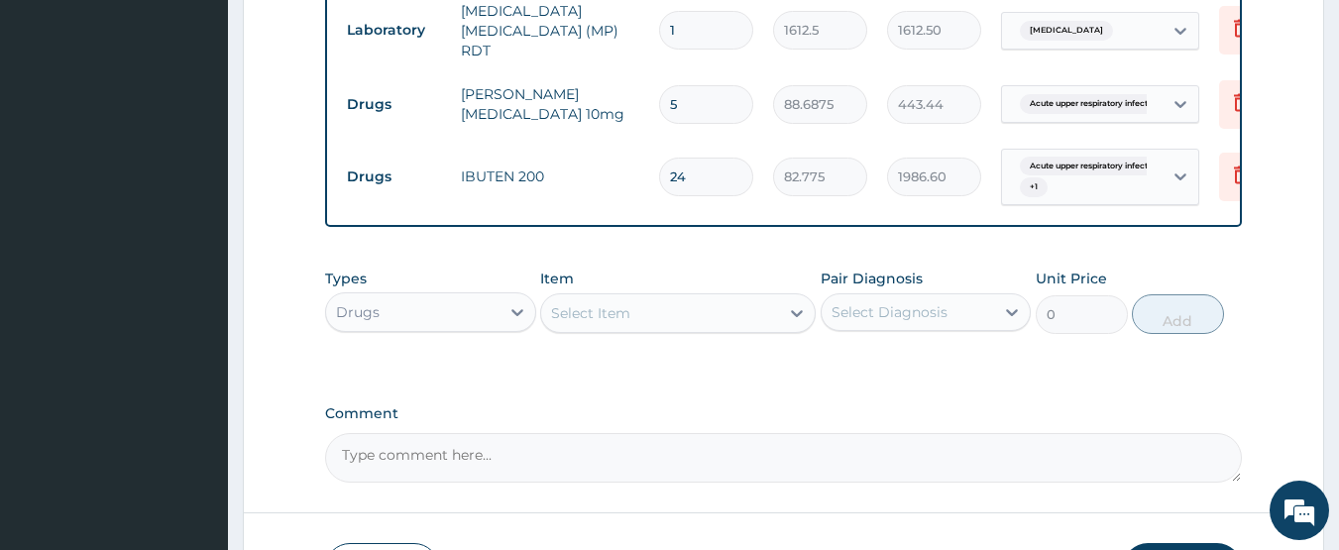
type input "24"
click at [598, 309] on div "Select Item" at bounding box center [590, 313] width 79 height 20
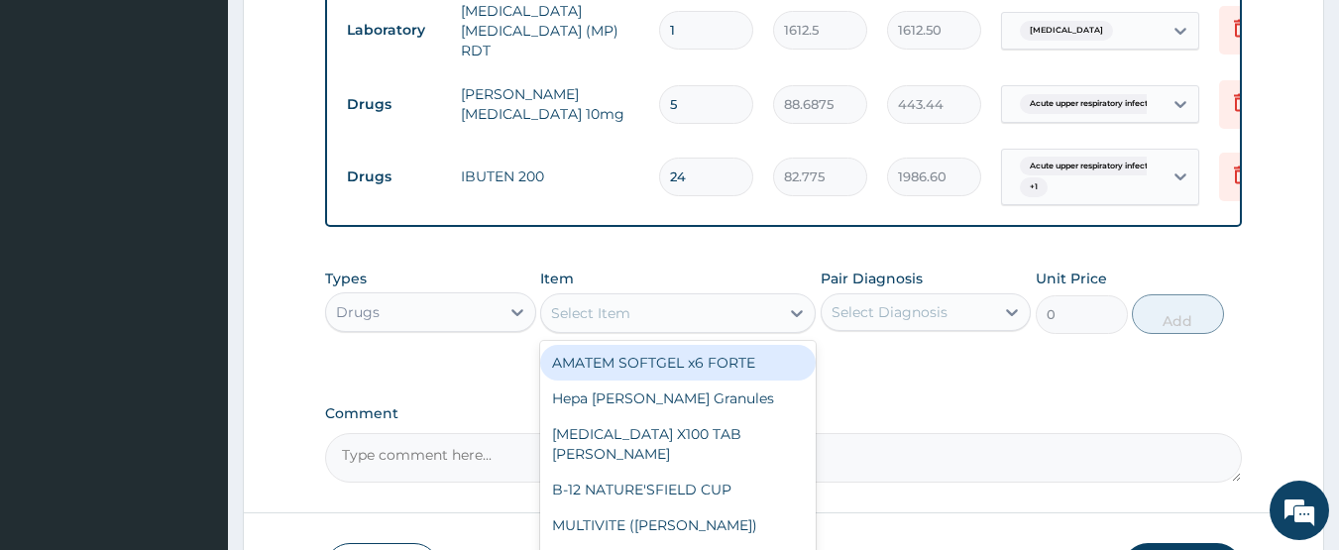
click at [635, 357] on div "AMATEM SOFTGEL x6 FORTE" at bounding box center [677, 363] width 275 height 36
type input "473"
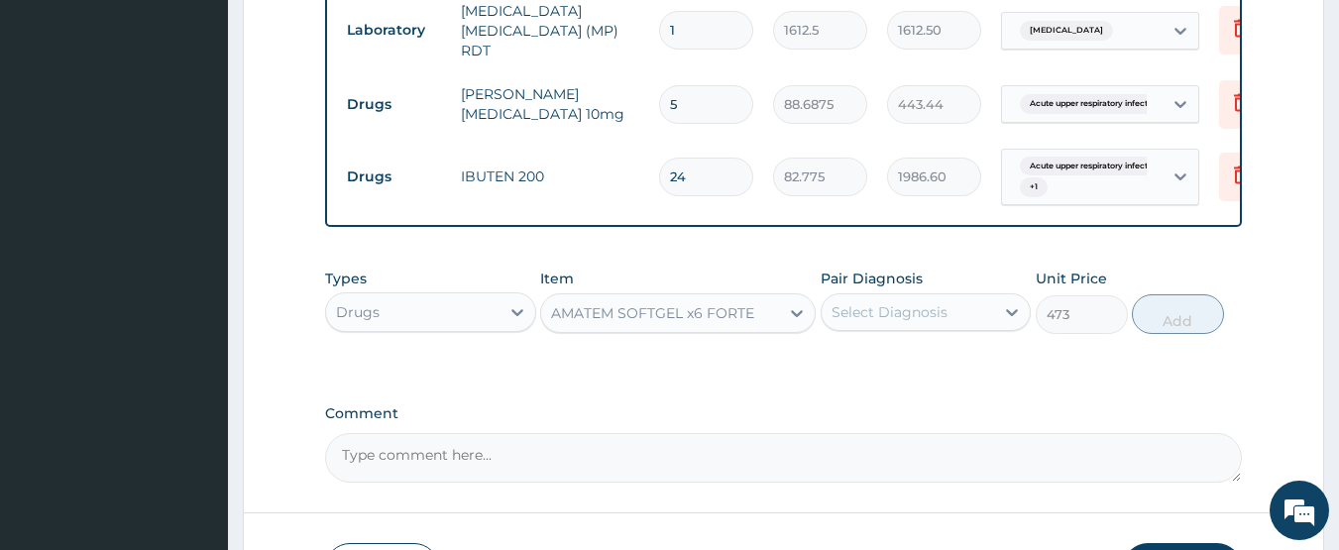
click at [921, 322] on div "Select Diagnosis" at bounding box center [889, 312] width 116 height 20
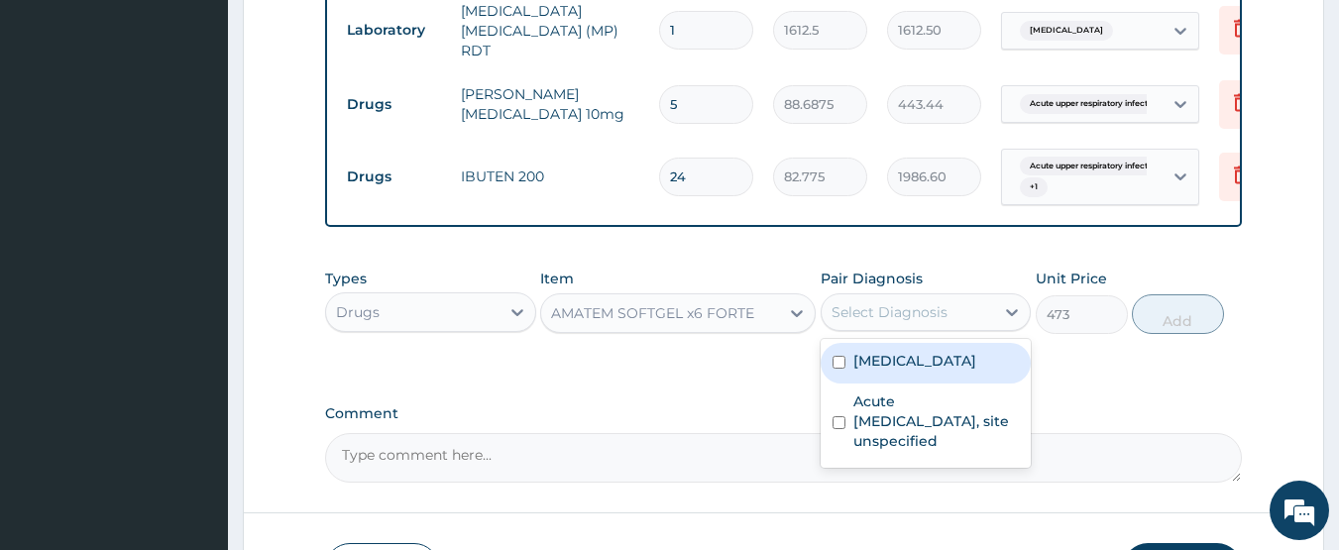
click at [909, 369] on label "Malaria, unspecified" at bounding box center [914, 361] width 123 height 20
checkbox input "true"
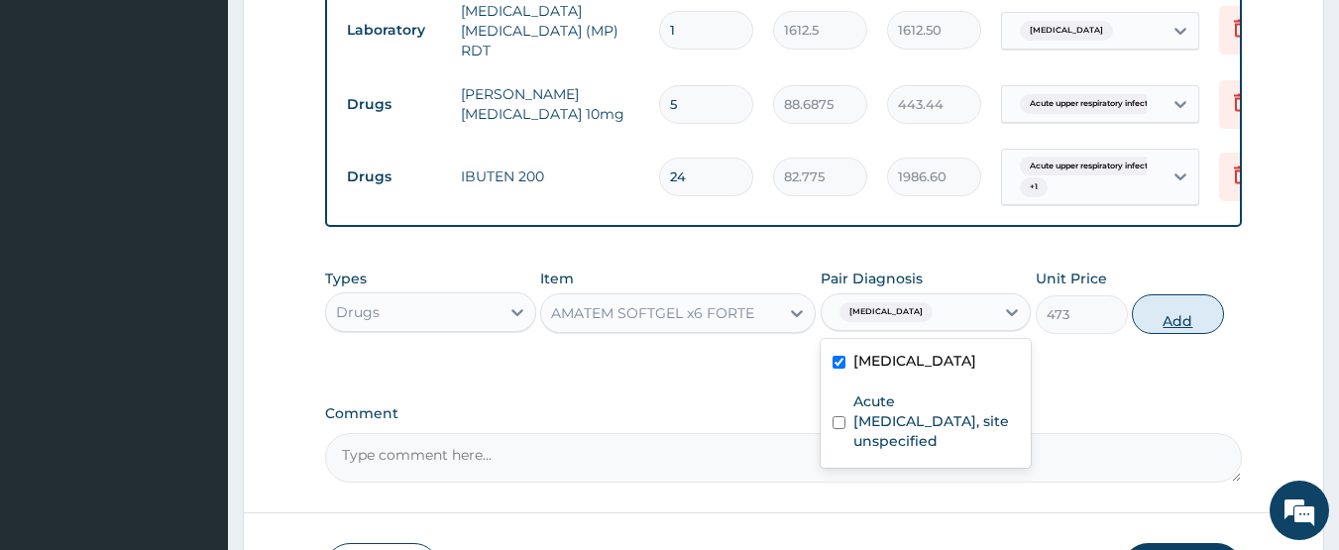
click at [1193, 325] on button "Add" at bounding box center [1178, 314] width 92 height 40
type input "0"
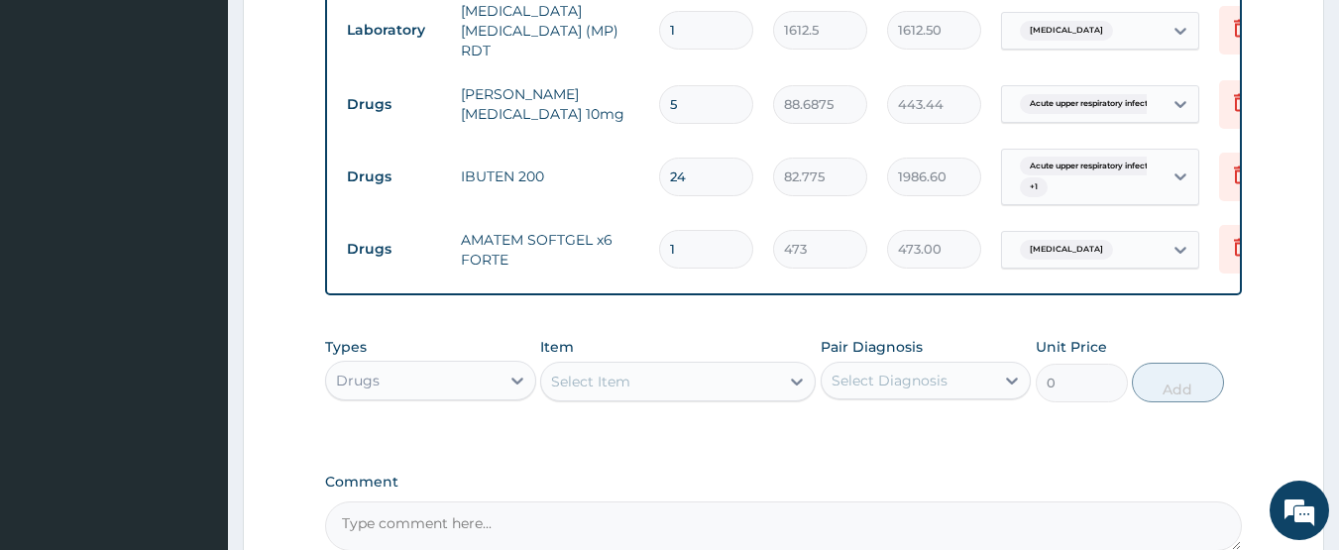
type input "0.00"
type input "6"
type input "2838.00"
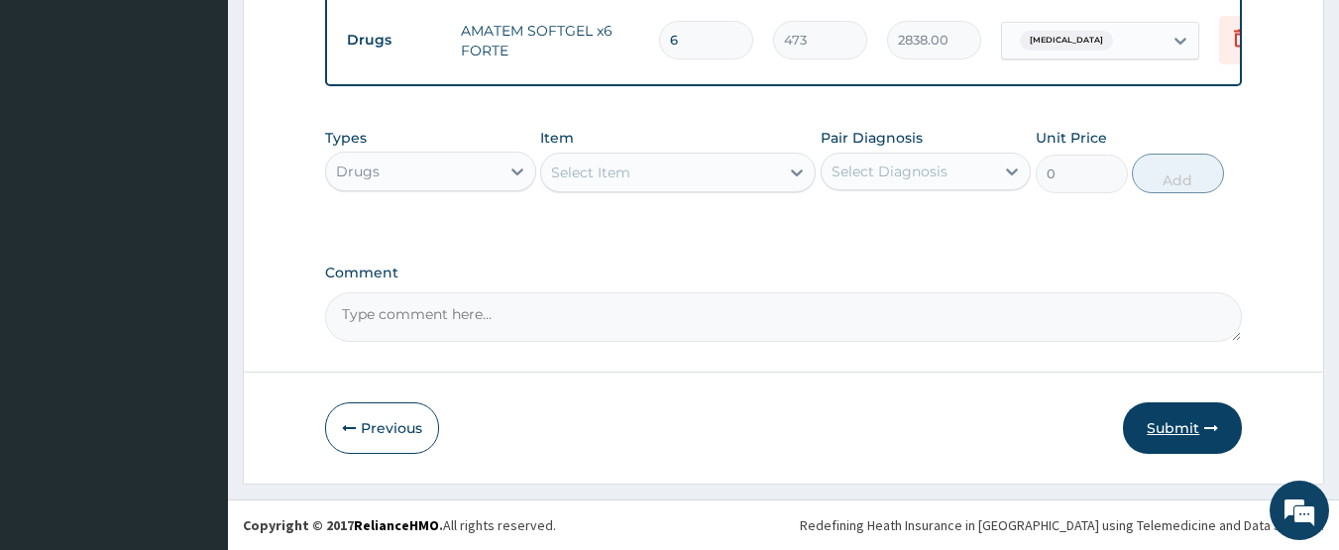
type input "6"
click at [1174, 421] on button "Submit" at bounding box center [1182, 428] width 119 height 52
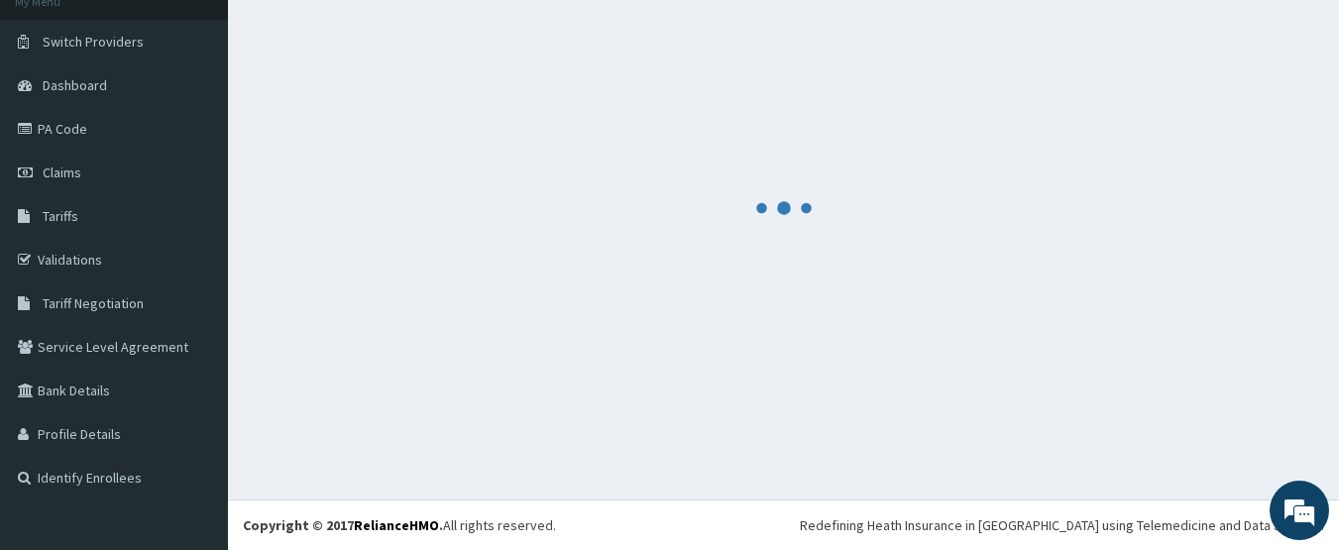
scroll to position [1171, 0]
